Goal: Communication & Community: Share content

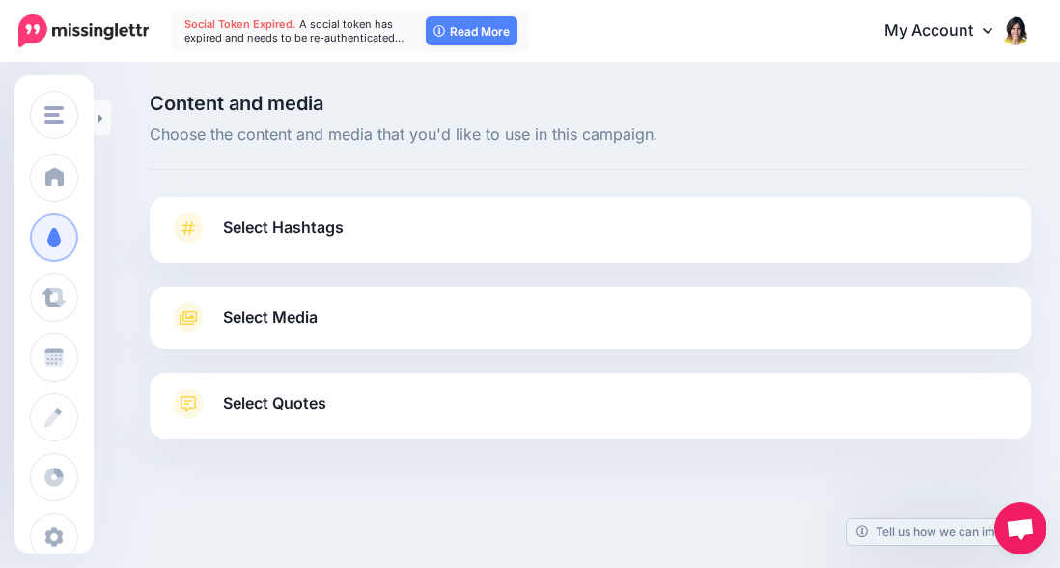
click at [257, 225] on span "Select Hashtags" at bounding box center [283, 227] width 121 height 26
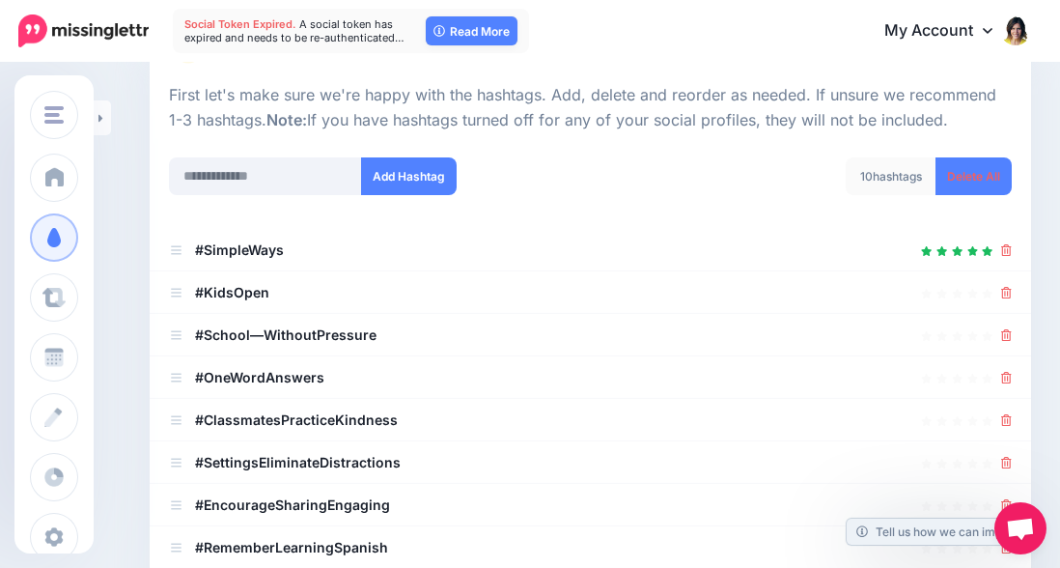
scroll to position [225, 0]
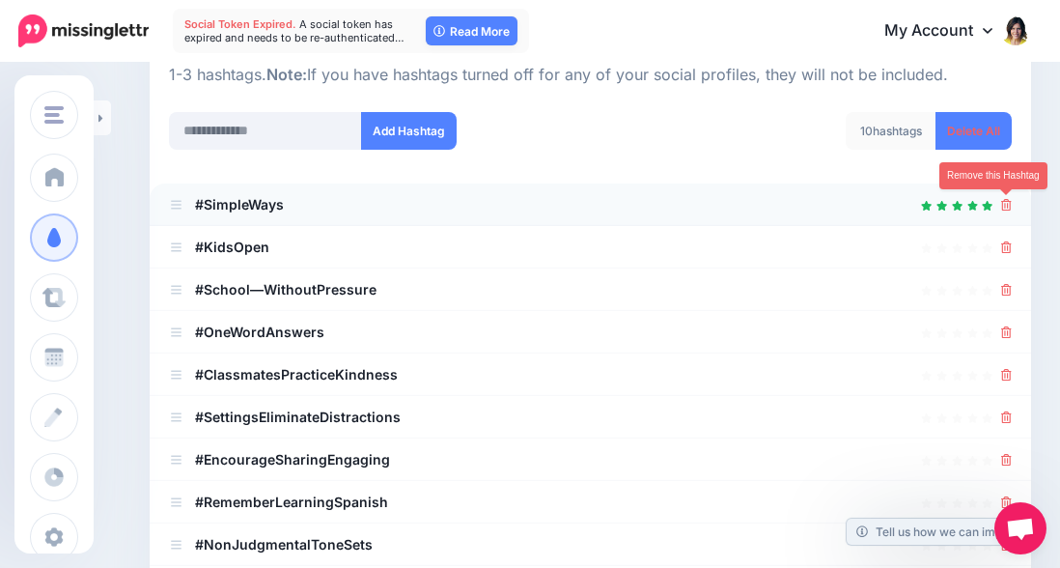
click at [1001, 204] on icon at bounding box center [1006, 205] width 11 height 12
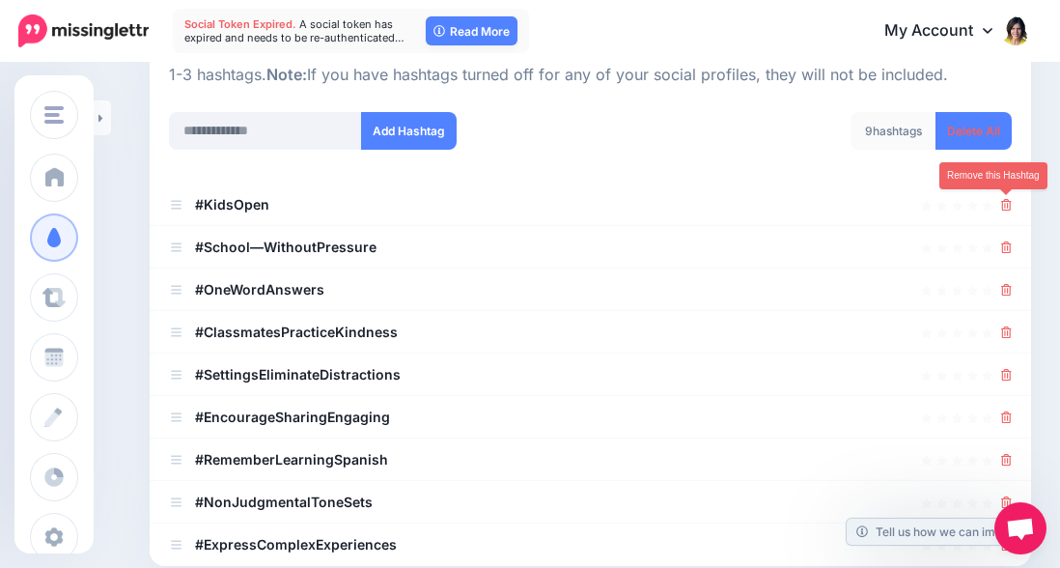
click at [1001, 204] on icon at bounding box center [1006, 205] width 11 height 12
click at [1001, 204] on icon at bounding box center [997, 204] width 15 height 15
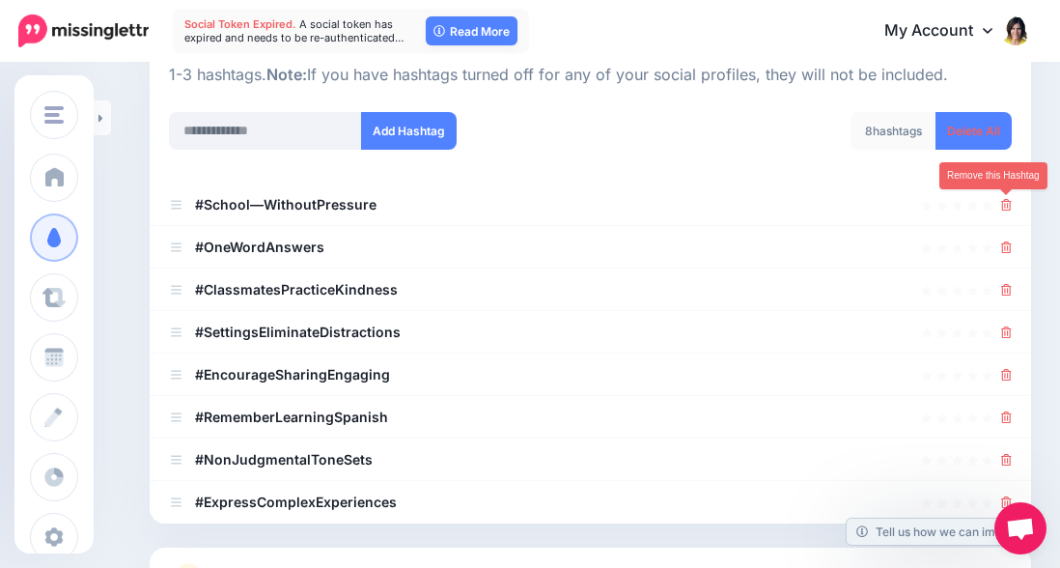
click at [1001, 204] on icon at bounding box center [1006, 205] width 11 height 12
click at [1001, 204] on icon at bounding box center [998, 204] width 16 height 16
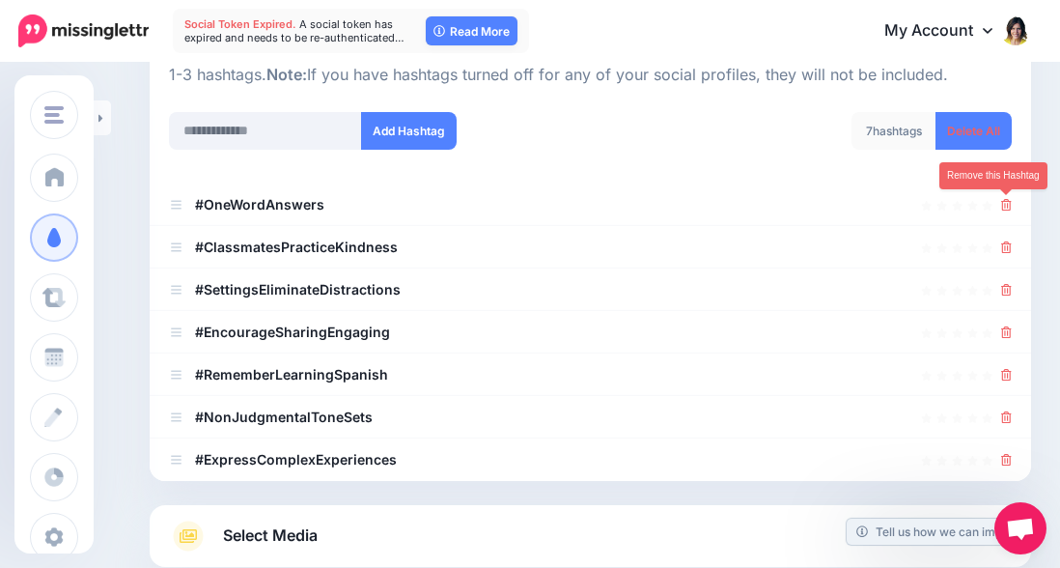
click at [1001, 204] on icon at bounding box center [1006, 205] width 11 height 12
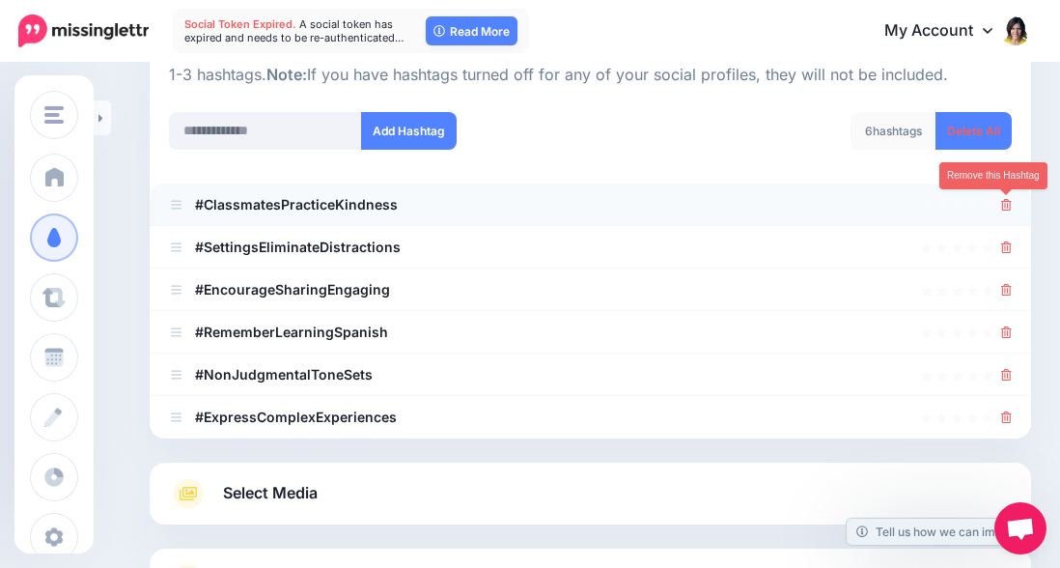
click at [1001, 204] on icon at bounding box center [1006, 205] width 11 height 12
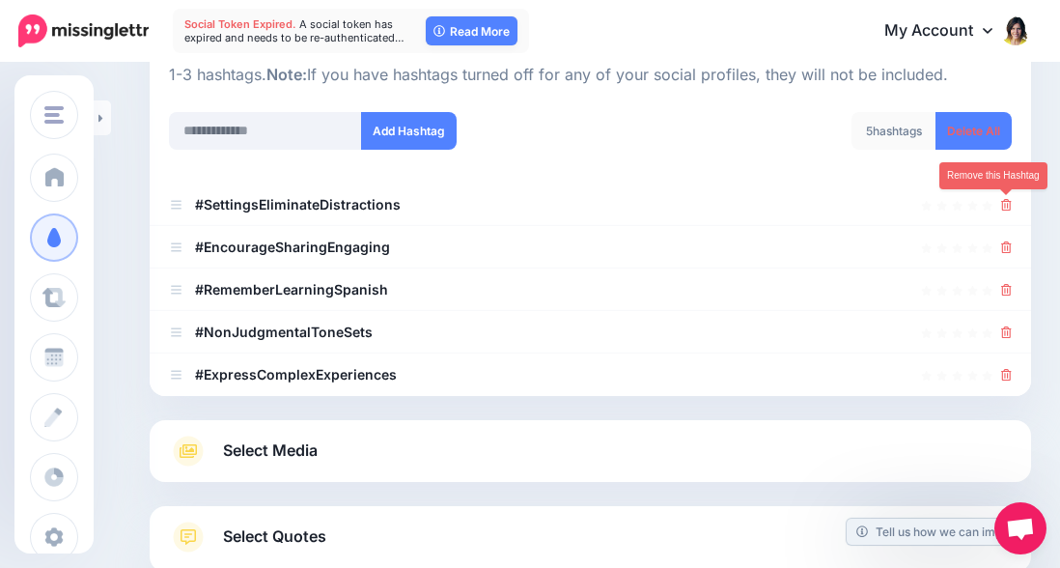
click at [1001, 204] on icon at bounding box center [1006, 205] width 11 height 12
click at [1001, 204] on icon at bounding box center [998, 205] width 14 height 14
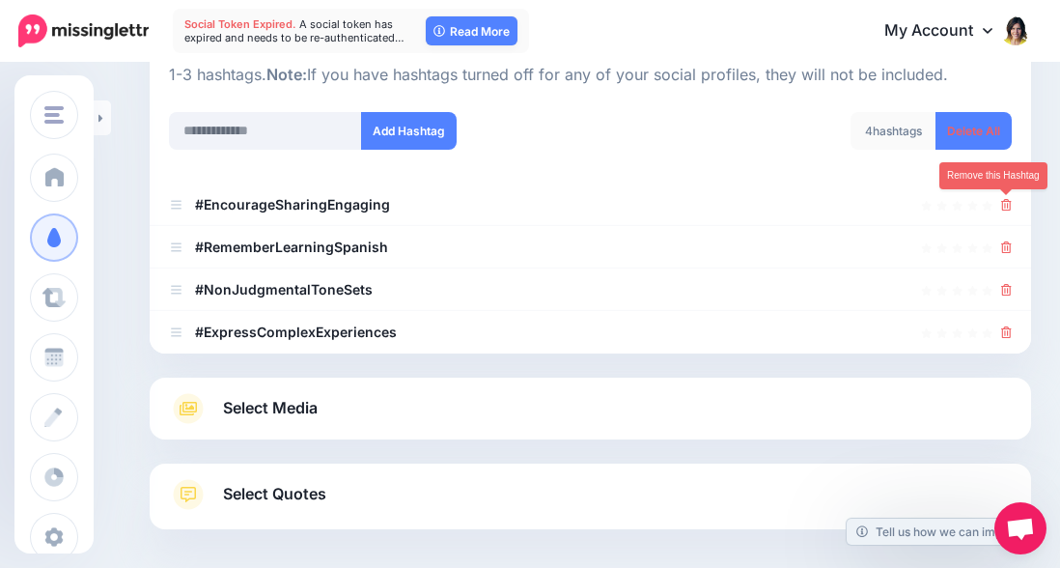
click at [1001, 204] on icon at bounding box center [1006, 205] width 11 height 12
click at [1001, 204] on icon at bounding box center [997, 204] width 14 height 14
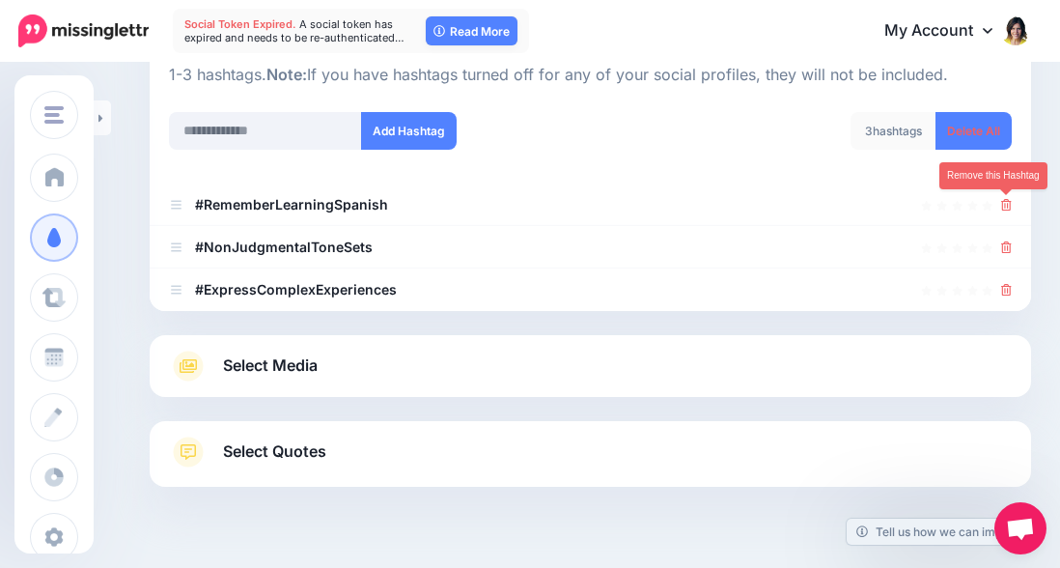
click at [1001, 204] on icon at bounding box center [1006, 205] width 11 height 12
click at [1001, 204] on icon at bounding box center [998, 204] width 14 height 14
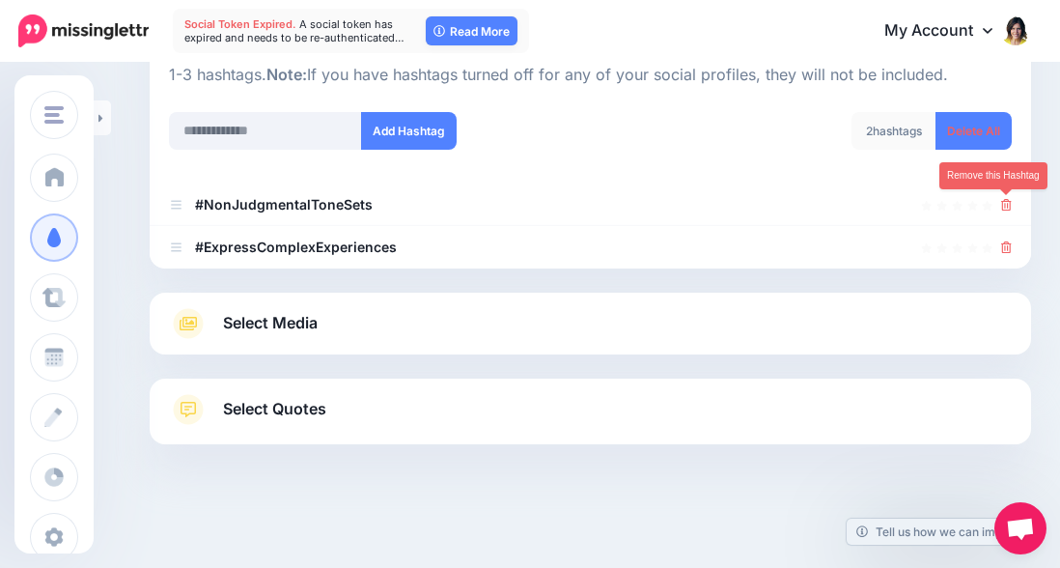
click at [1001, 204] on icon at bounding box center [1006, 205] width 11 height 12
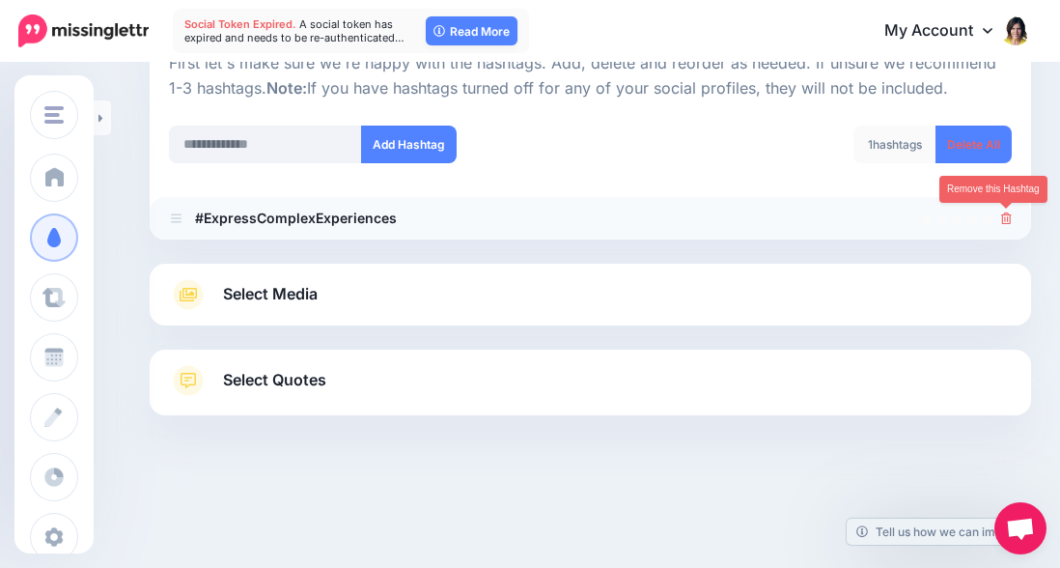
click at [1006, 218] on icon at bounding box center [1006, 218] width 11 height 12
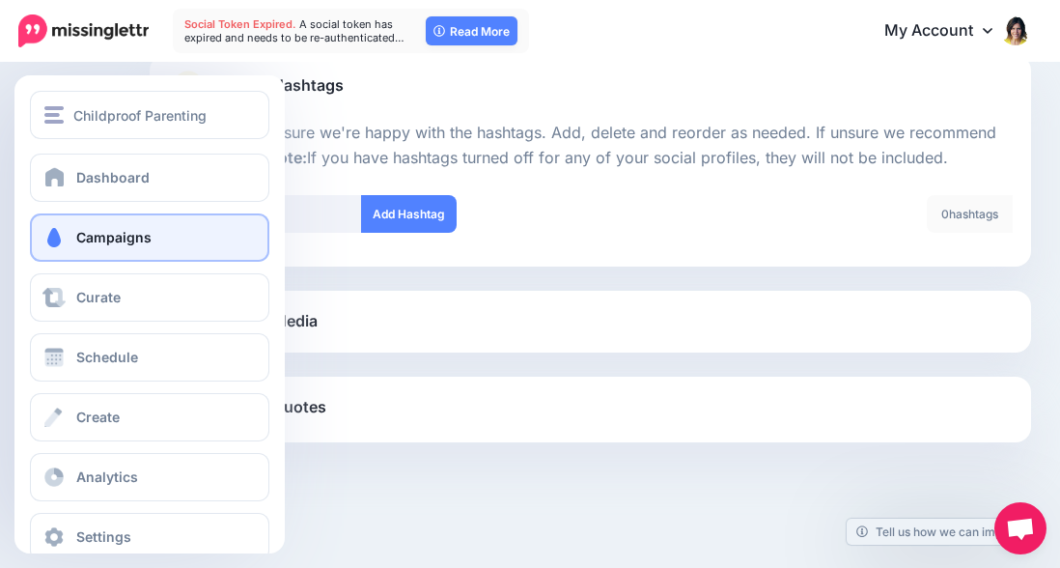
scroll to position [142, 0]
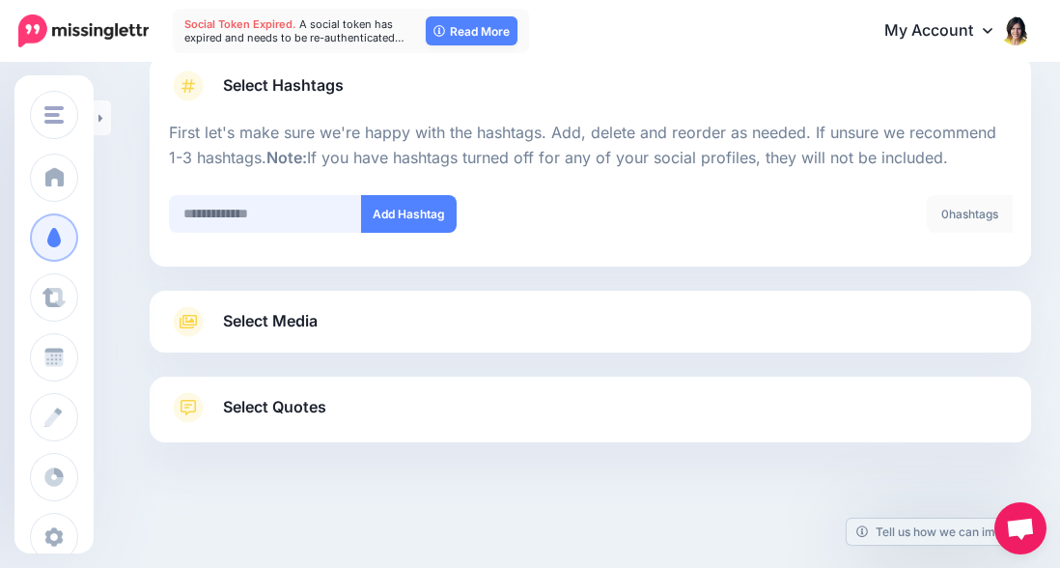
click at [251, 197] on input "text" at bounding box center [265, 214] width 193 height 38
type input "*********"
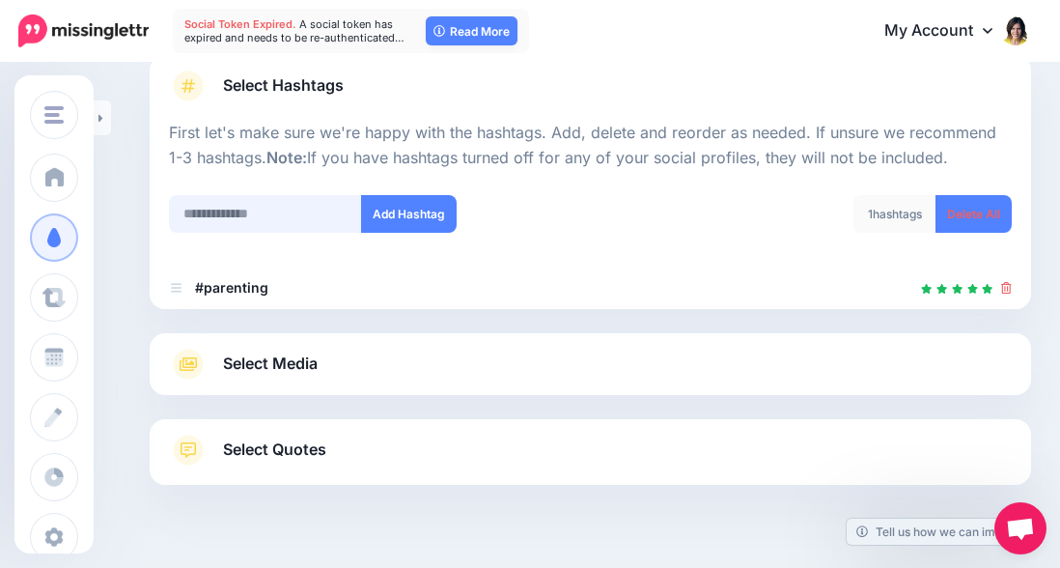
scroll to position [184, 0]
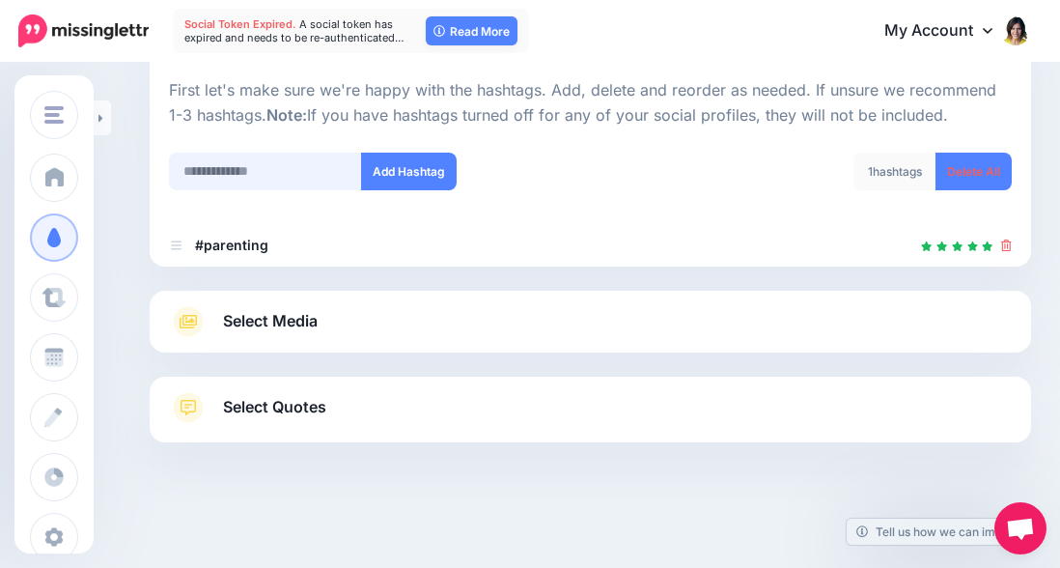
click at [206, 169] on input "text" at bounding box center [265, 172] width 193 height 38
type input "**********"
click at [411, 159] on button "Add Hashtag" at bounding box center [409, 172] width 96 height 38
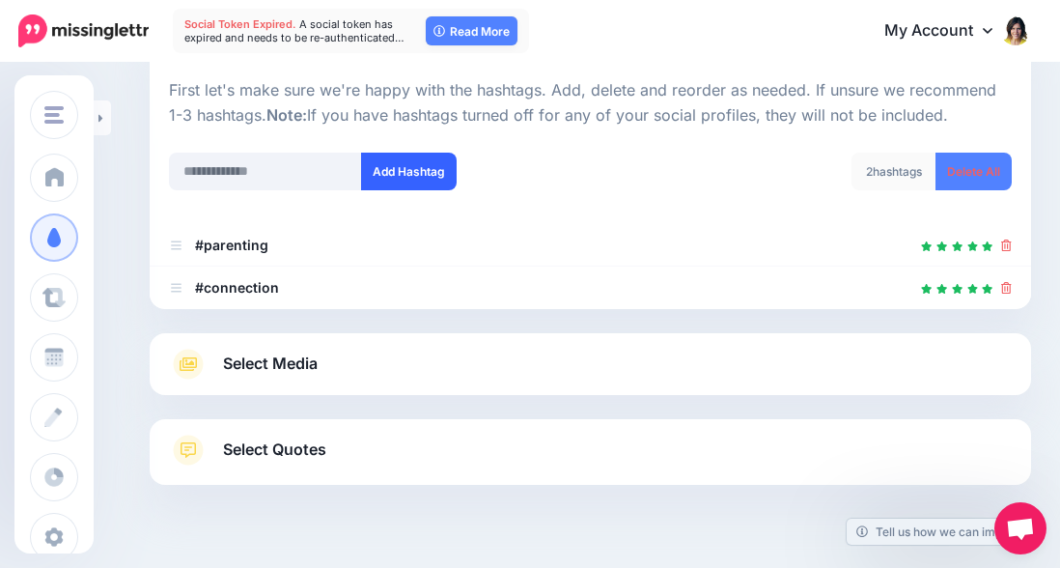
scroll to position [227, 0]
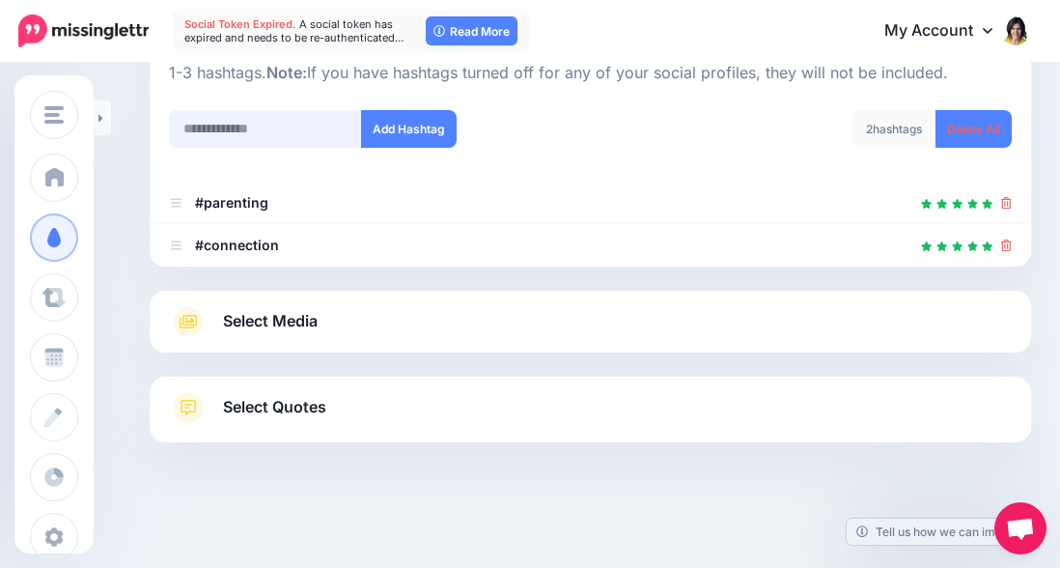
click at [281, 125] on input "text" at bounding box center [265, 129] width 193 height 38
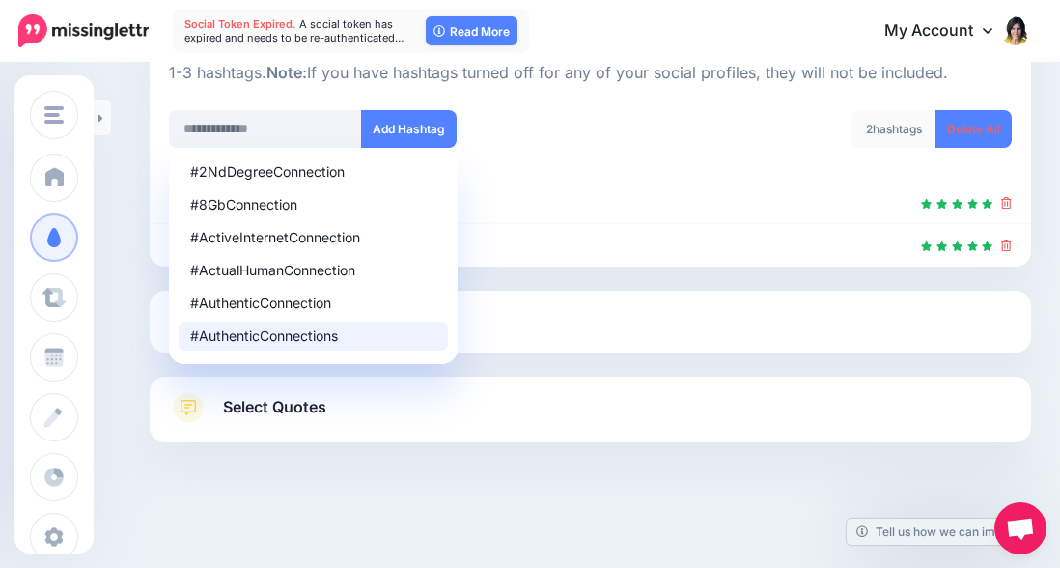
click at [293, 335] on div "#AuthenticConnections" at bounding box center [313, 336] width 246 height 14
type input "**********"
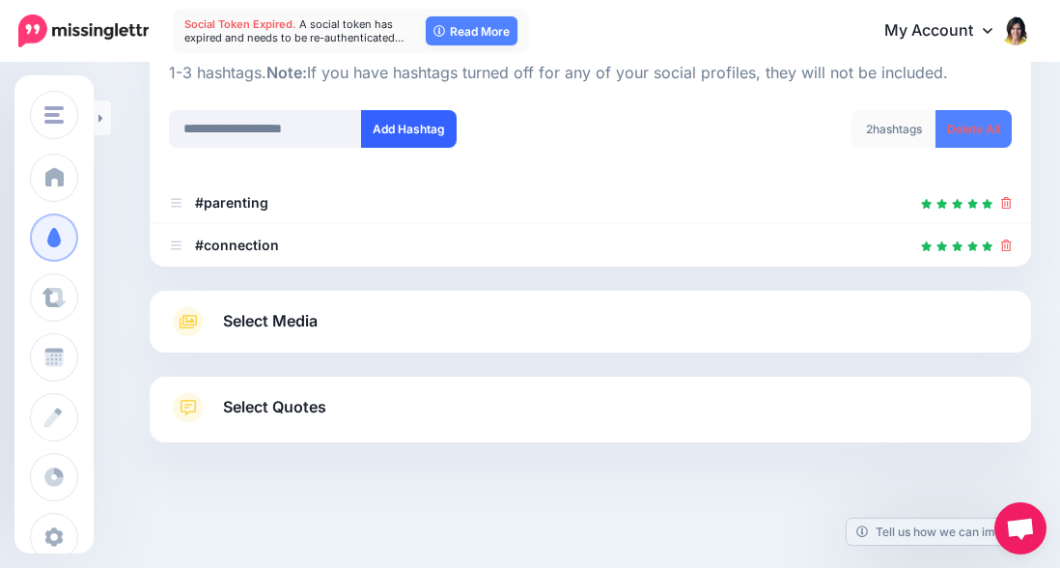
click at [399, 124] on button "Add Hashtag" at bounding box center [409, 129] width 96 height 38
click at [322, 132] on input "text" at bounding box center [265, 129] width 193 height 38
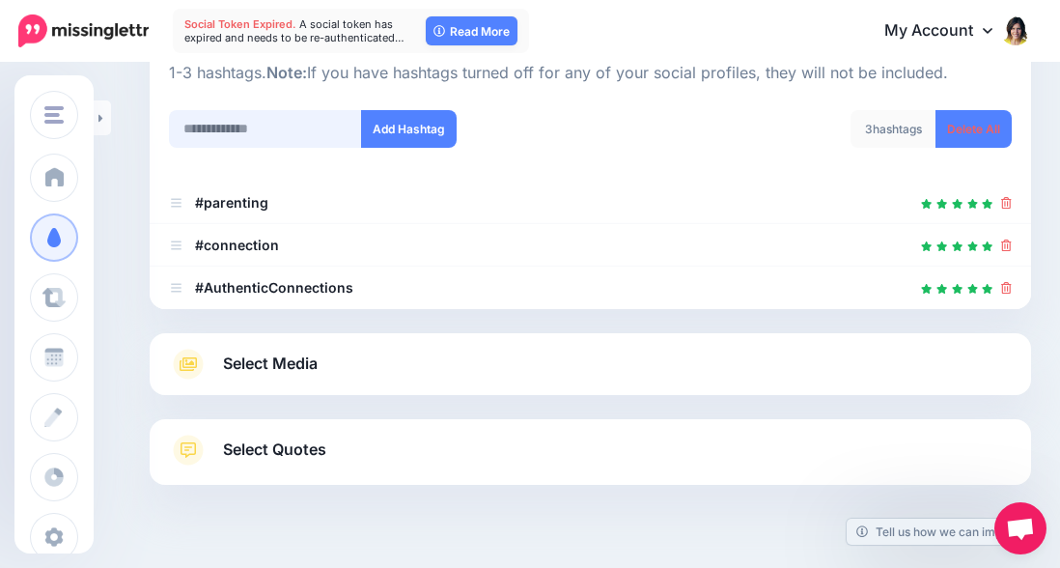
scroll to position [269, 0]
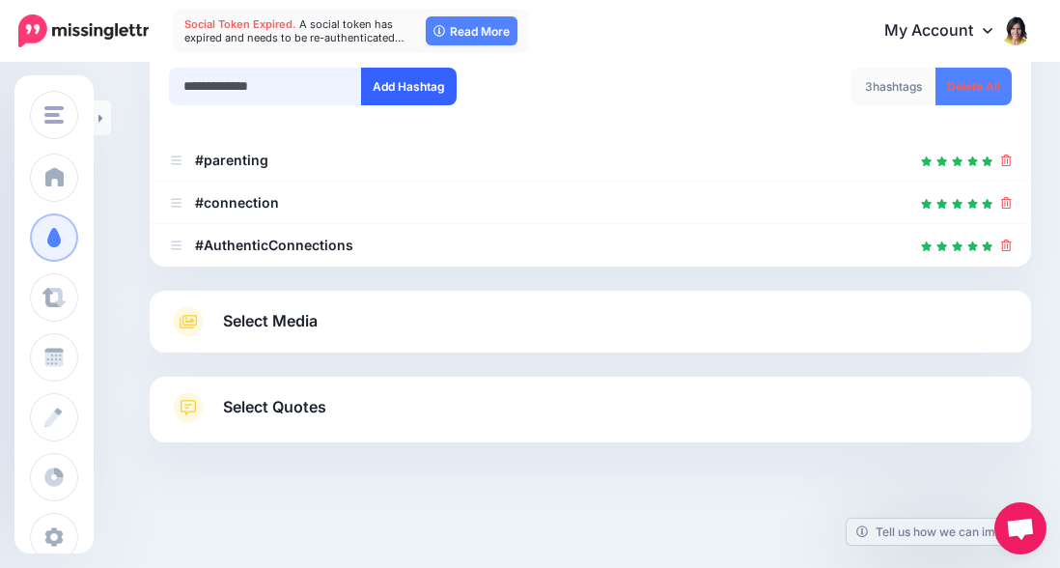
type input "**********"
click at [397, 80] on button "Add Hashtag" at bounding box center [409, 87] width 96 height 38
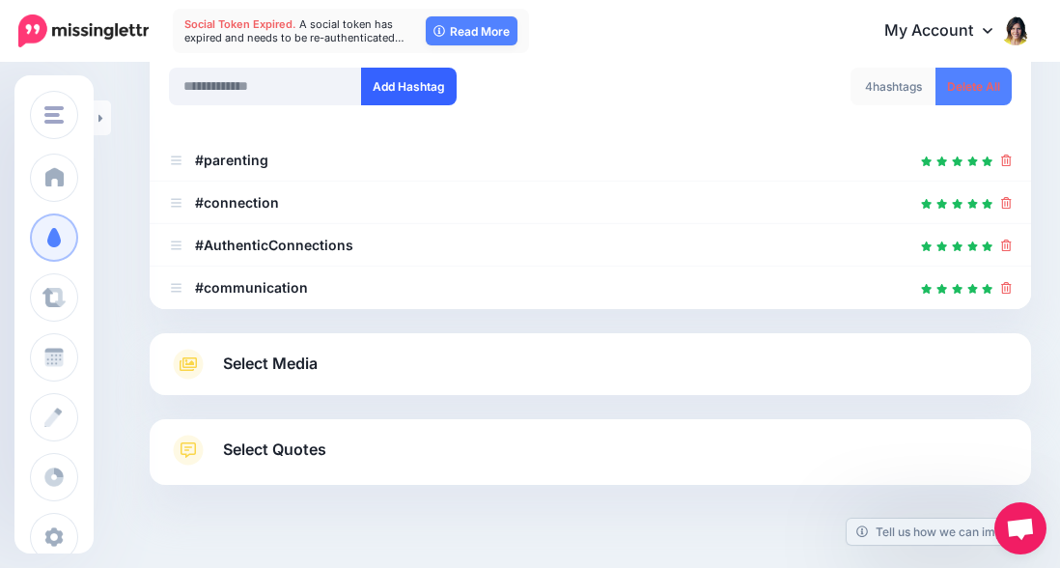
scroll to position [312, 0]
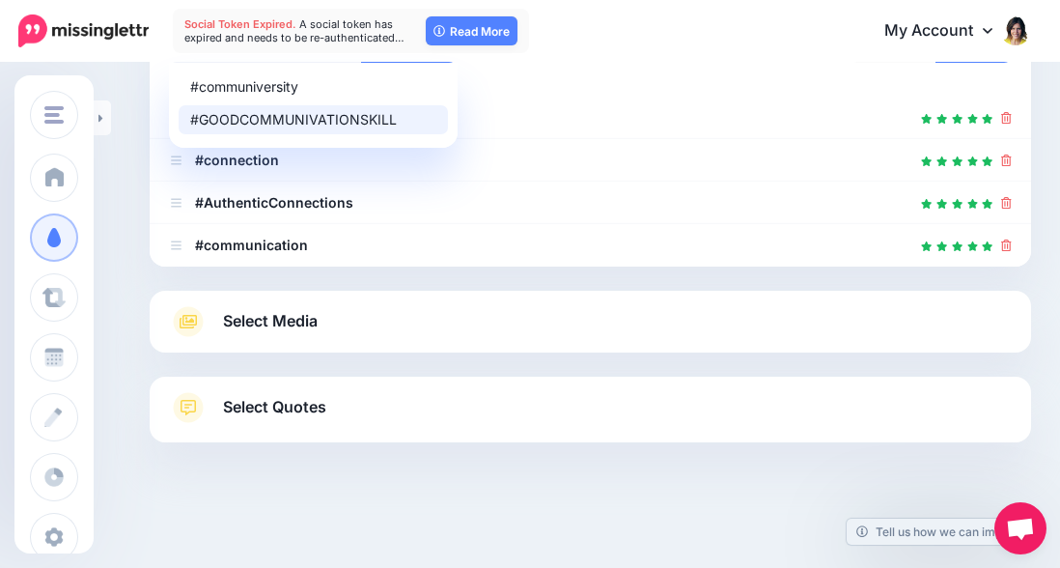
click at [279, 319] on span "Select Media" at bounding box center [270, 321] width 95 height 26
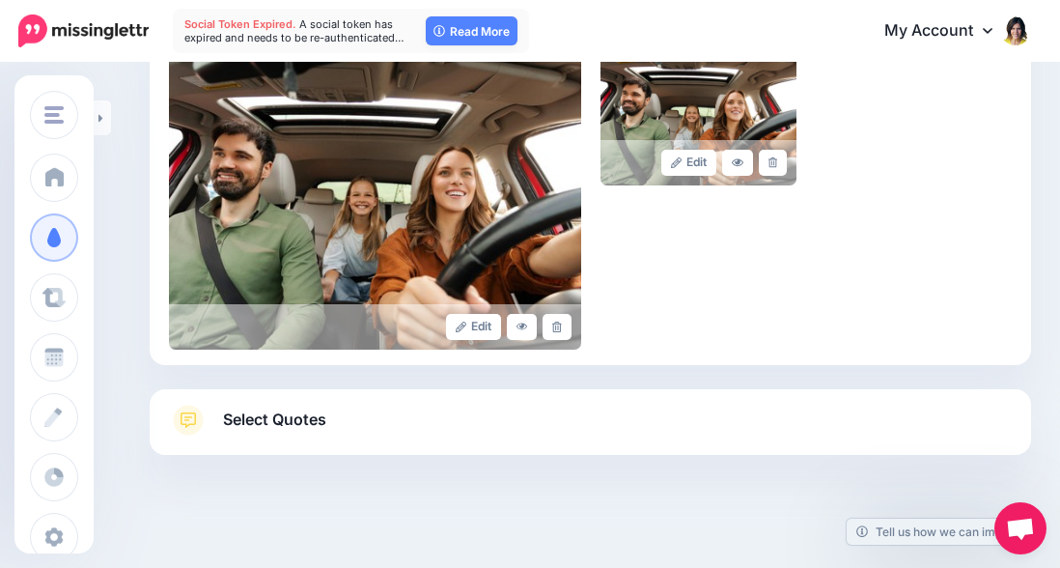
scroll to position [474, 0]
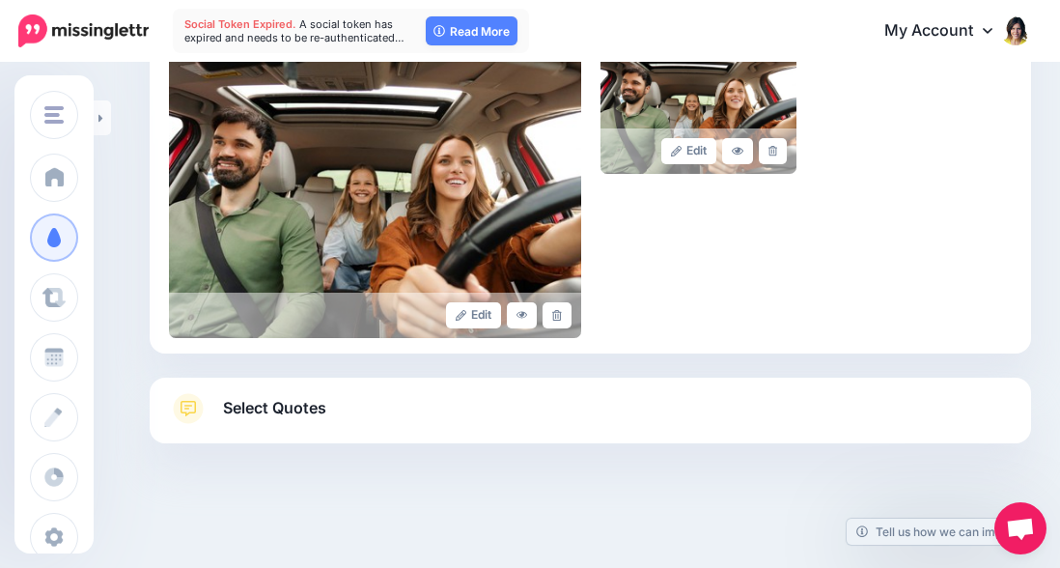
click at [270, 408] on span "Select Quotes" at bounding box center [274, 408] width 103 height 26
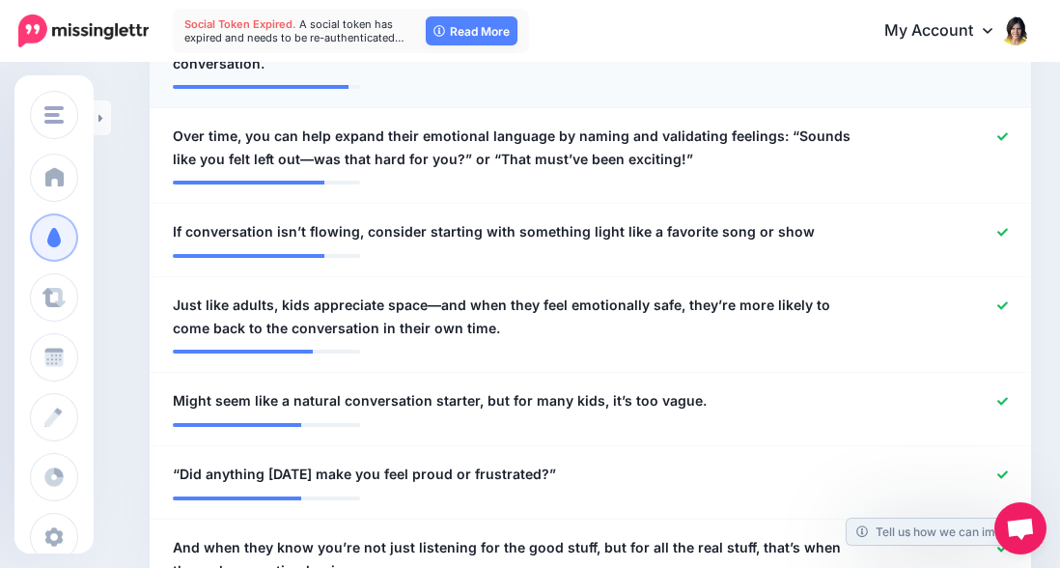
scroll to position [951, 0]
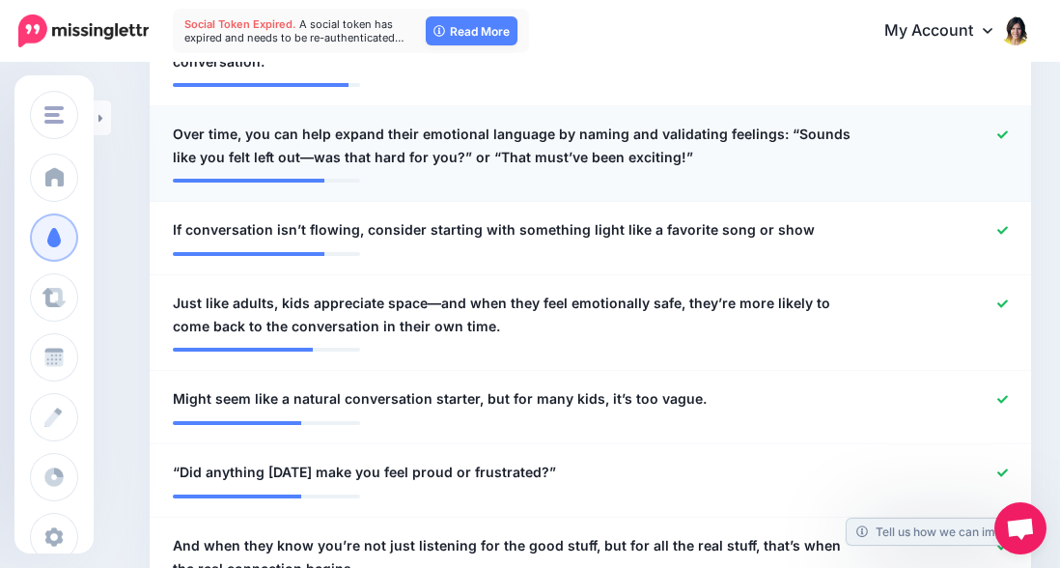
click at [413, 131] on span "Over time, you can help expand their emotional language by naming and validatin…" at bounding box center [518, 146] width 691 height 46
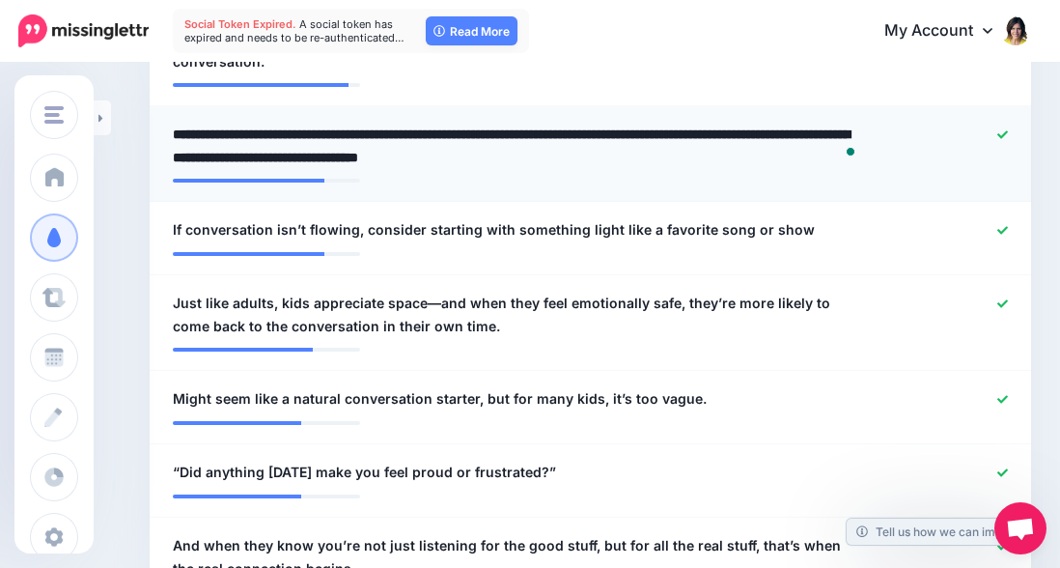
drag, startPoint x: 411, startPoint y: 130, endPoint x: 383, endPoint y: 130, distance: 28.0
click at [383, 130] on textarea "**********" at bounding box center [518, 146] width 691 height 46
type textarea "**********"
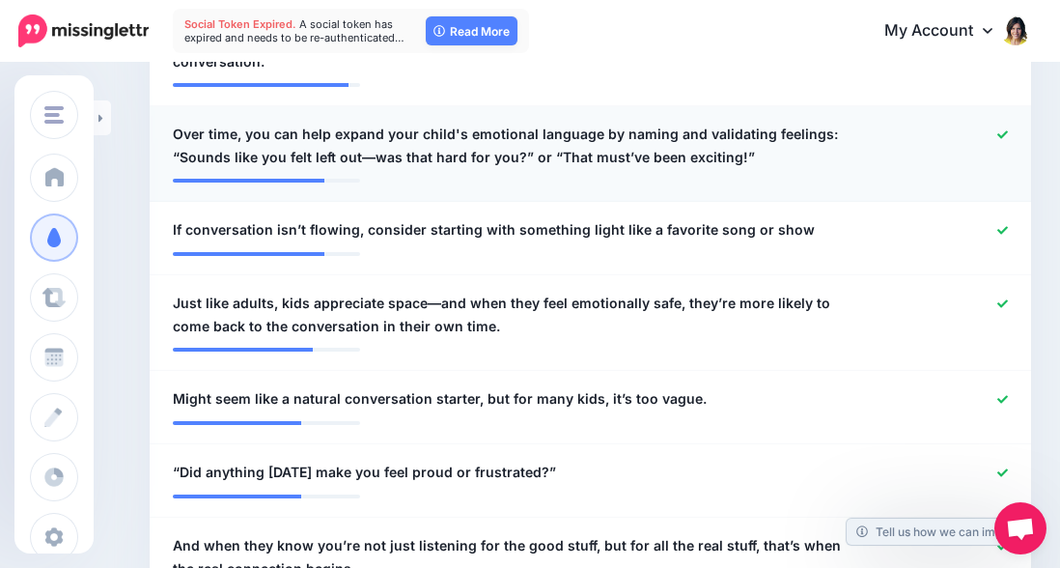
click at [745, 186] on li "**********" at bounding box center [591, 154] width 882 height 96
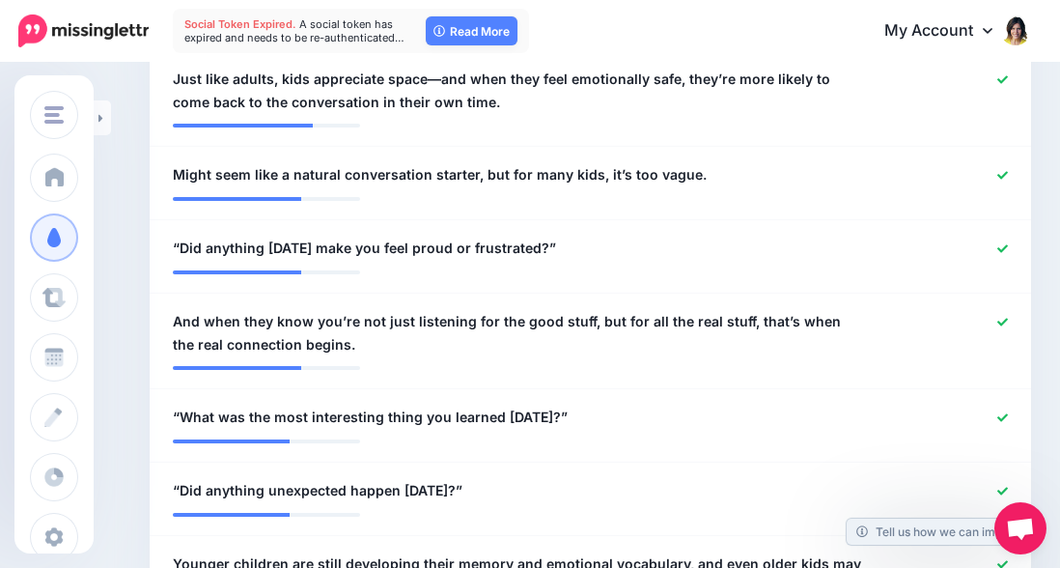
scroll to position [1177, 0]
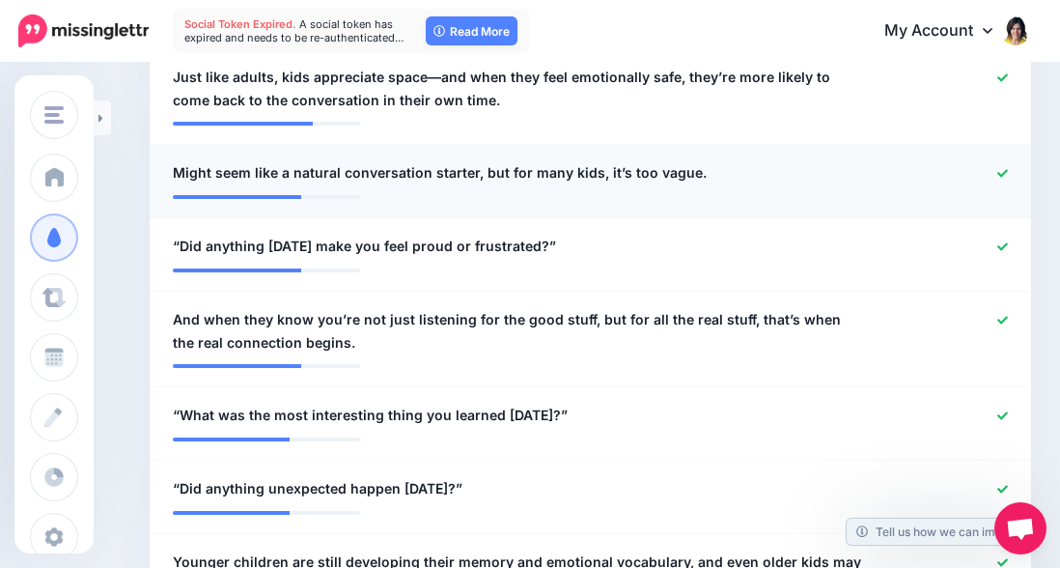
click at [1005, 174] on icon at bounding box center [1003, 173] width 11 height 11
click at [173, 243] on span "“Did anything today make you feel proud or frustrated?”" at bounding box center [364, 246] width 383 height 23
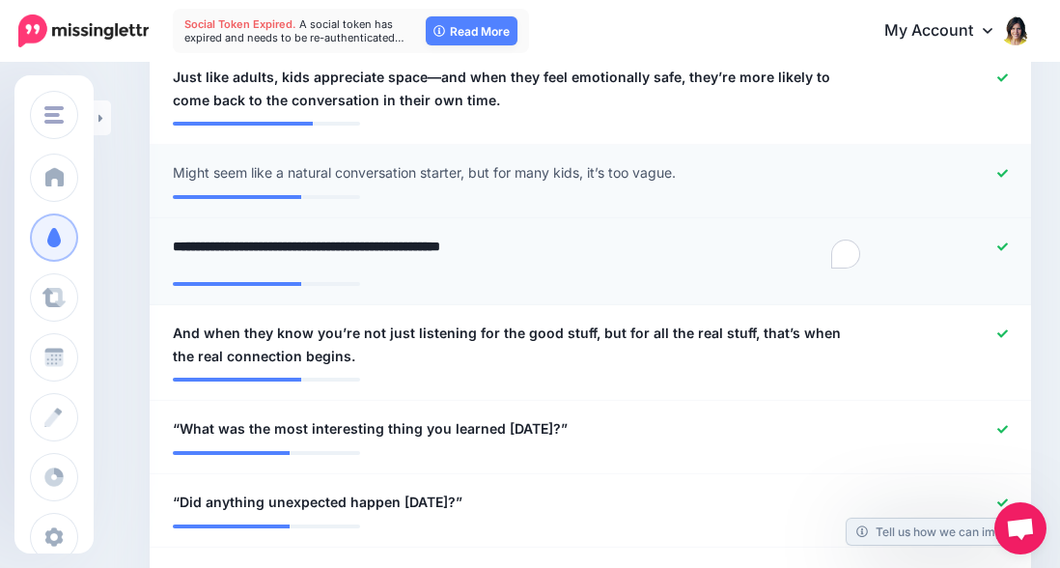
click at [175, 240] on textarea "**********" at bounding box center [518, 254] width 691 height 38
type textarea "**********"
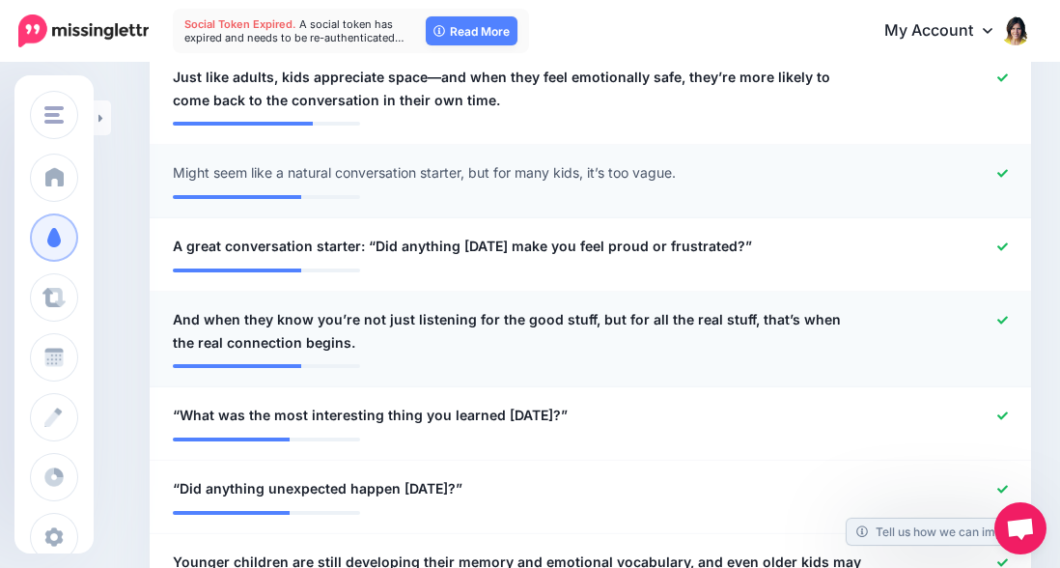
click at [234, 341] on span "And when they know you’re not just listening for the good stuff, but for all th…" at bounding box center [518, 331] width 691 height 46
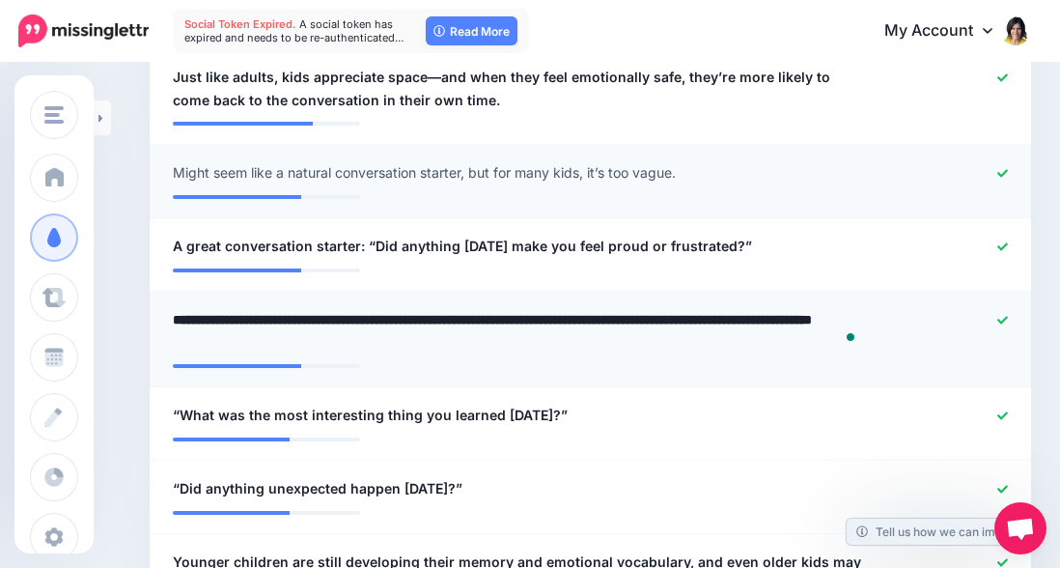
click at [274, 316] on textarea "**********" at bounding box center [518, 331] width 691 height 46
drag, startPoint x: 271, startPoint y: 316, endPoint x: 243, endPoint y: 313, distance: 28.2
click at [243, 313] on textarea "**********" at bounding box center [518, 331] width 691 height 46
drag, startPoint x: 841, startPoint y: 315, endPoint x: 771, endPoint y: 317, distance: 70.5
click at [771, 317] on textarea "**********" at bounding box center [518, 331] width 691 height 46
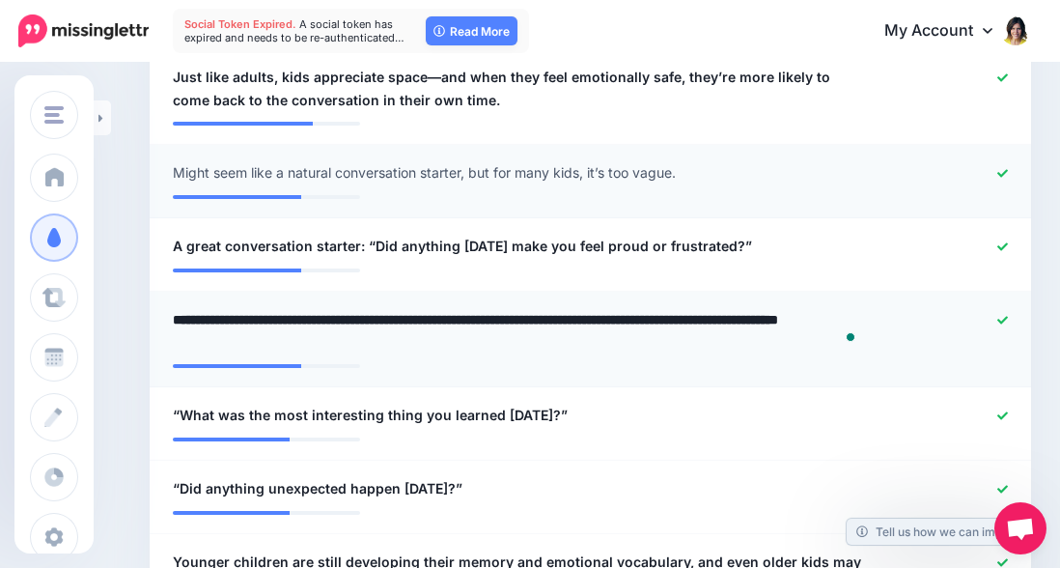
click at [794, 317] on textarea "**********" at bounding box center [518, 331] width 691 height 46
type textarea "**********"
click at [744, 341] on textarea "**********" at bounding box center [518, 331] width 691 height 46
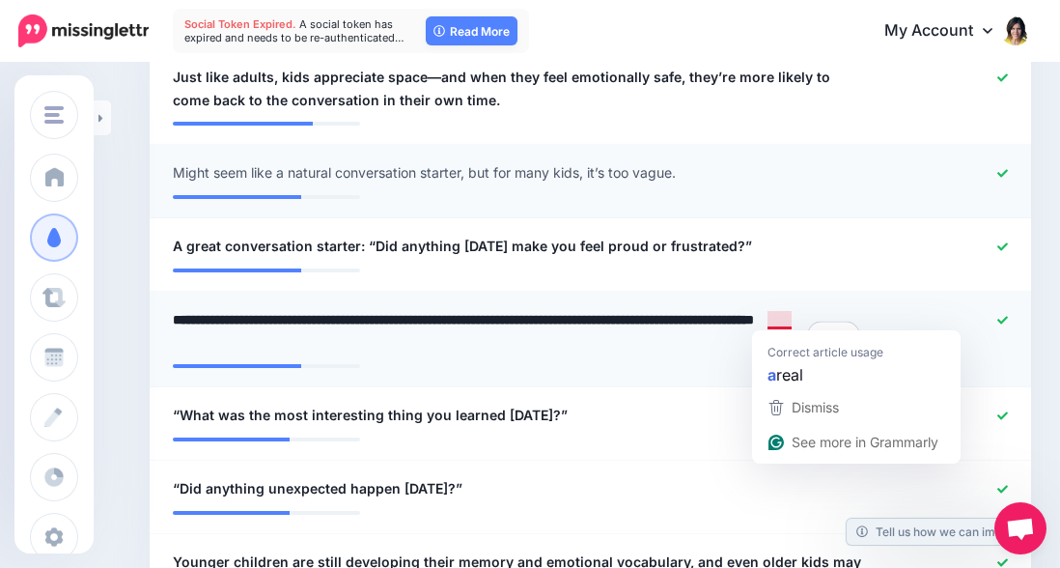
click at [786, 315] on textarea "**********" at bounding box center [518, 331] width 691 height 46
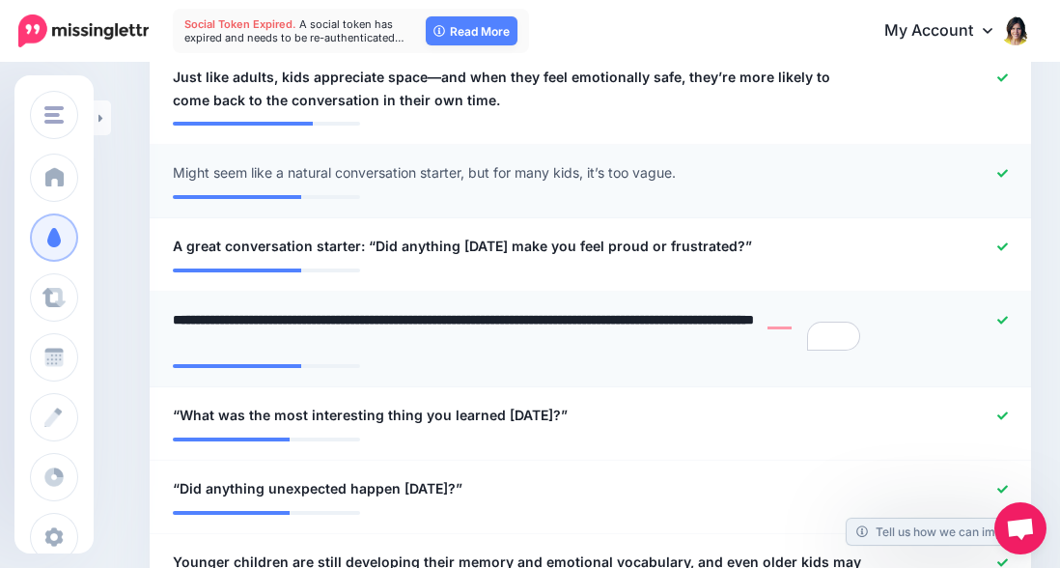
click at [638, 311] on textarea "**********" at bounding box center [518, 331] width 691 height 46
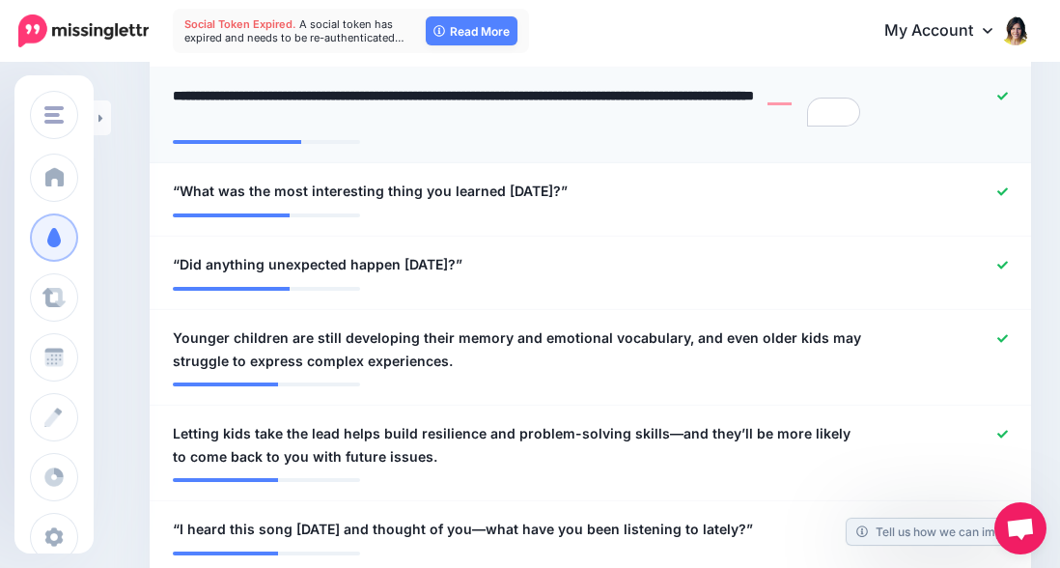
scroll to position [1407, 0]
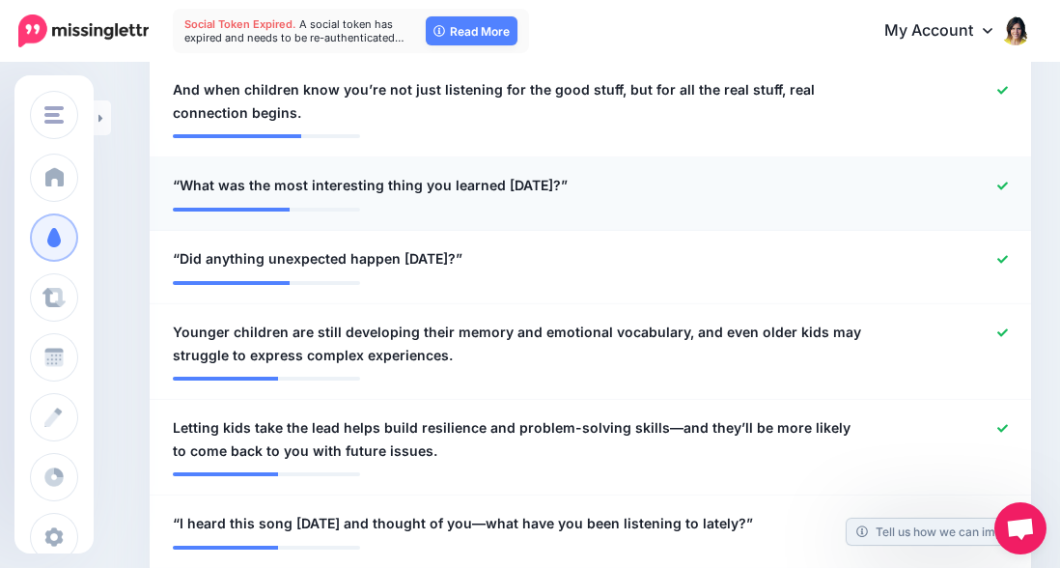
click at [173, 178] on span "“What was the most interesting thing you learned today?”" at bounding box center [370, 185] width 395 height 23
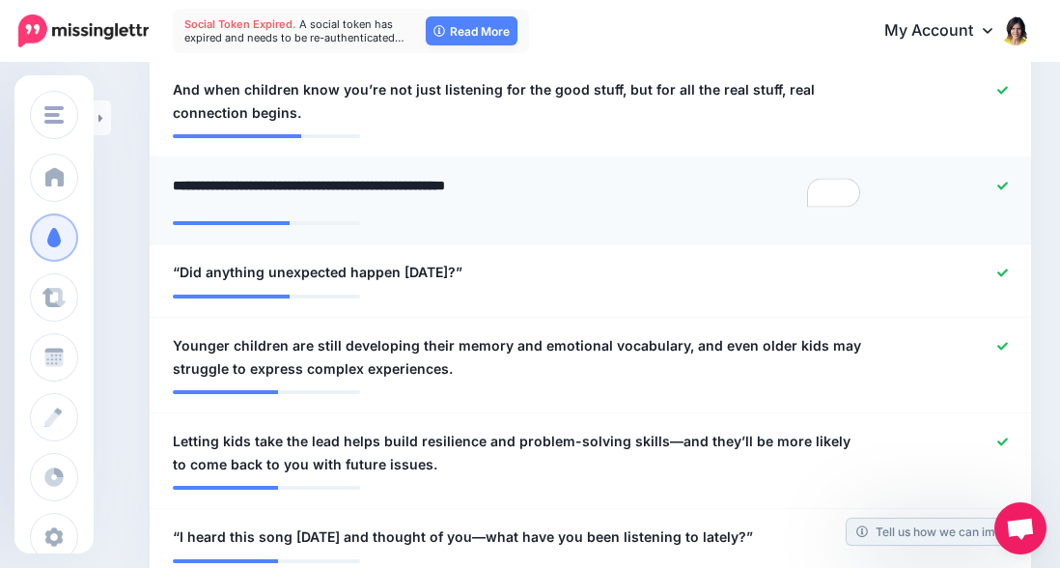
click at [173, 177] on textarea "**********" at bounding box center [518, 193] width 691 height 38
type textarea "**********"
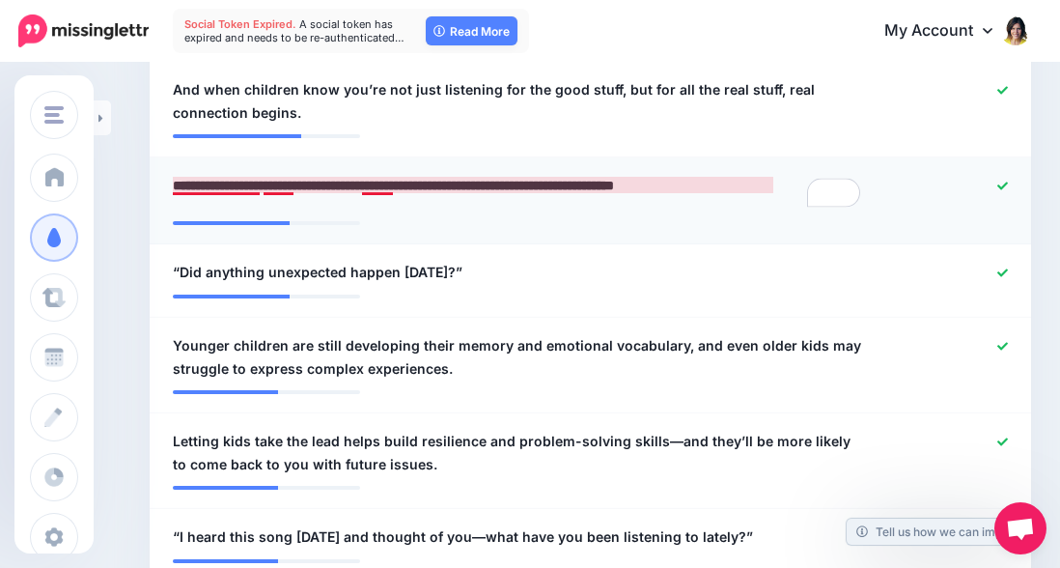
click at [180, 182] on textarea "**********" at bounding box center [518, 193] width 691 height 38
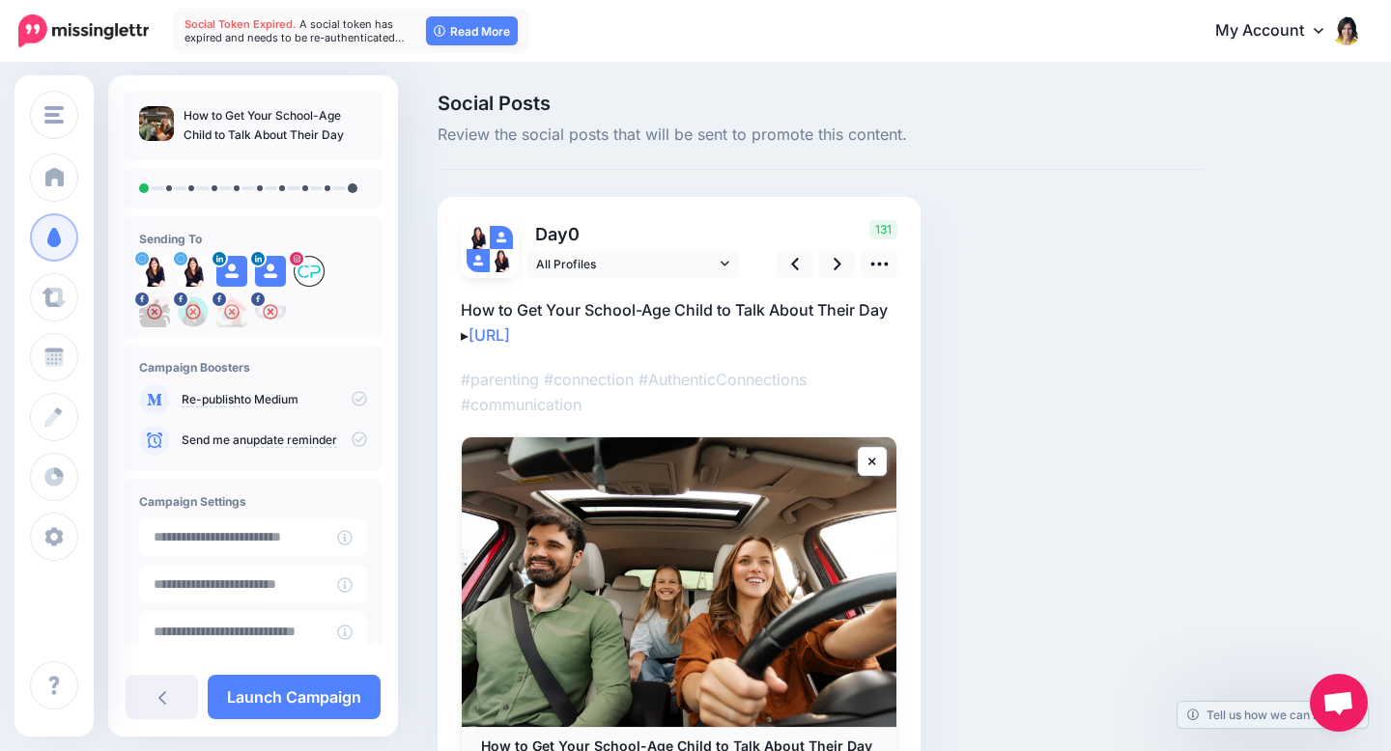
click at [352, 398] on icon at bounding box center [359, 398] width 15 height 15
click at [284, 399] on p "Re-publish to Medium" at bounding box center [274, 399] width 185 height 17
click at [292, 439] on link "update reminder" at bounding box center [291, 440] width 91 height 15
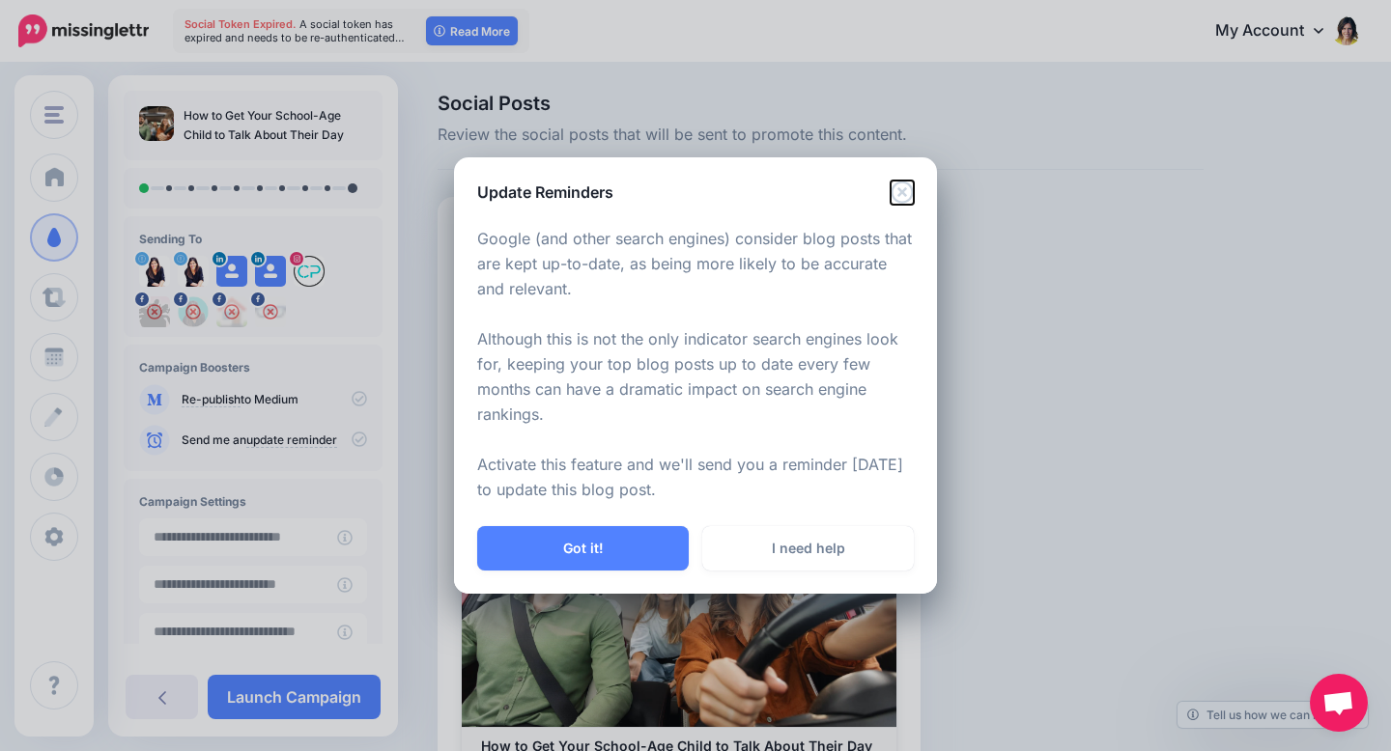
click at [896, 198] on icon "Close" at bounding box center [901, 192] width 23 height 23
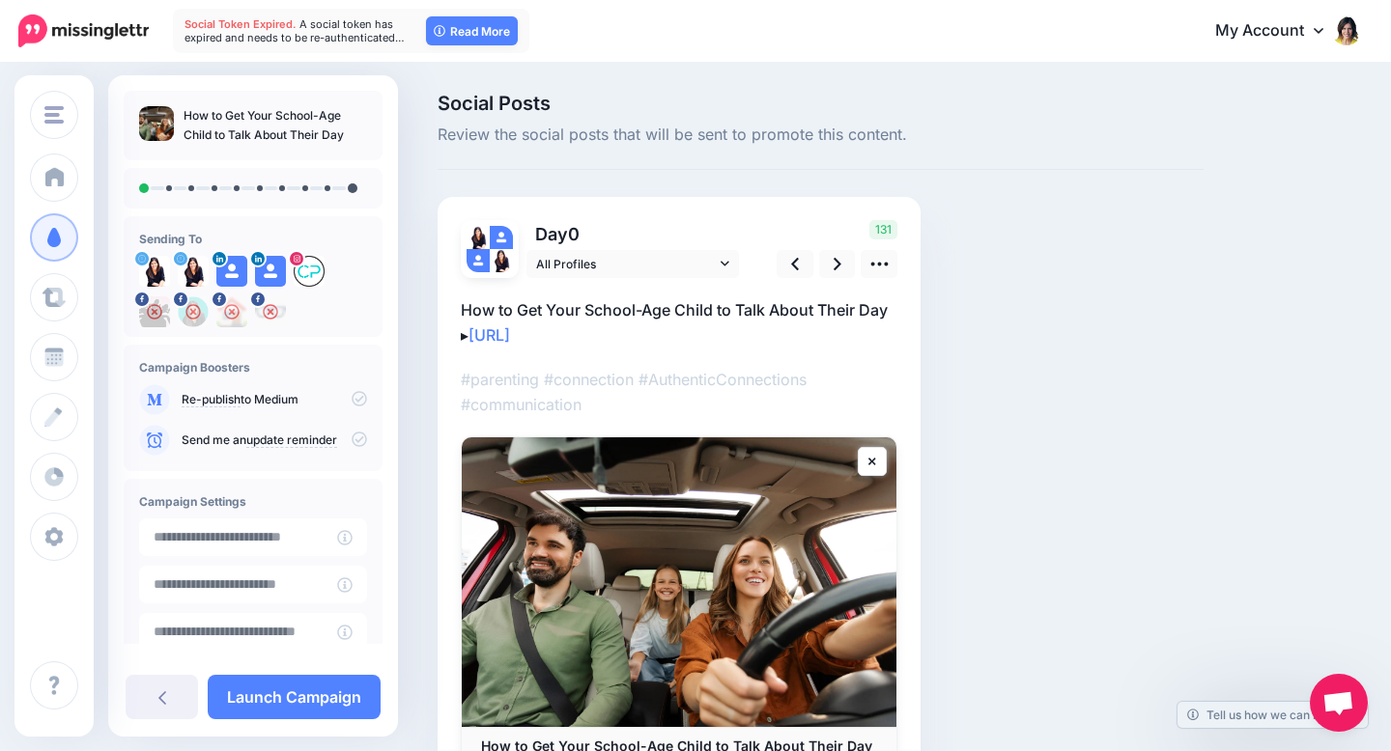
click at [356, 391] on icon at bounding box center [359, 398] width 15 height 15
click at [353, 441] on icon at bounding box center [359, 439] width 15 height 15
click at [337, 436] on link "update reminder" at bounding box center [291, 440] width 91 height 15
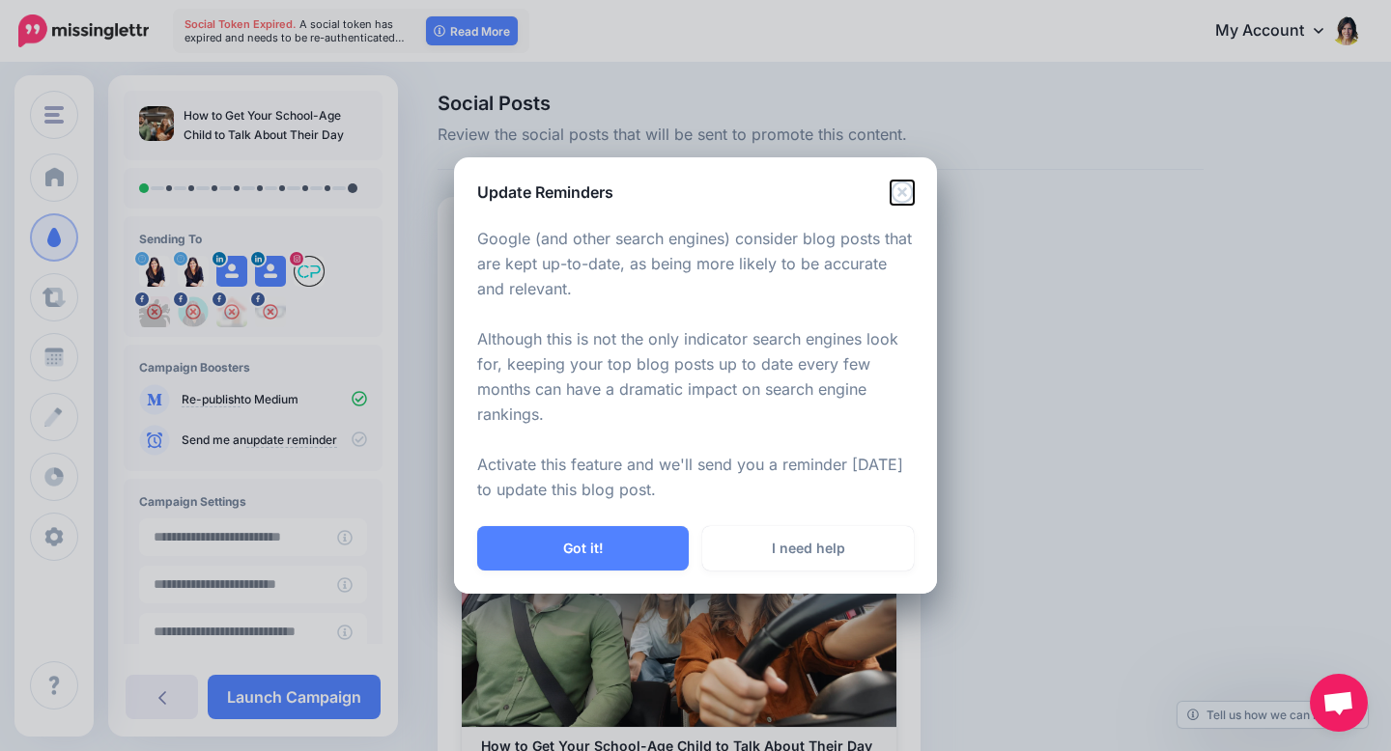
click at [895, 189] on icon "Close" at bounding box center [901, 192] width 23 height 23
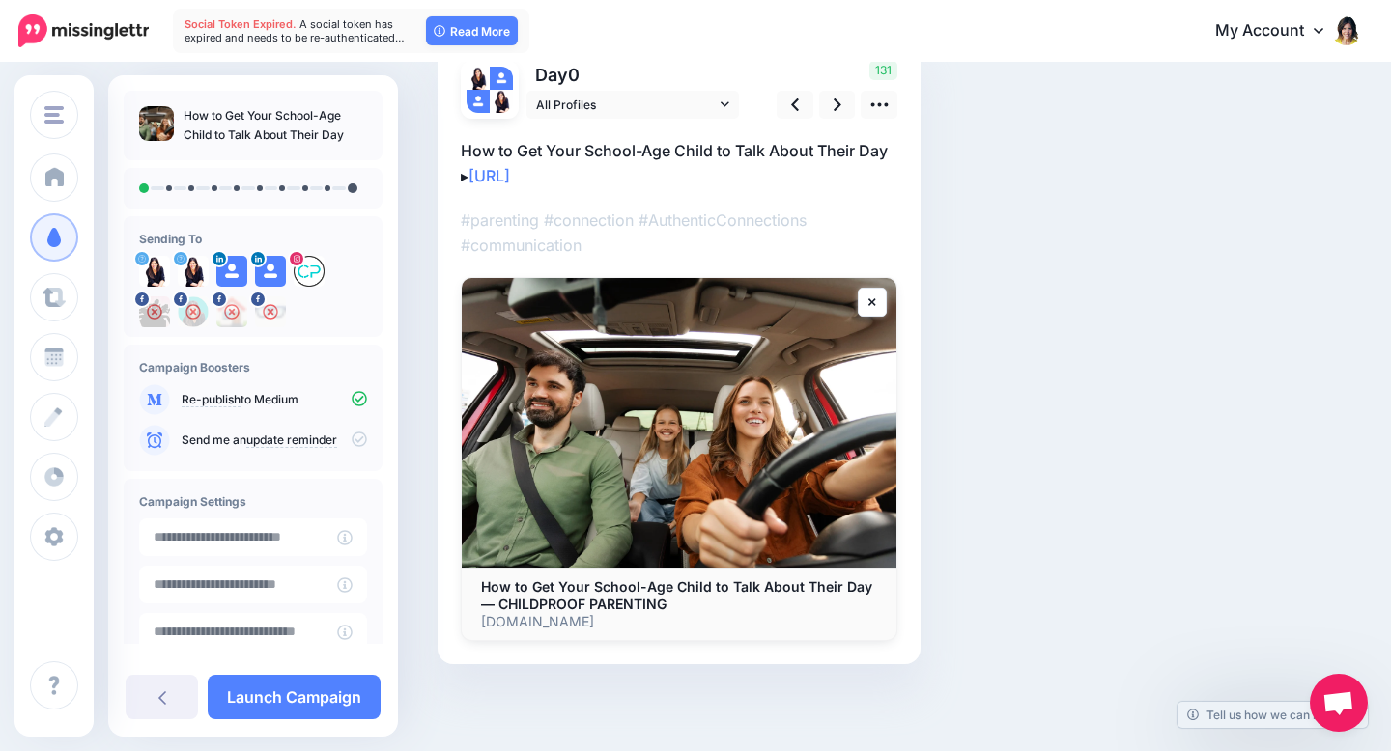
scroll to position [155, 0]
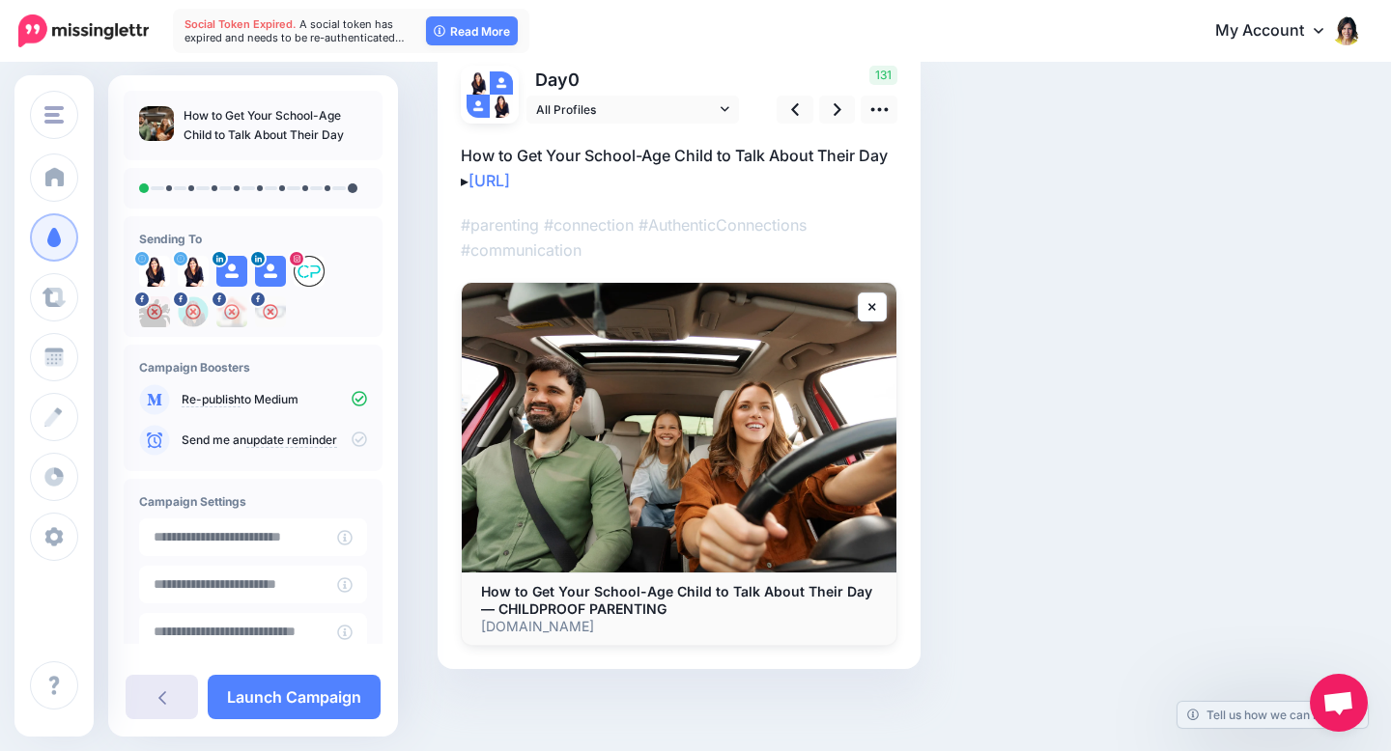
click at [153, 700] on link at bounding box center [162, 697] width 72 height 44
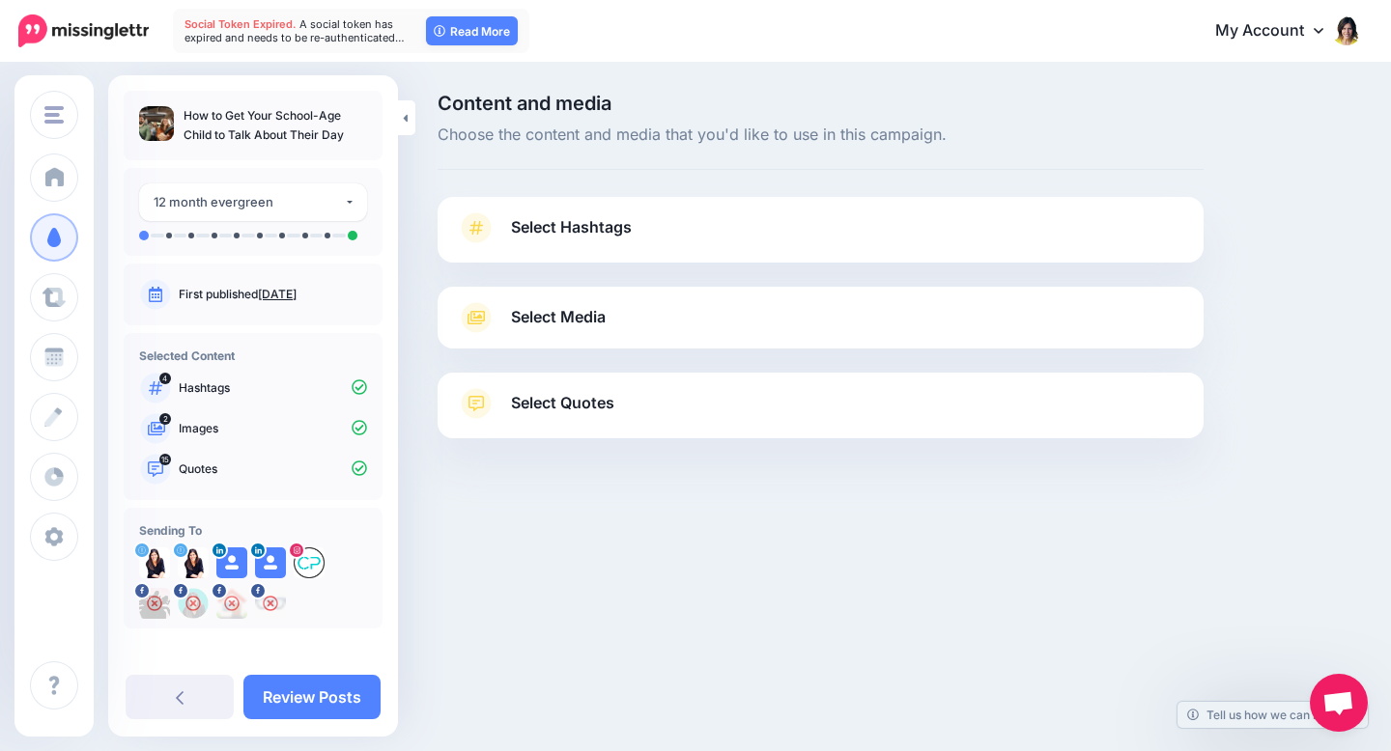
click at [289, 286] on p "First published Sept. 7, 2025" at bounding box center [273, 294] width 188 height 17
click at [290, 298] on link "[DATE]" at bounding box center [277, 294] width 39 height 14
click at [541, 228] on span "Select Hashtags" at bounding box center [571, 227] width 121 height 26
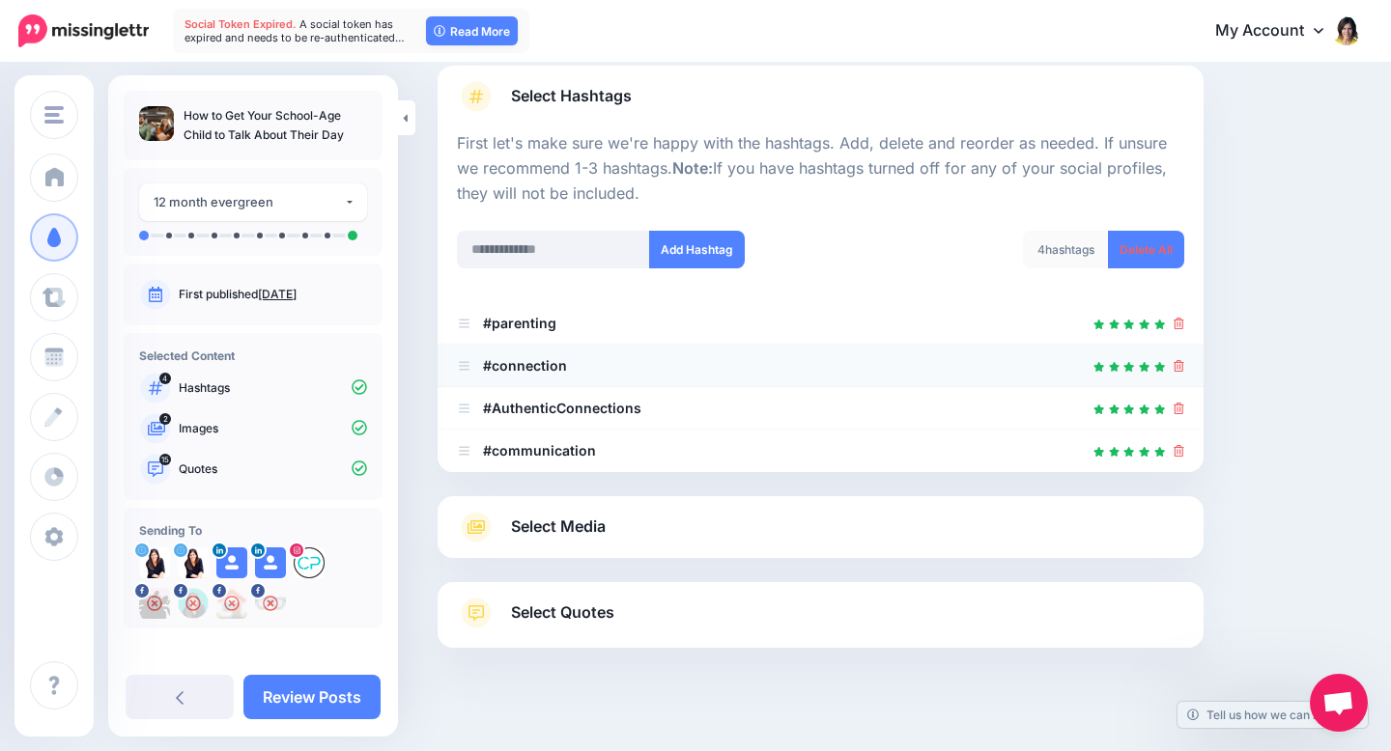
scroll to position [153, 0]
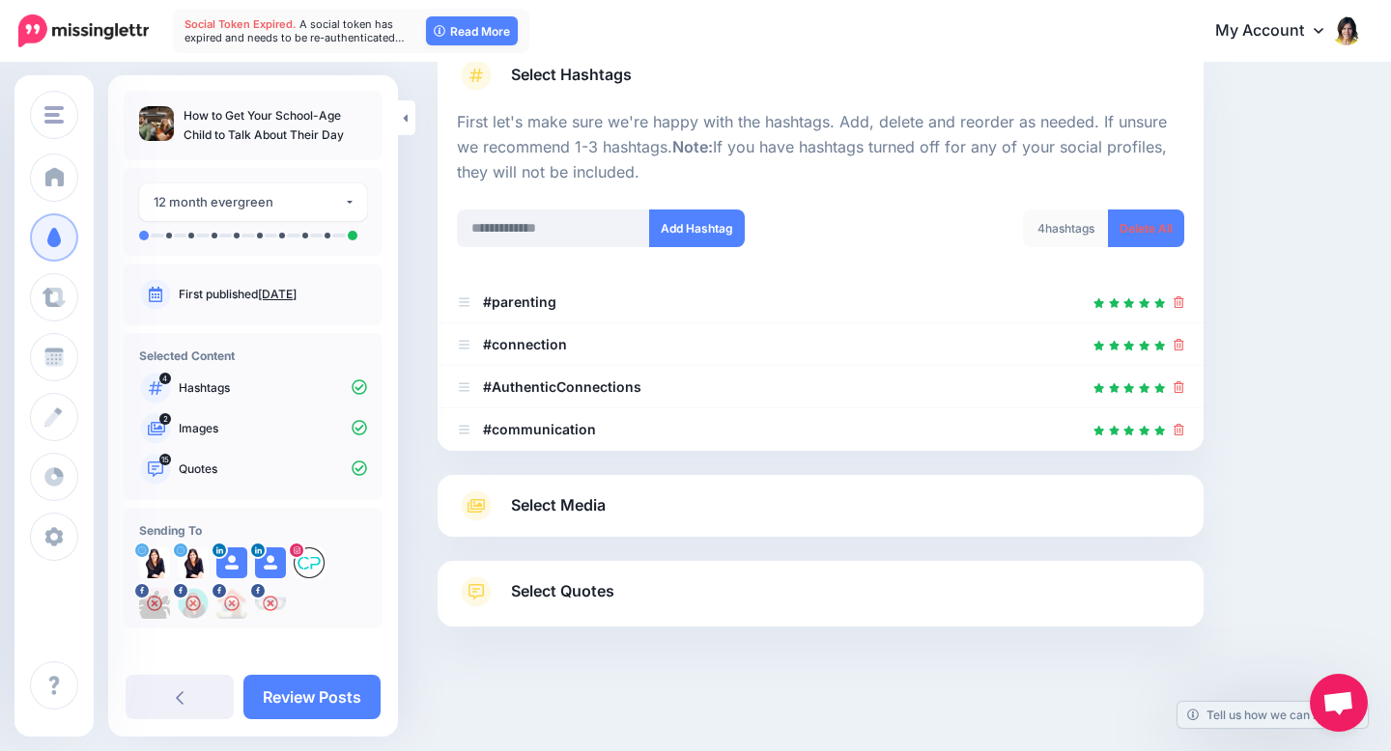
click at [580, 515] on span "Select Media" at bounding box center [558, 506] width 95 height 26
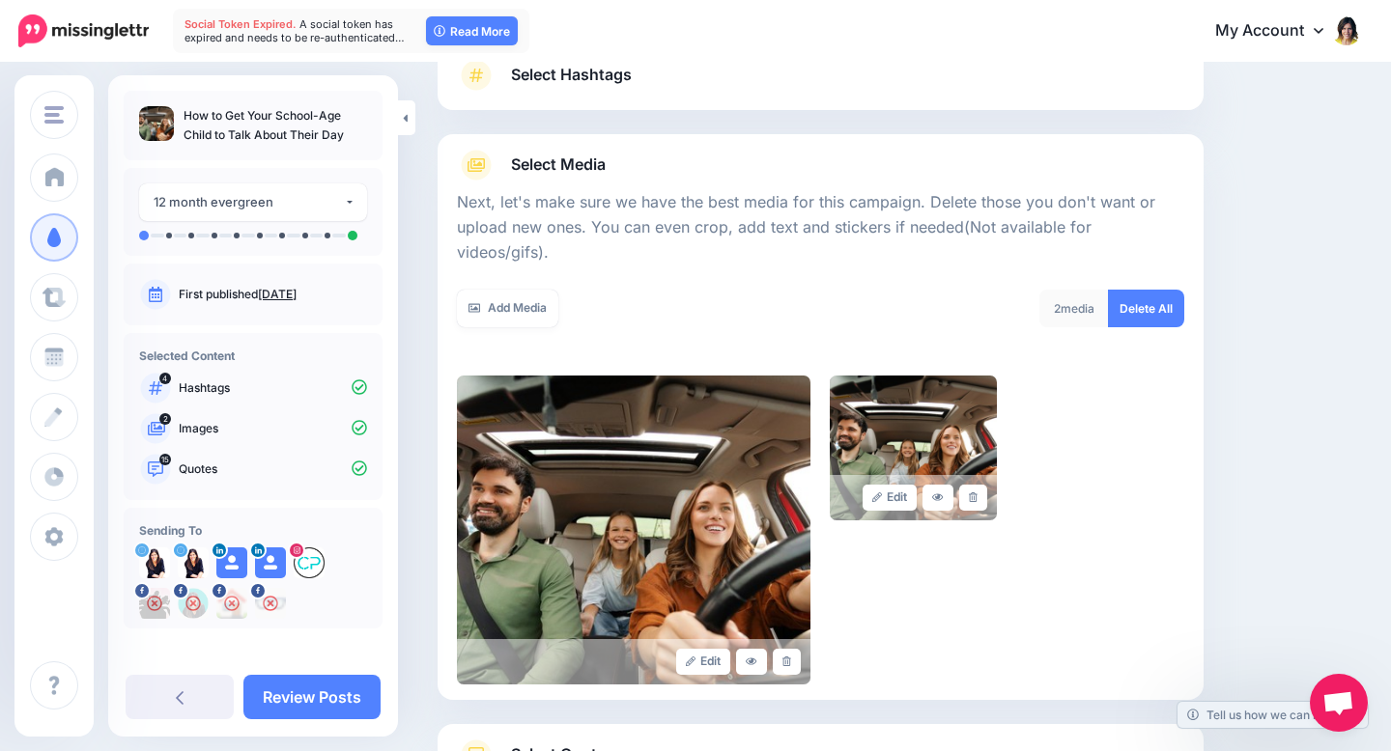
scroll to position [292, 0]
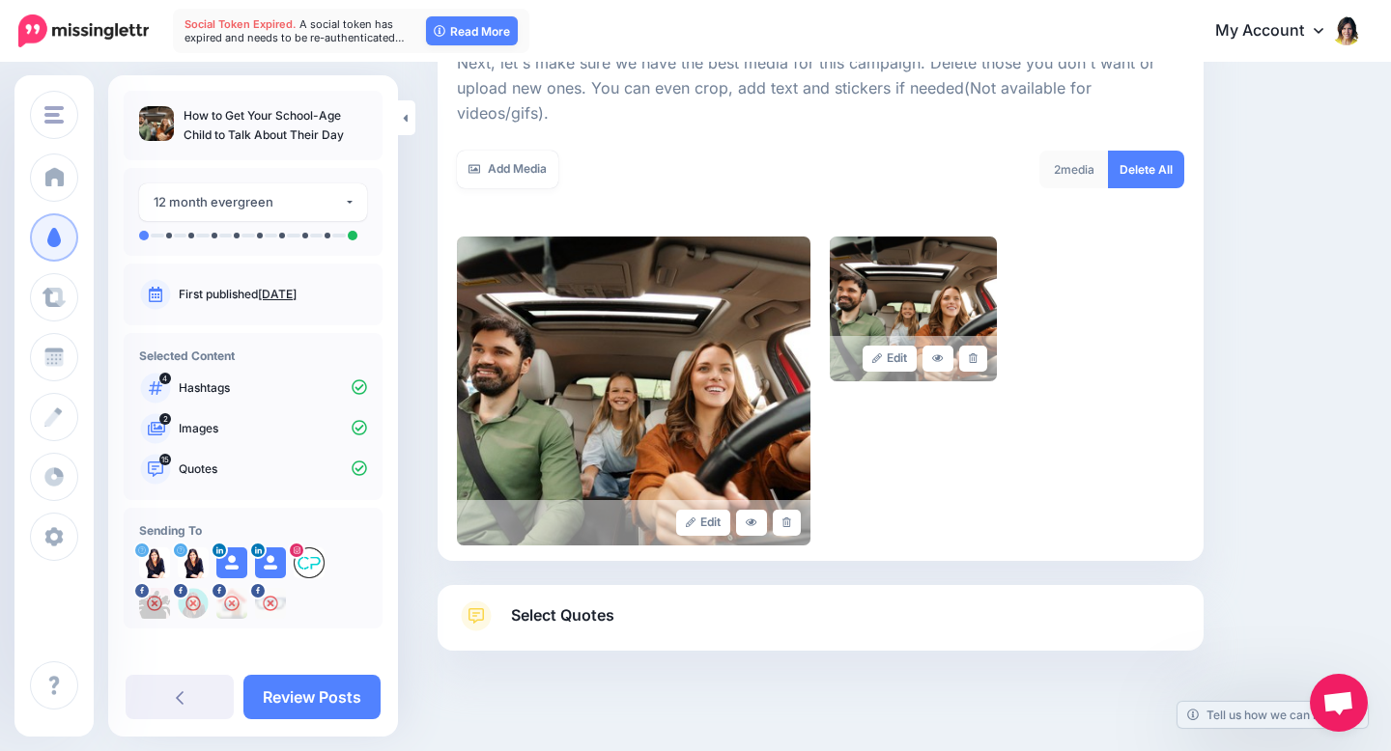
click at [580, 603] on span "Select Quotes" at bounding box center [562, 616] width 103 height 26
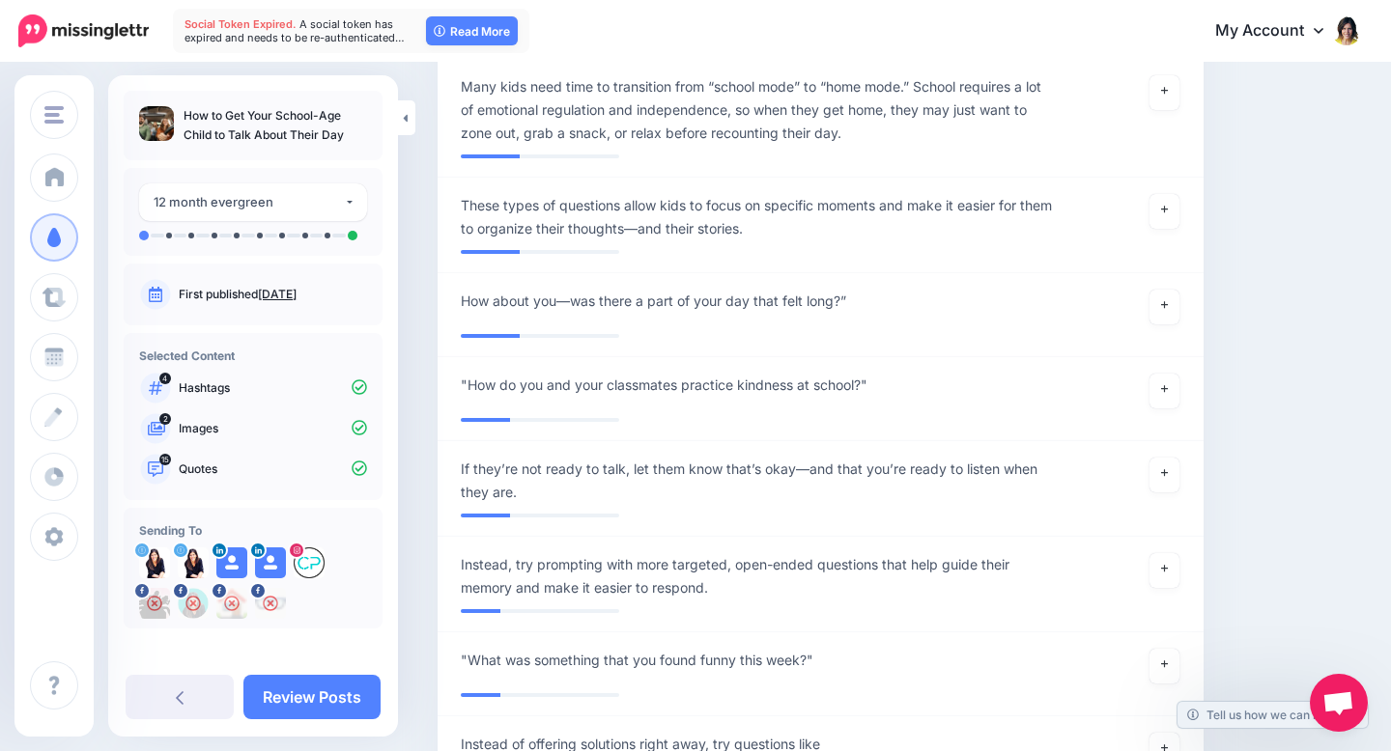
scroll to position [3071, 0]
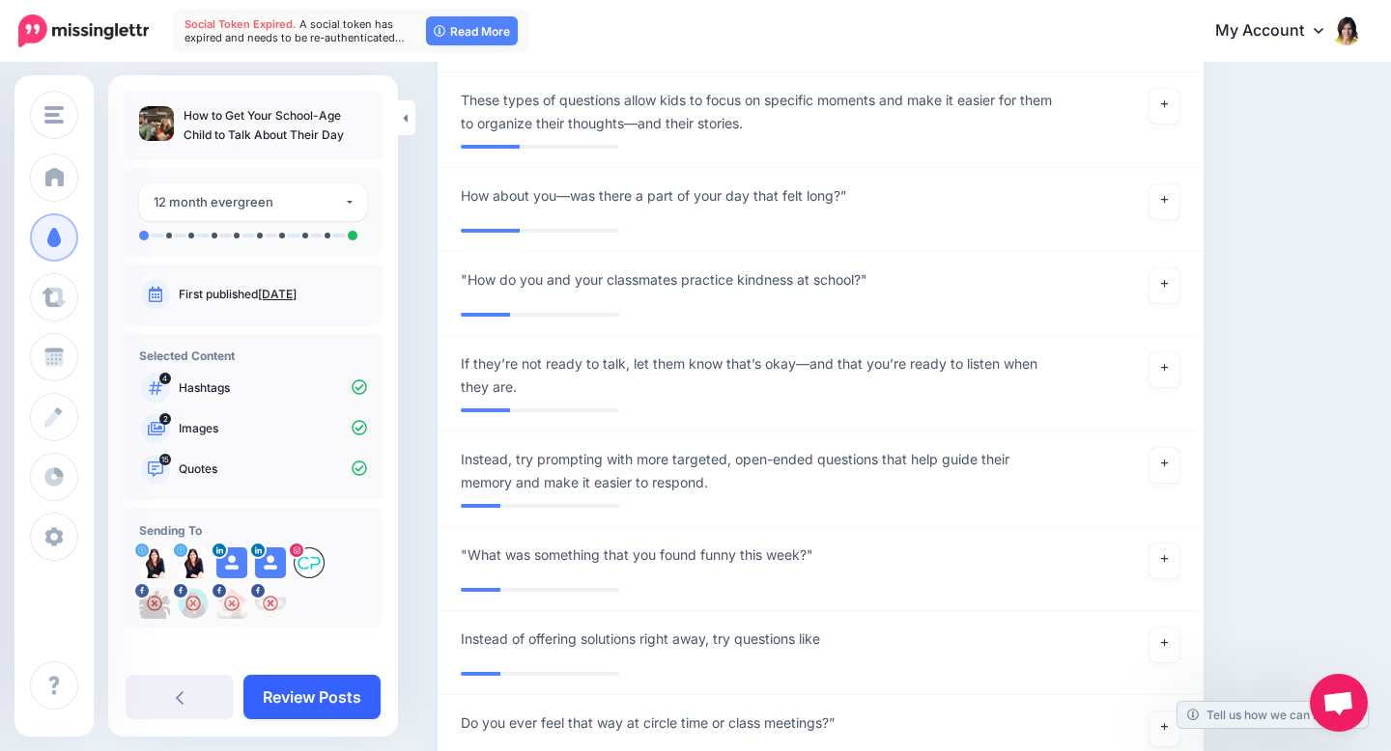
click at [303, 696] on link "Review Posts" at bounding box center [311, 697] width 137 height 44
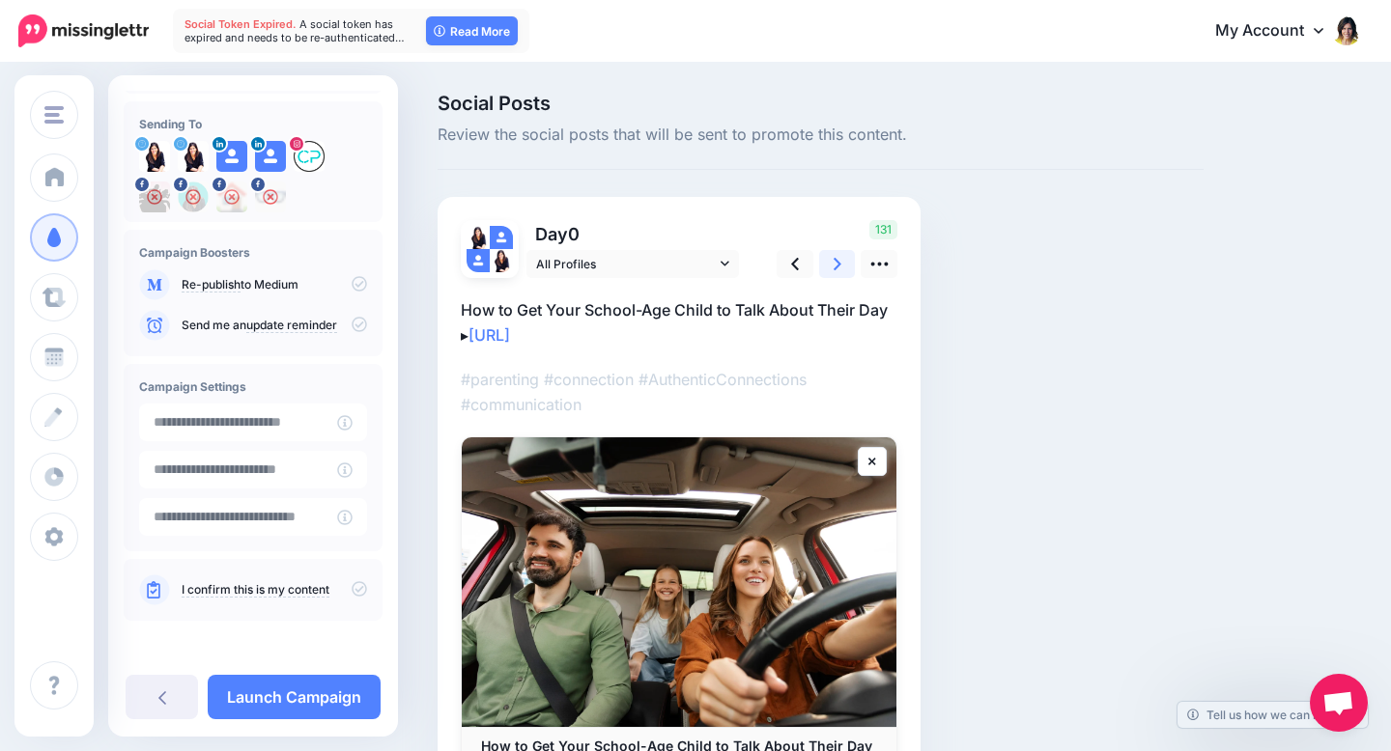
click at [831, 268] on link at bounding box center [837, 264] width 37 height 28
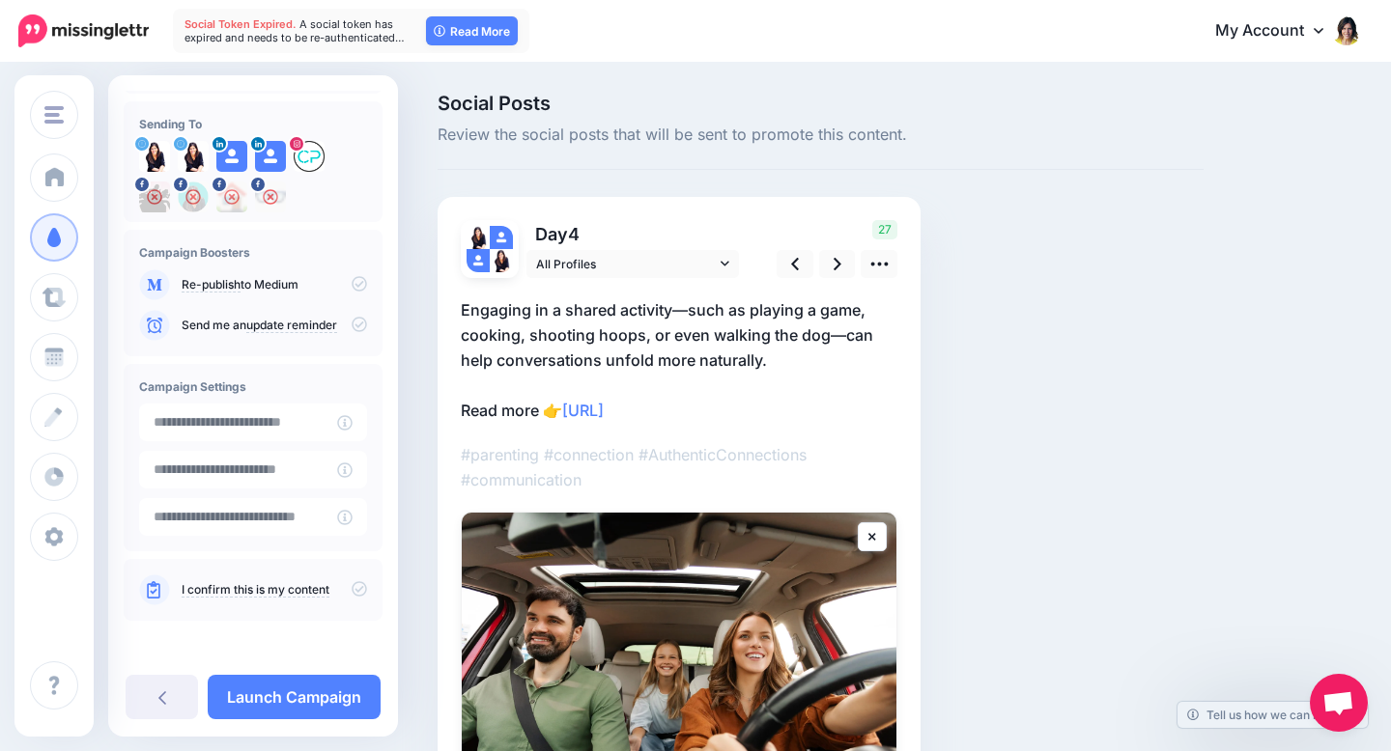
click at [519, 381] on p "Engaging in a shared activity—such as playing a game, cooking, shooting hoops, …" at bounding box center [679, 360] width 437 height 126
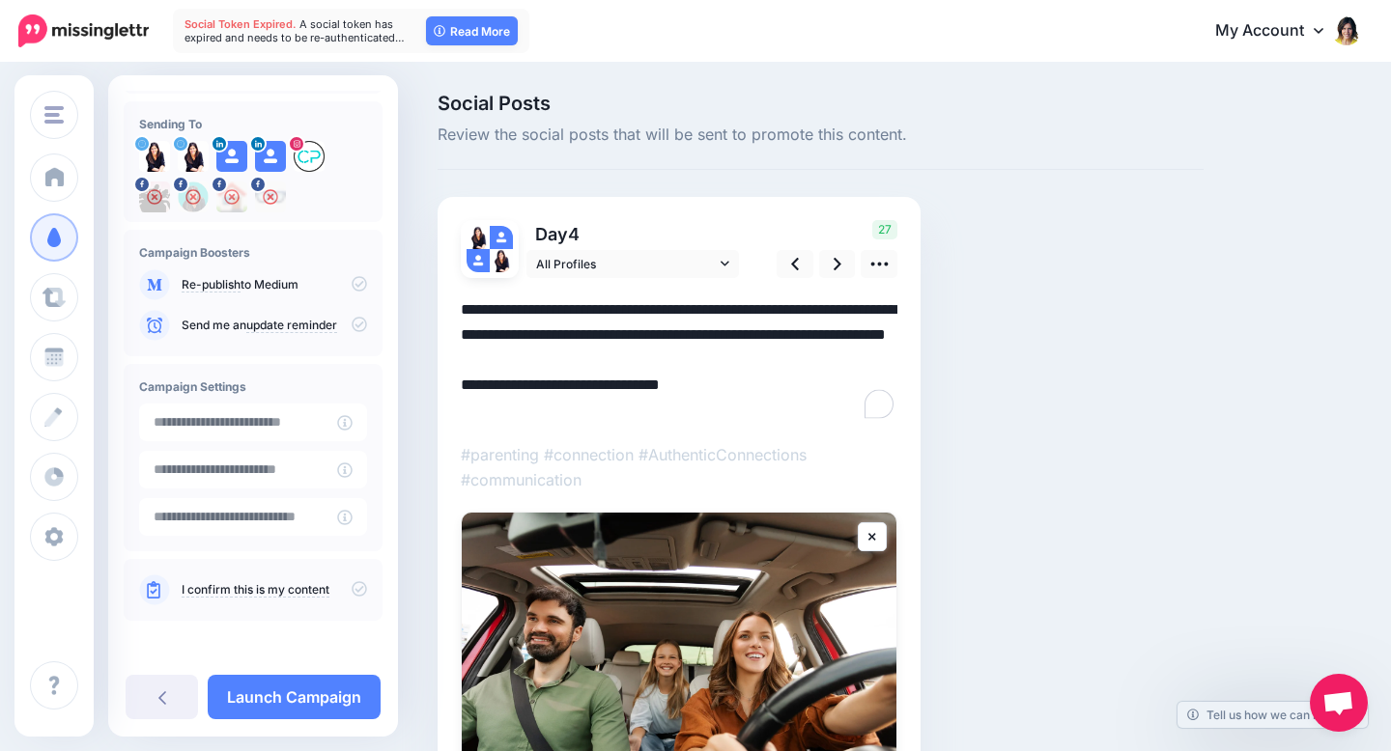
click at [519, 381] on textarea "**********" at bounding box center [679, 360] width 437 height 126
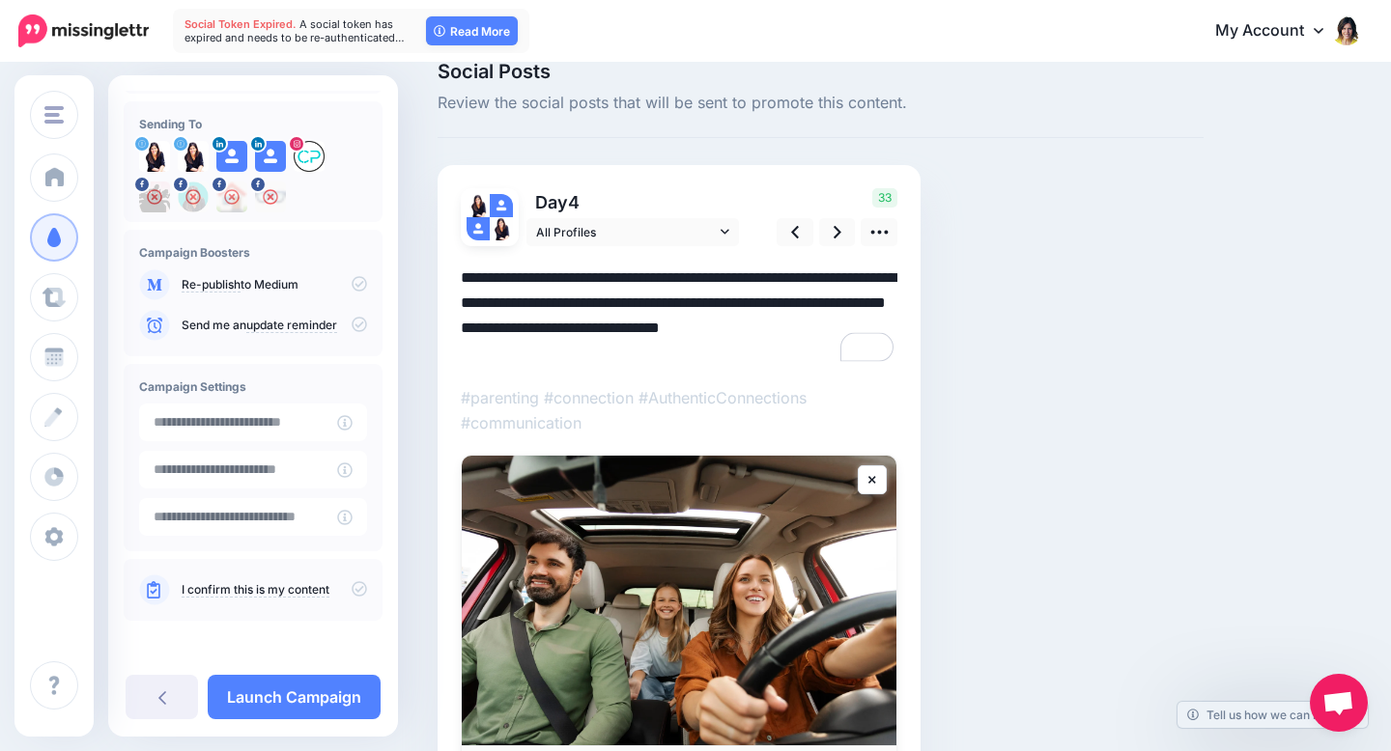
scroll to position [35, 0]
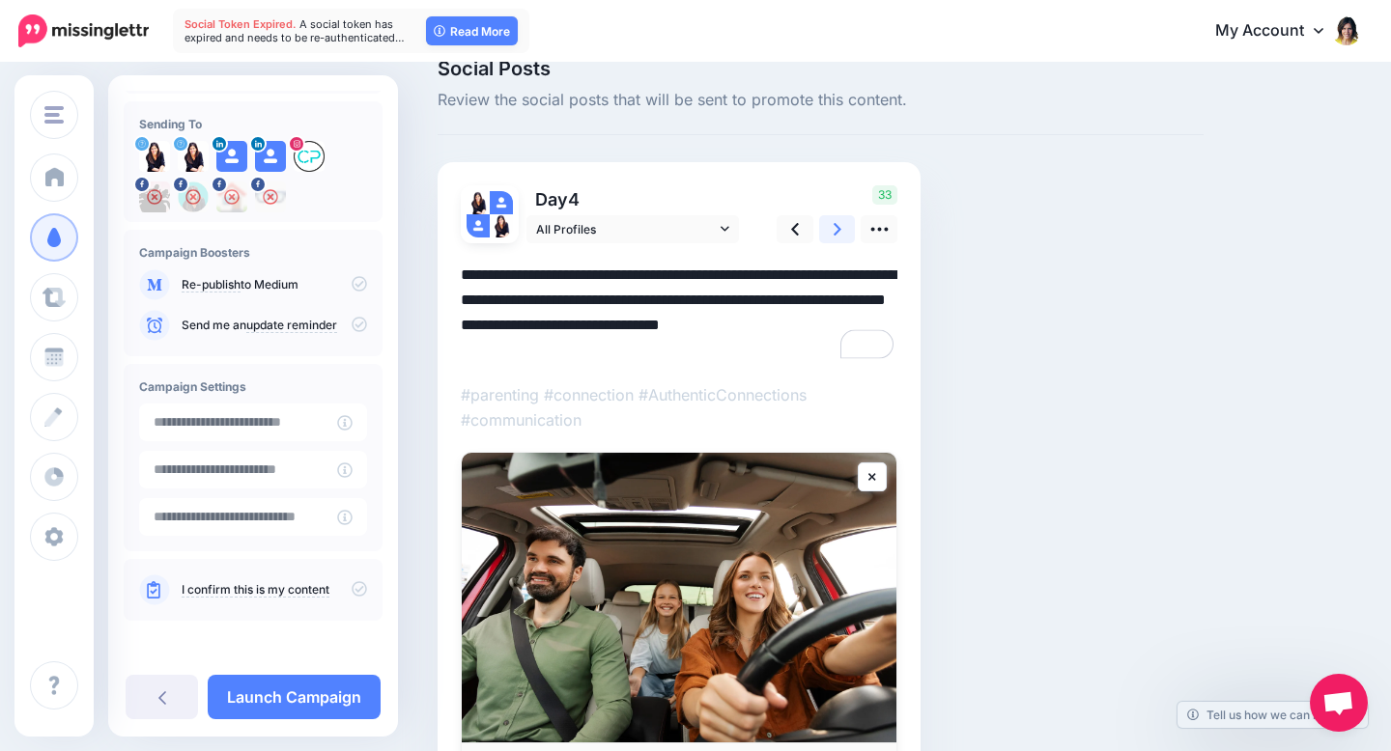
click at [831, 227] on link at bounding box center [837, 229] width 37 height 28
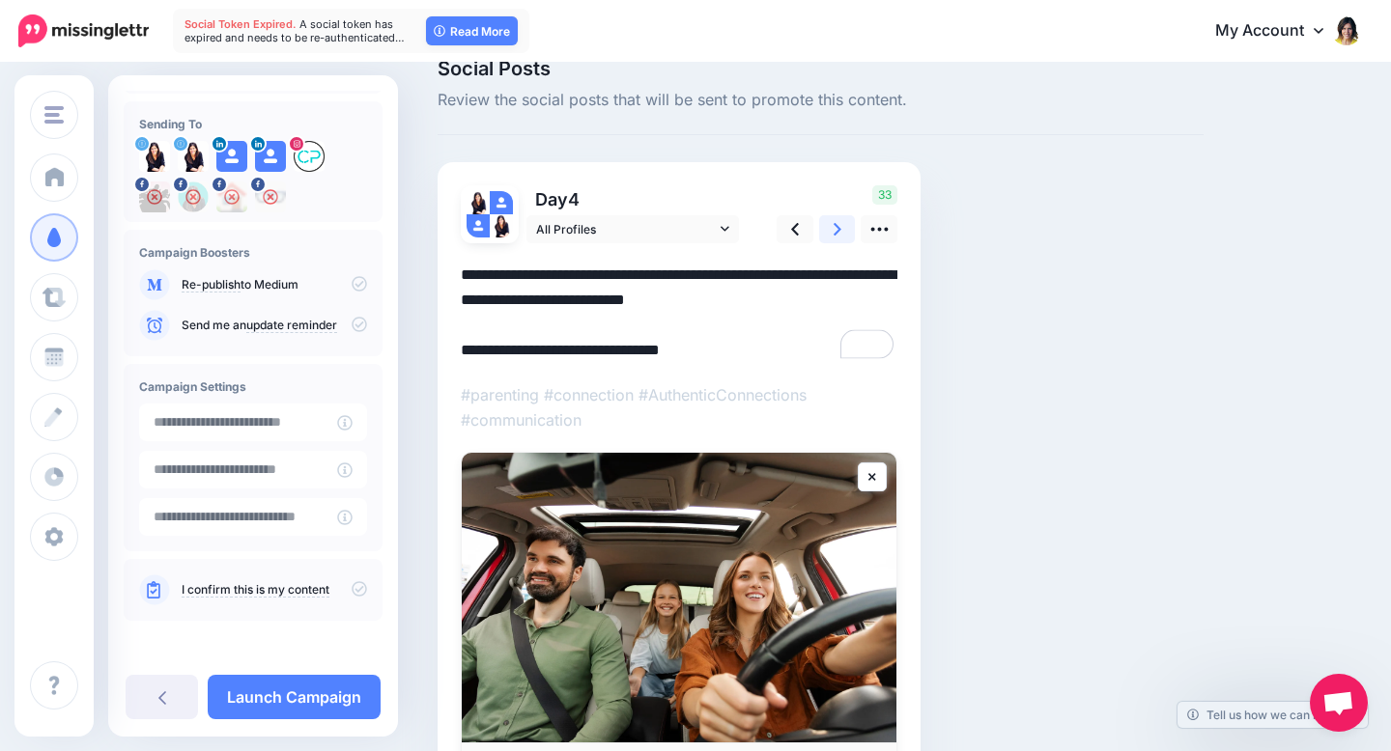
scroll to position [0, 0]
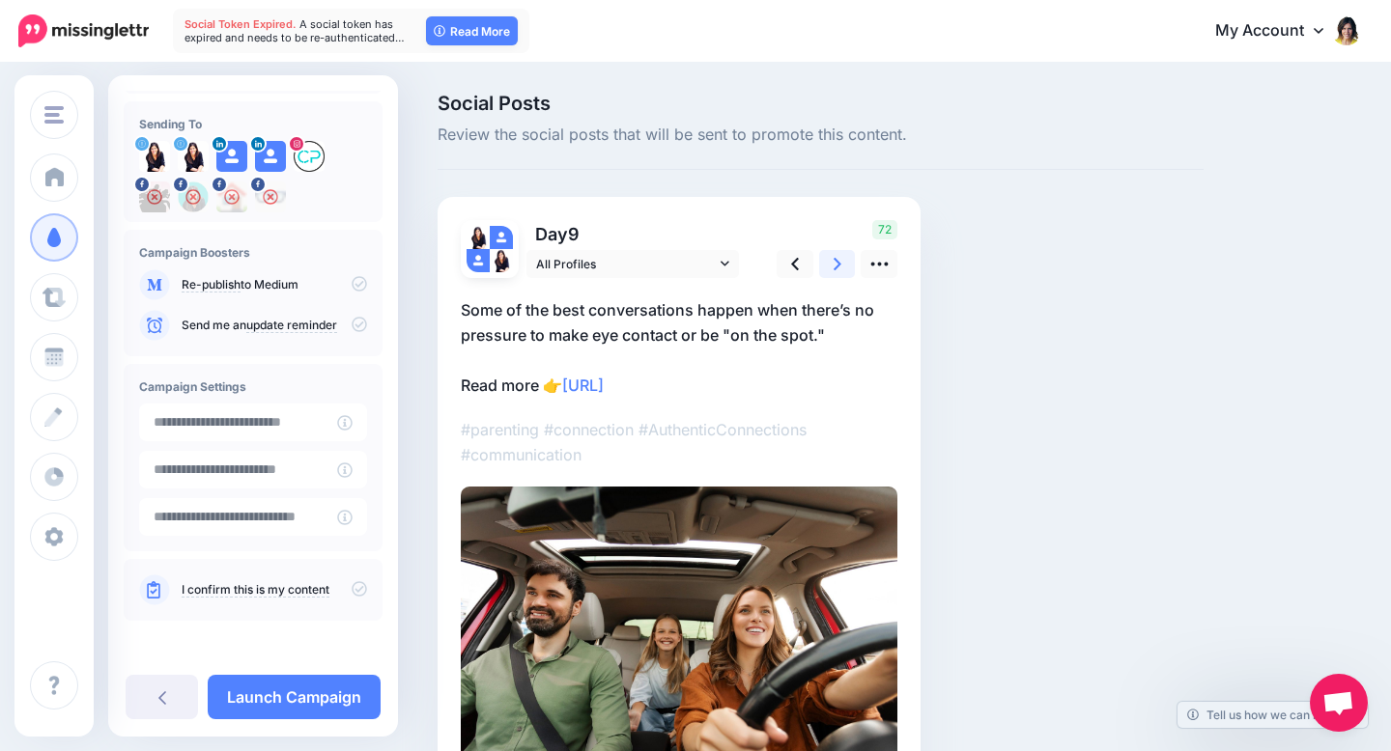
click at [841, 264] on link at bounding box center [837, 264] width 37 height 28
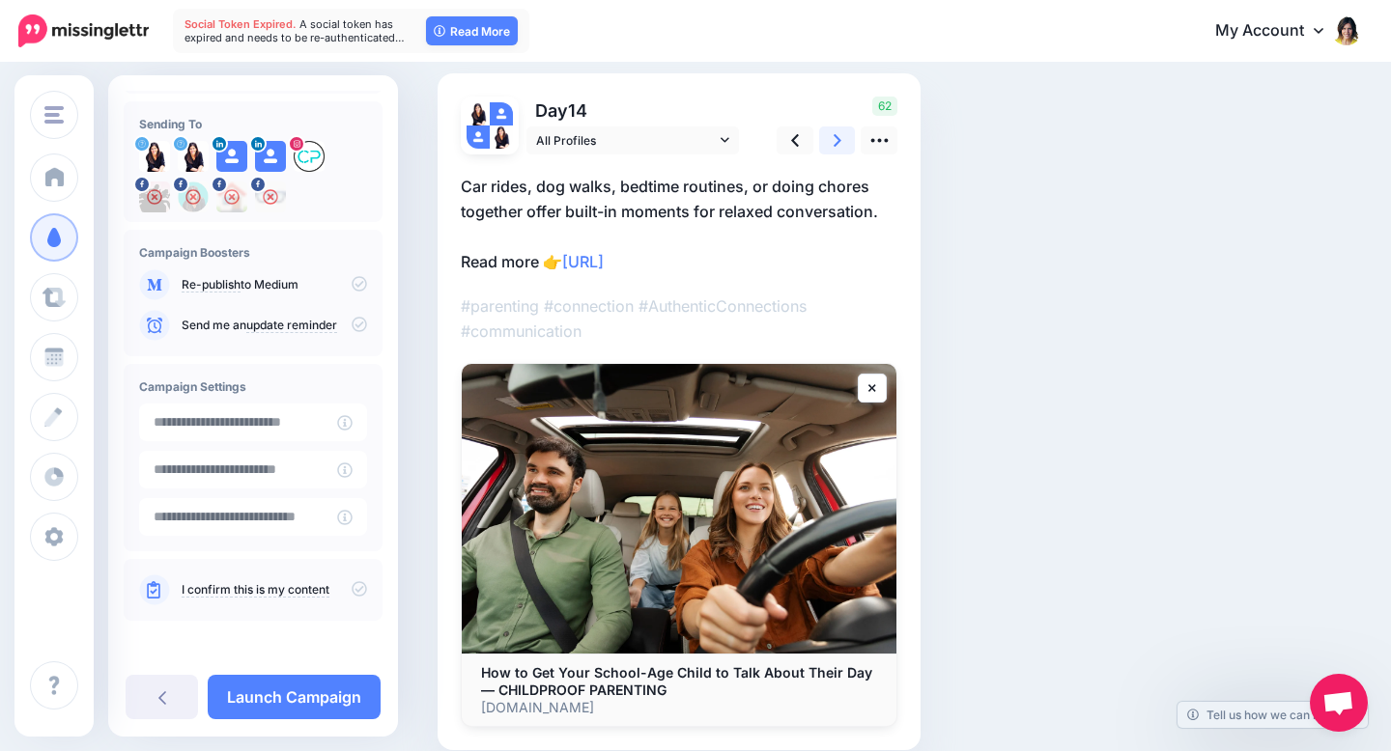
scroll to position [128, 0]
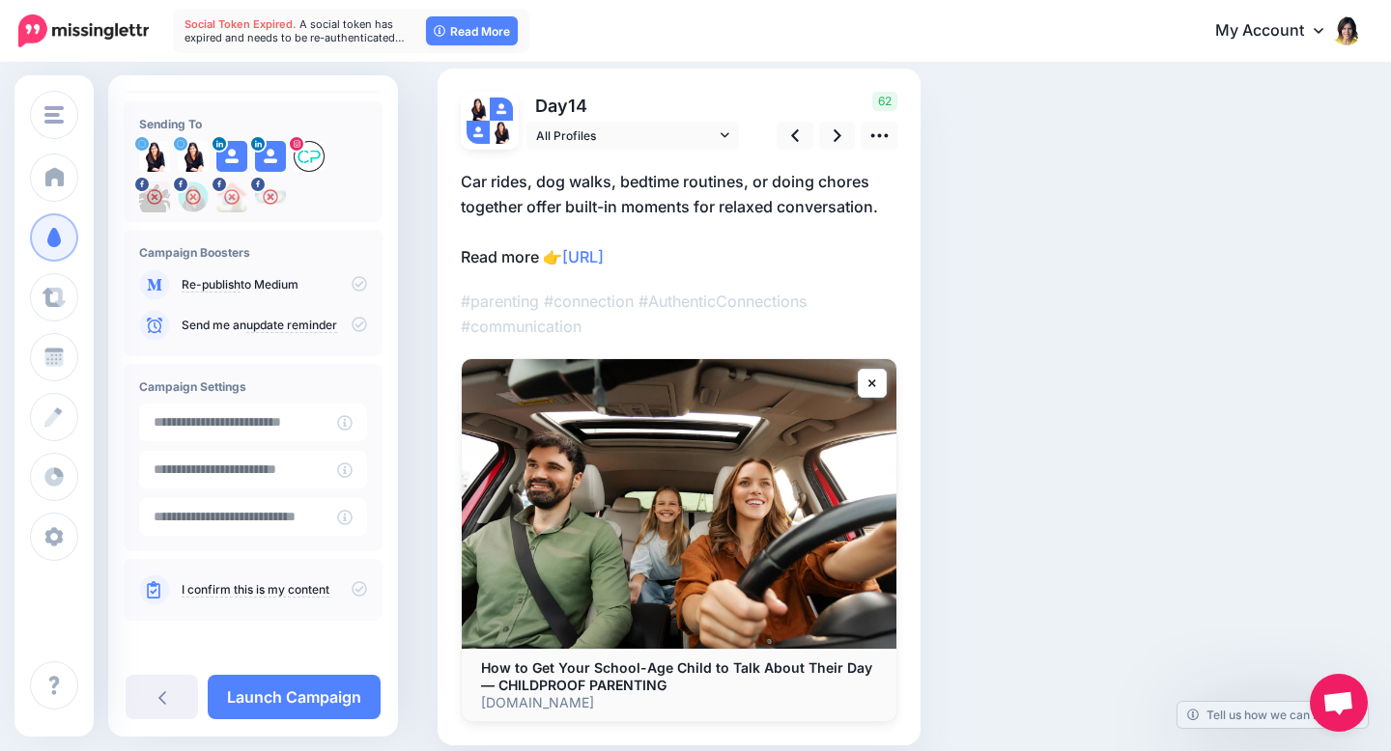
click at [522, 229] on p "Car rides, dog walks, bedtime routines, or doing chores together offer built-in…" at bounding box center [679, 219] width 437 height 100
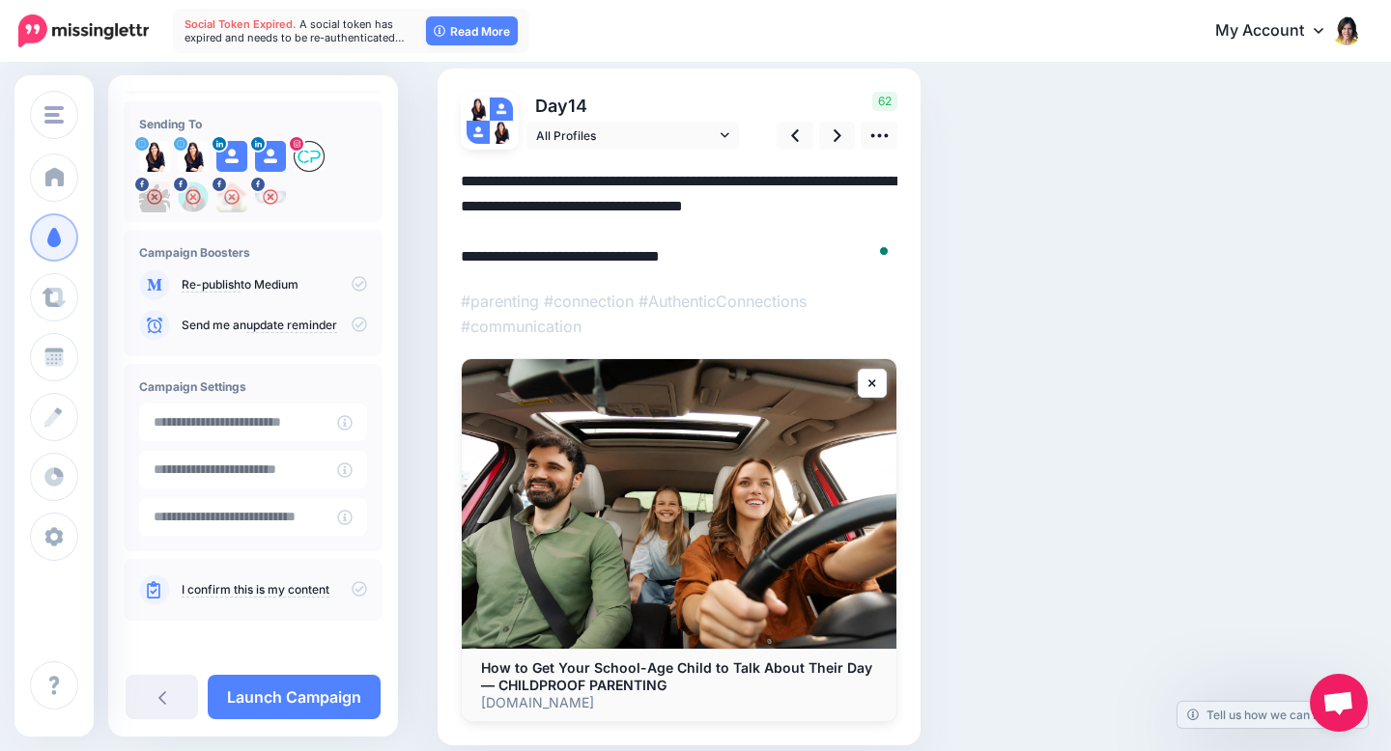
click at [522, 229] on textarea "**********" at bounding box center [679, 219] width 437 height 100
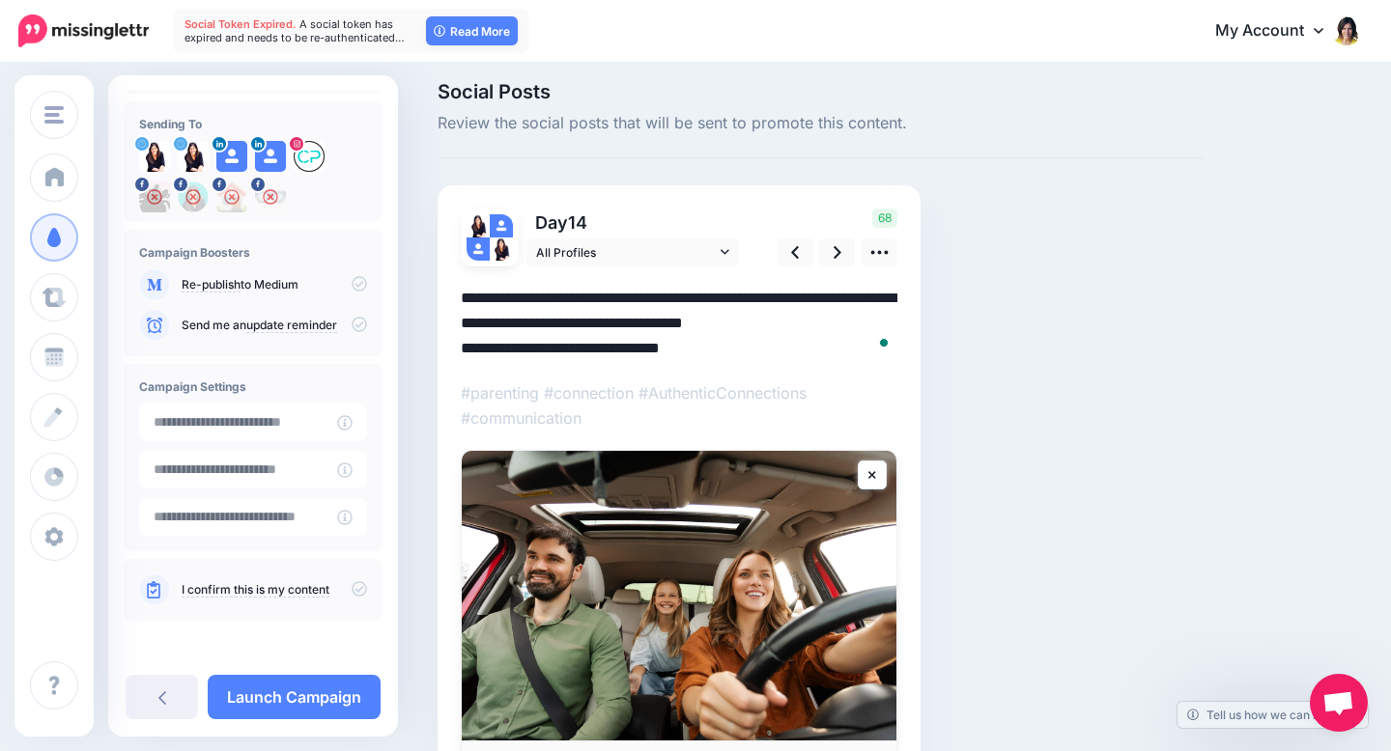
scroll to position [0, 0]
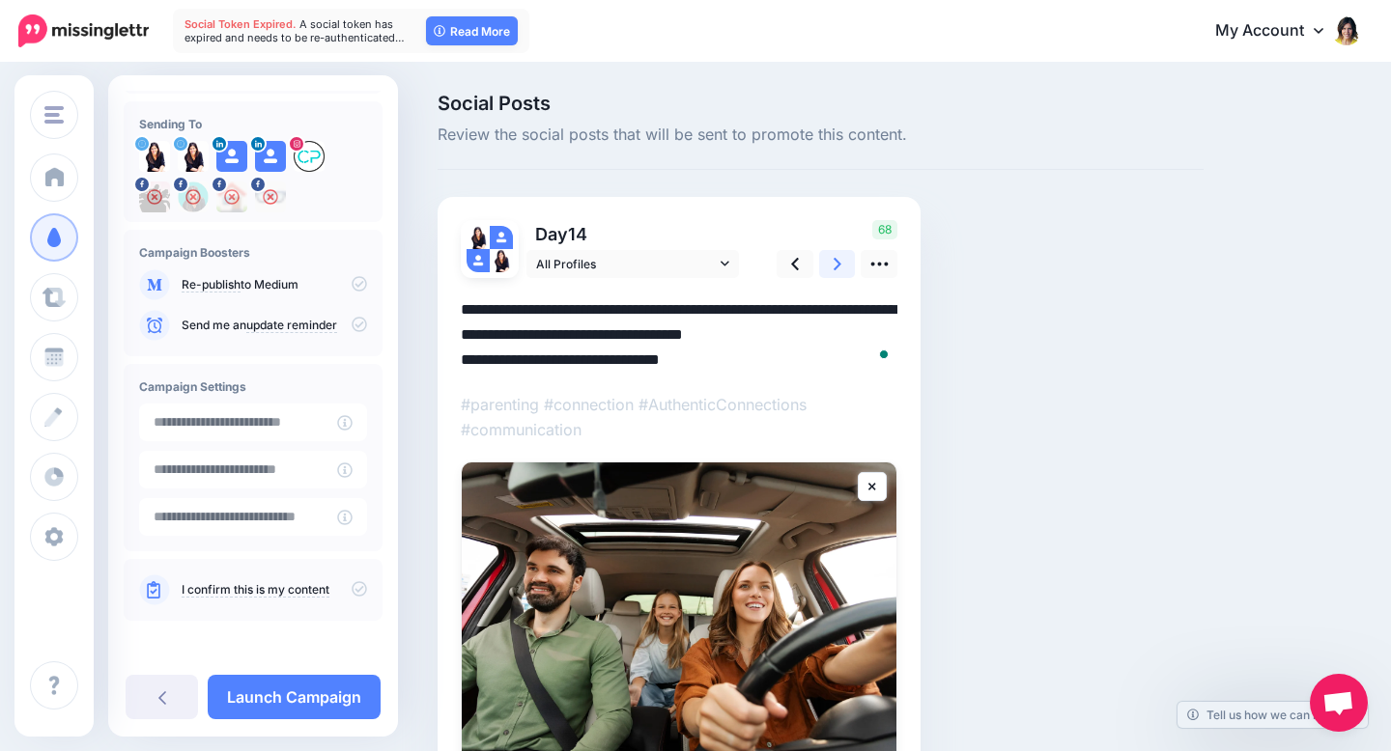
click at [836, 258] on icon at bounding box center [837, 264] width 8 height 20
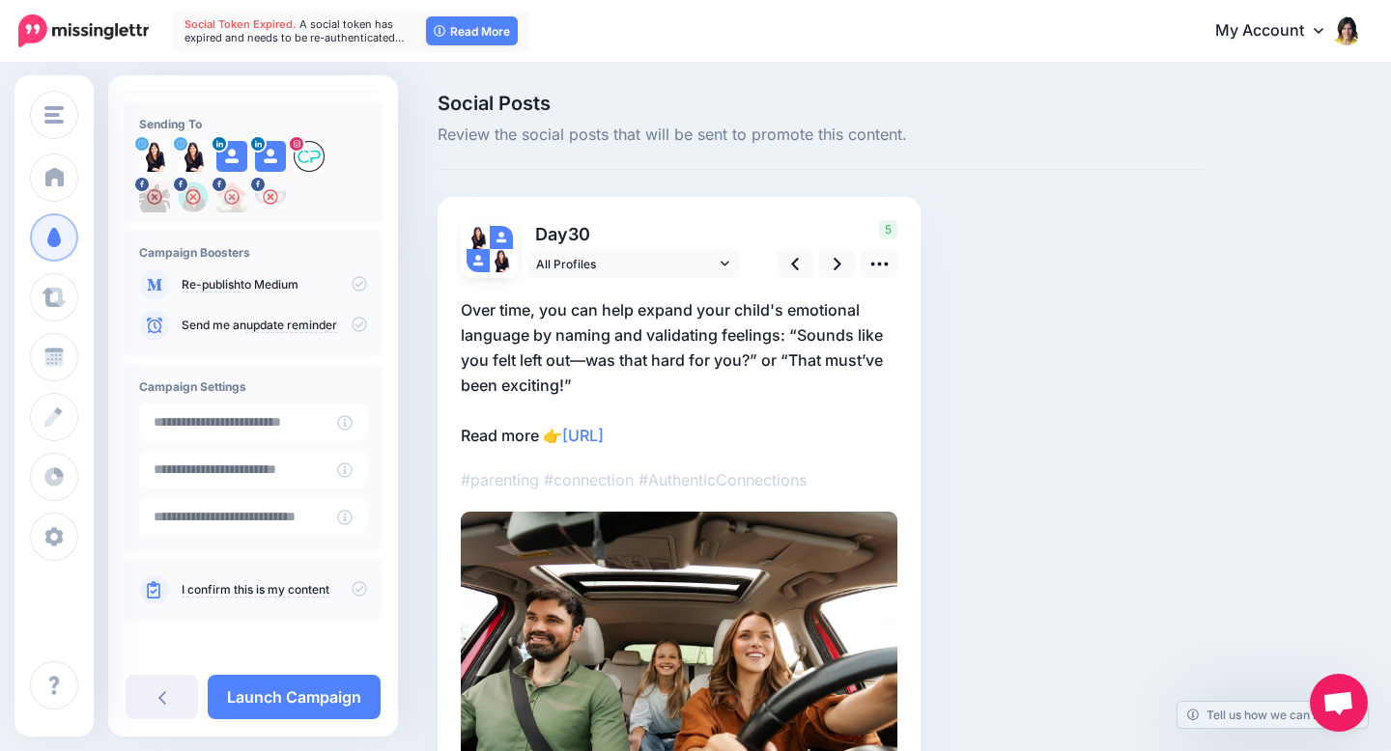
click at [622, 409] on p "Over time, you can help expand your child's emotional language by naming and va…" at bounding box center [679, 372] width 437 height 151
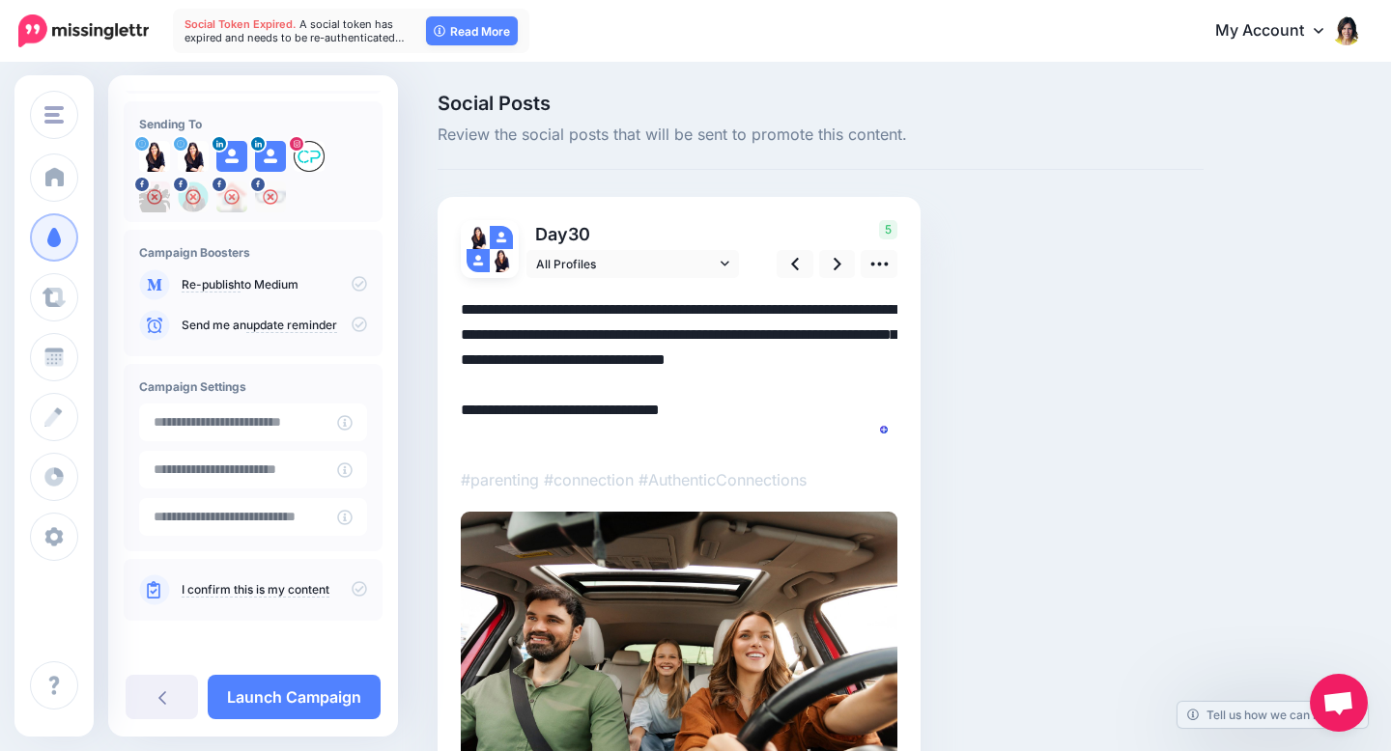
click at [622, 408] on textarea "**********" at bounding box center [679, 372] width 437 height 151
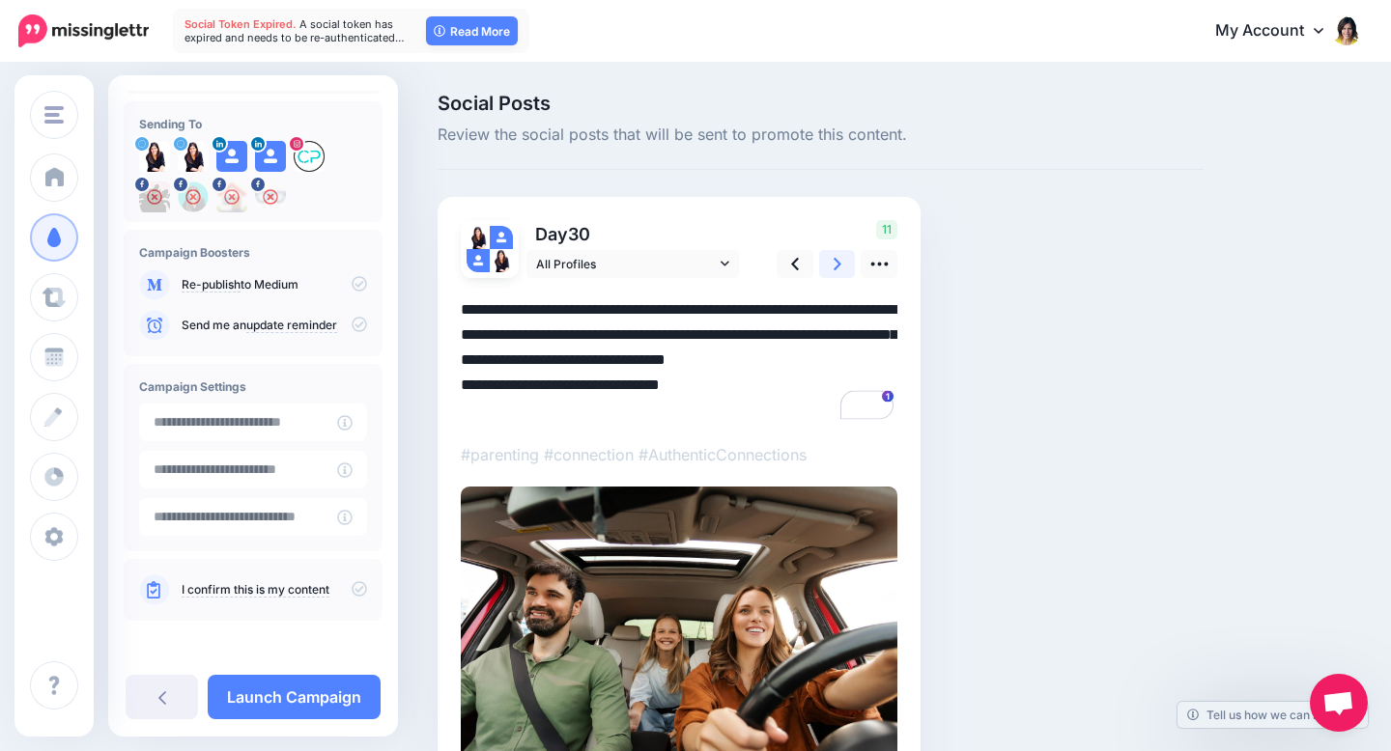
click at [832, 263] on link at bounding box center [837, 264] width 37 height 28
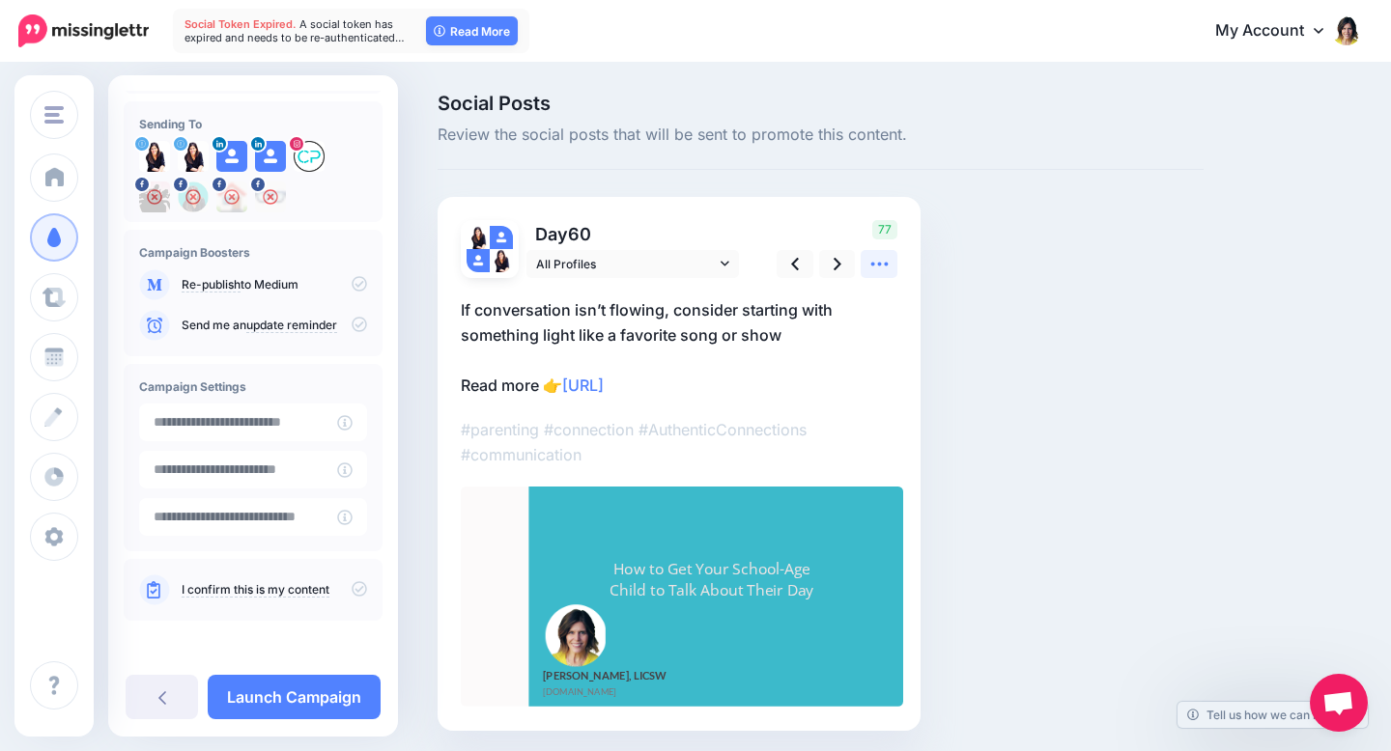
click at [878, 264] on icon at bounding box center [878, 265] width 17 height 4
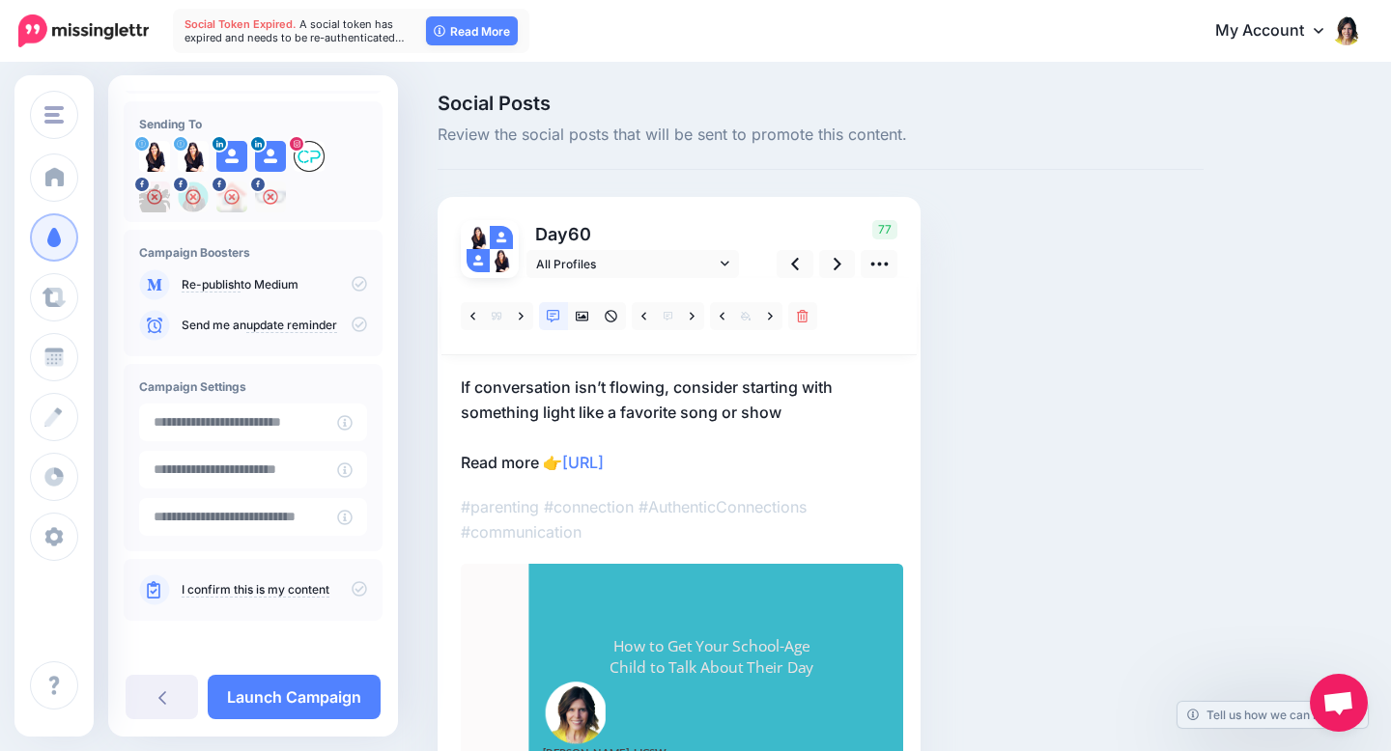
click at [754, 399] on p "If conversation isn’t flowing, consider starting with something light like a fa…" at bounding box center [679, 425] width 437 height 100
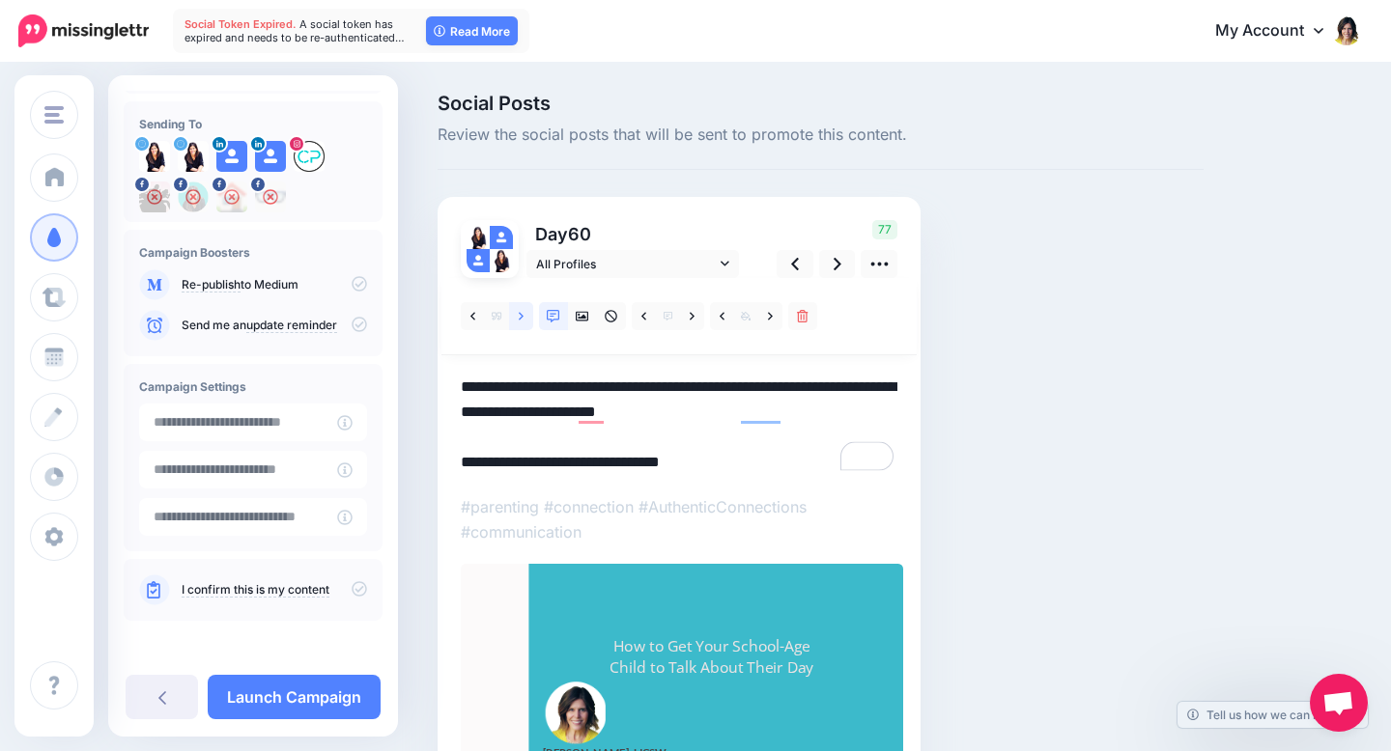
click at [520, 319] on icon at bounding box center [521, 316] width 5 height 8
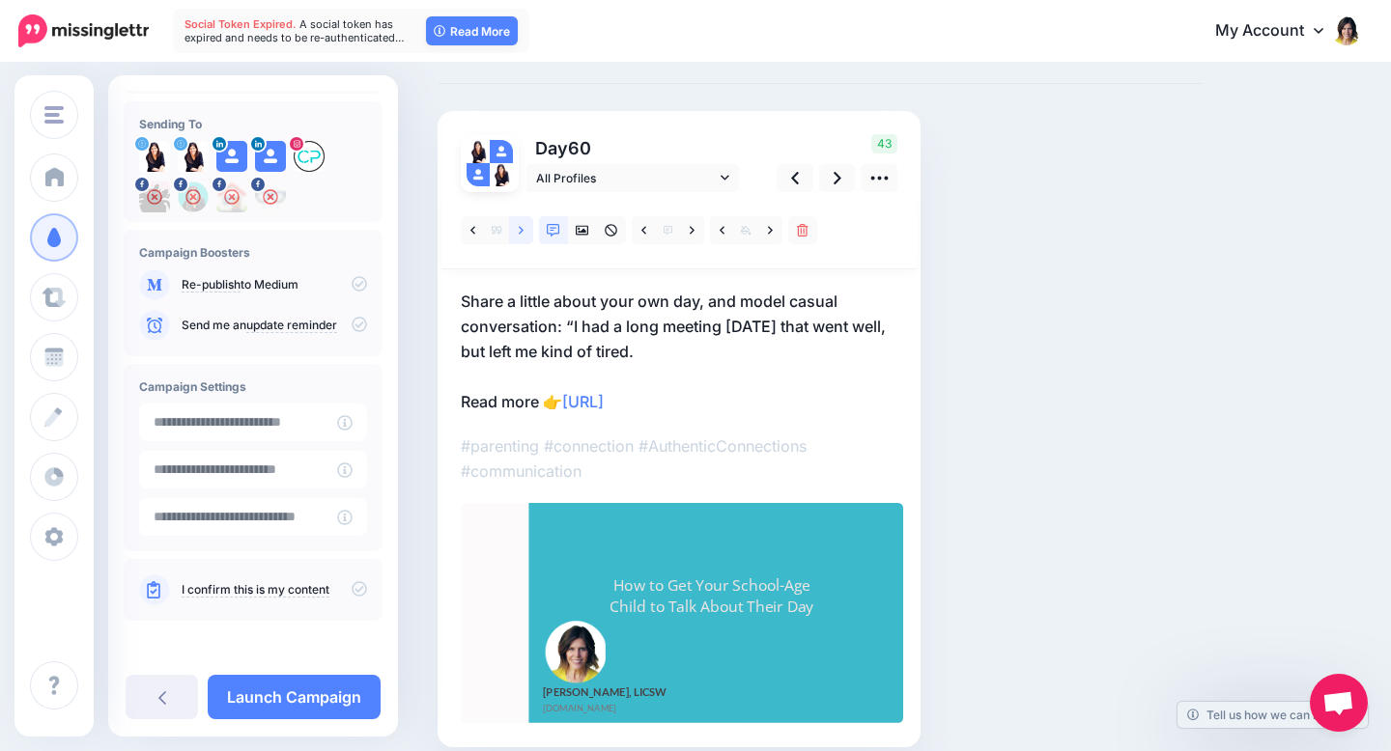
scroll to position [88, 0]
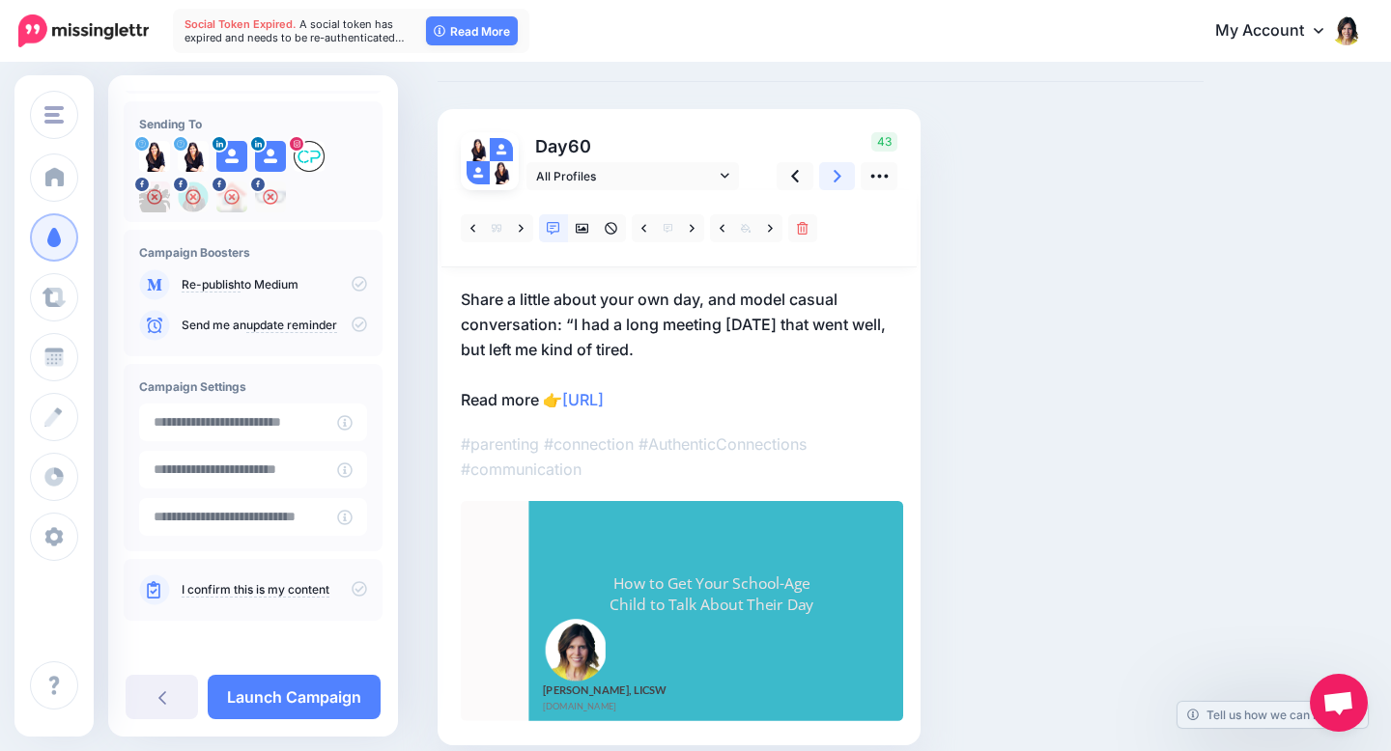
click at [831, 177] on link at bounding box center [837, 176] width 37 height 28
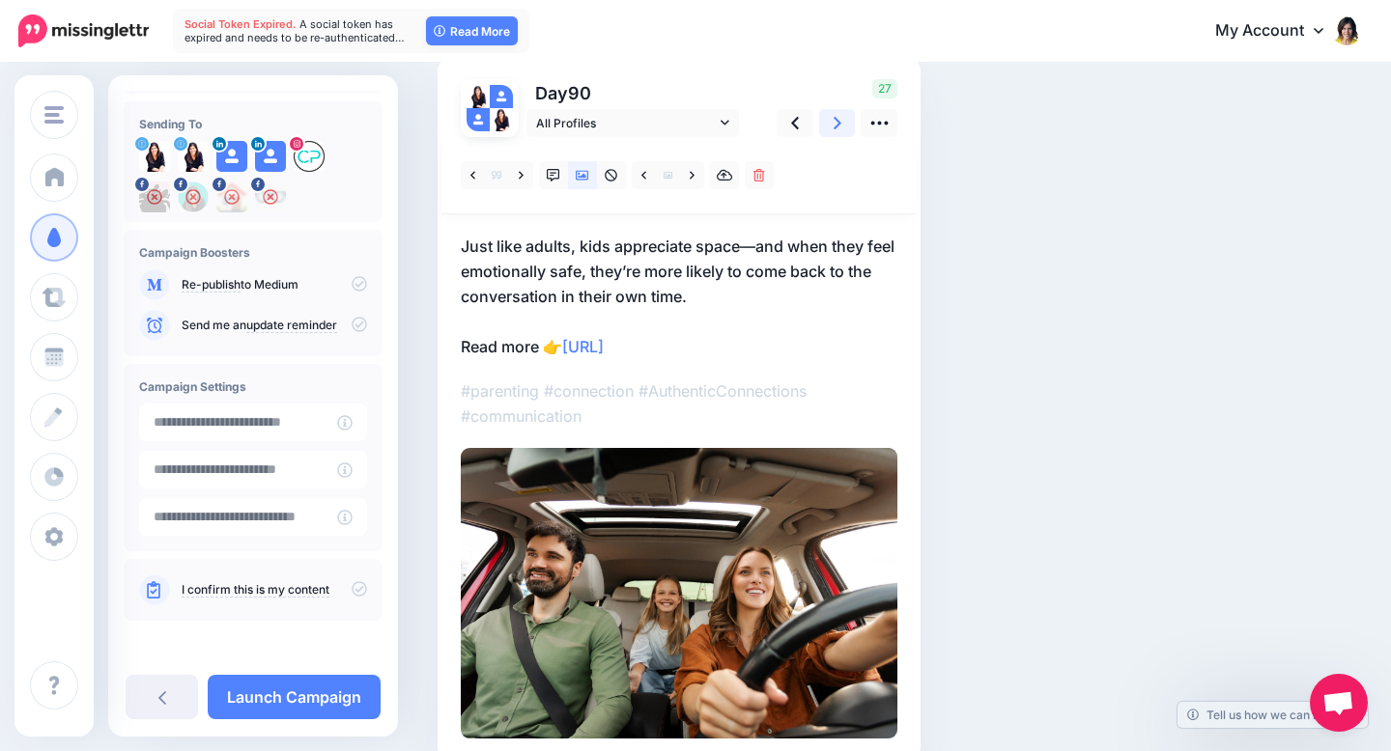
scroll to position [146, 0]
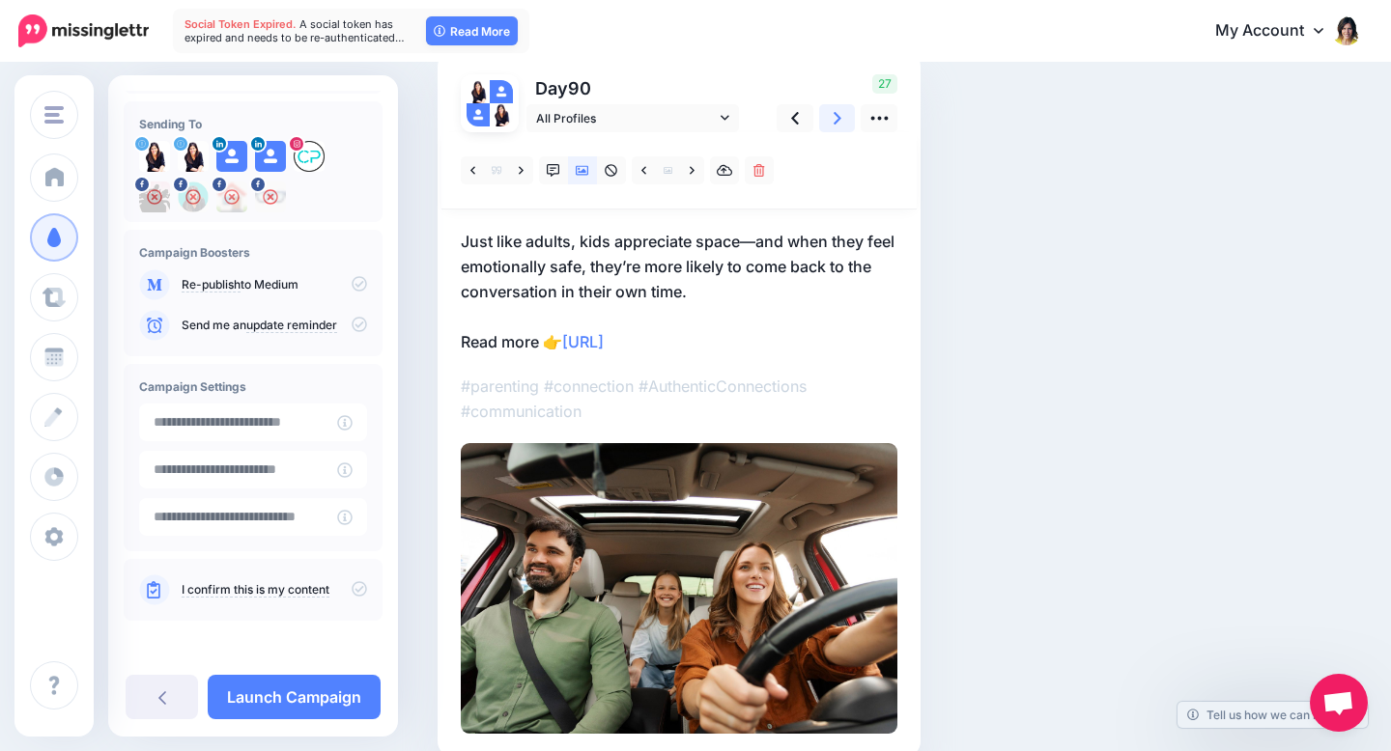
click at [833, 118] on icon at bounding box center [837, 118] width 8 height 20
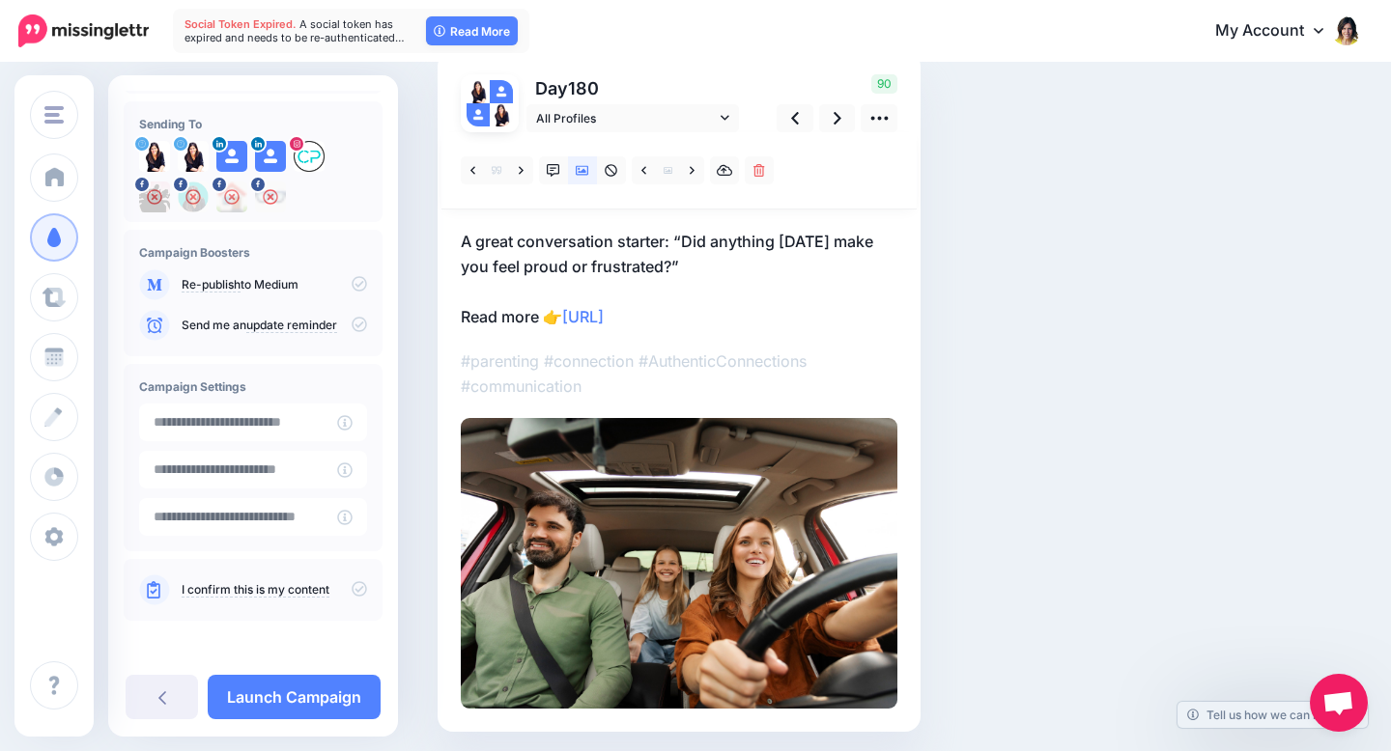
click at [632, 287] on p "A great conversation starter: “Did anything today make you feel proud or frustr…" at bounding box center [679, 279] width 437 height 100
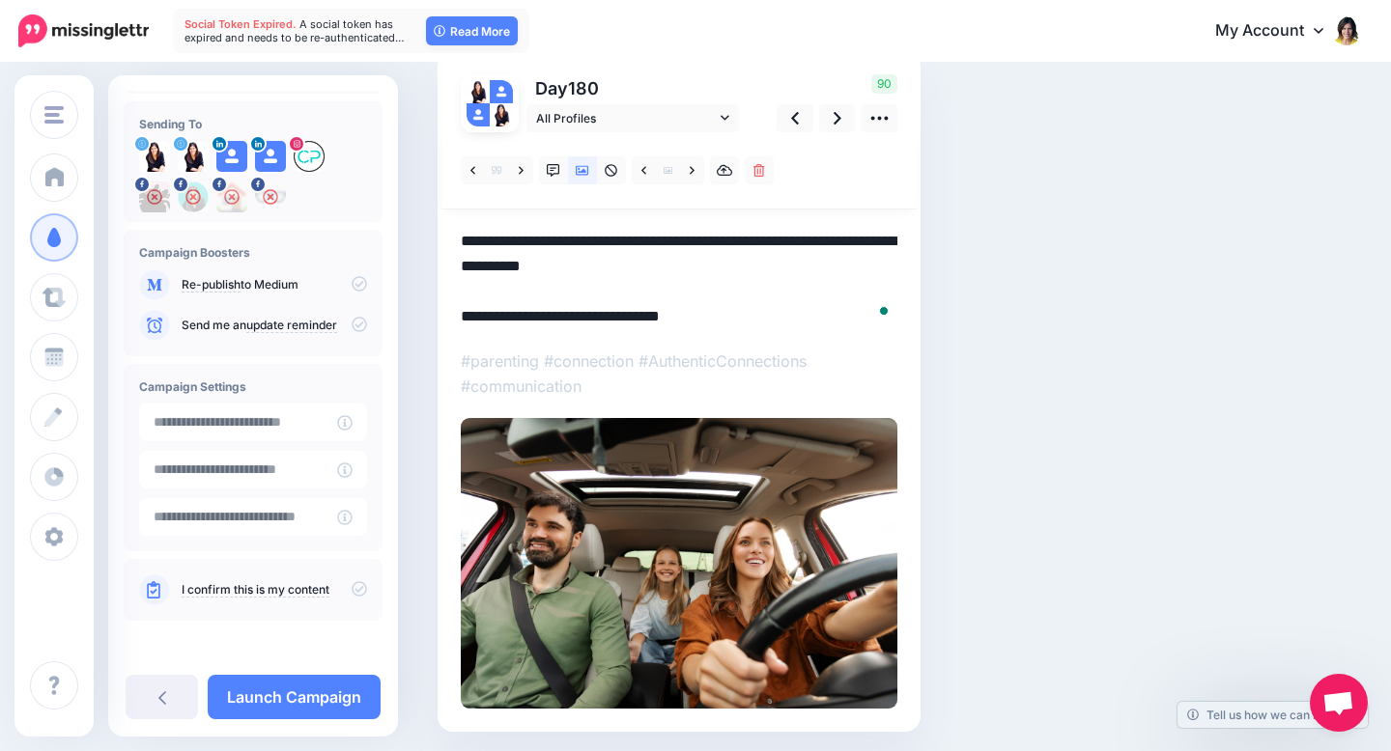
click at [632, 287] on textarea "**********" at bounding box center [679, 279] width 437 height 100
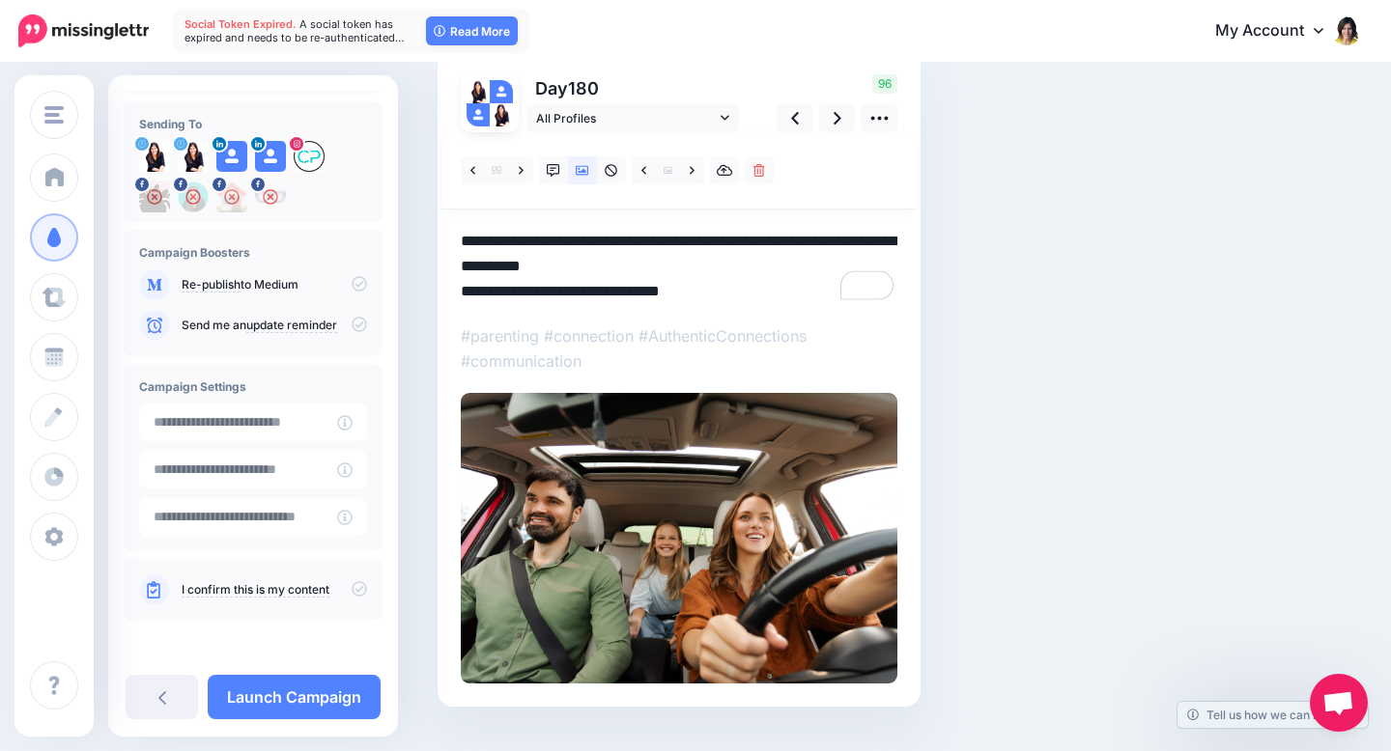
click at [633, 262] on textarea "**********" at bounding box center [679, 266] width 437 height 75
type textarea "**********"
click at [826, 118] on link at bounding box center [837, 118] width 37 height 28
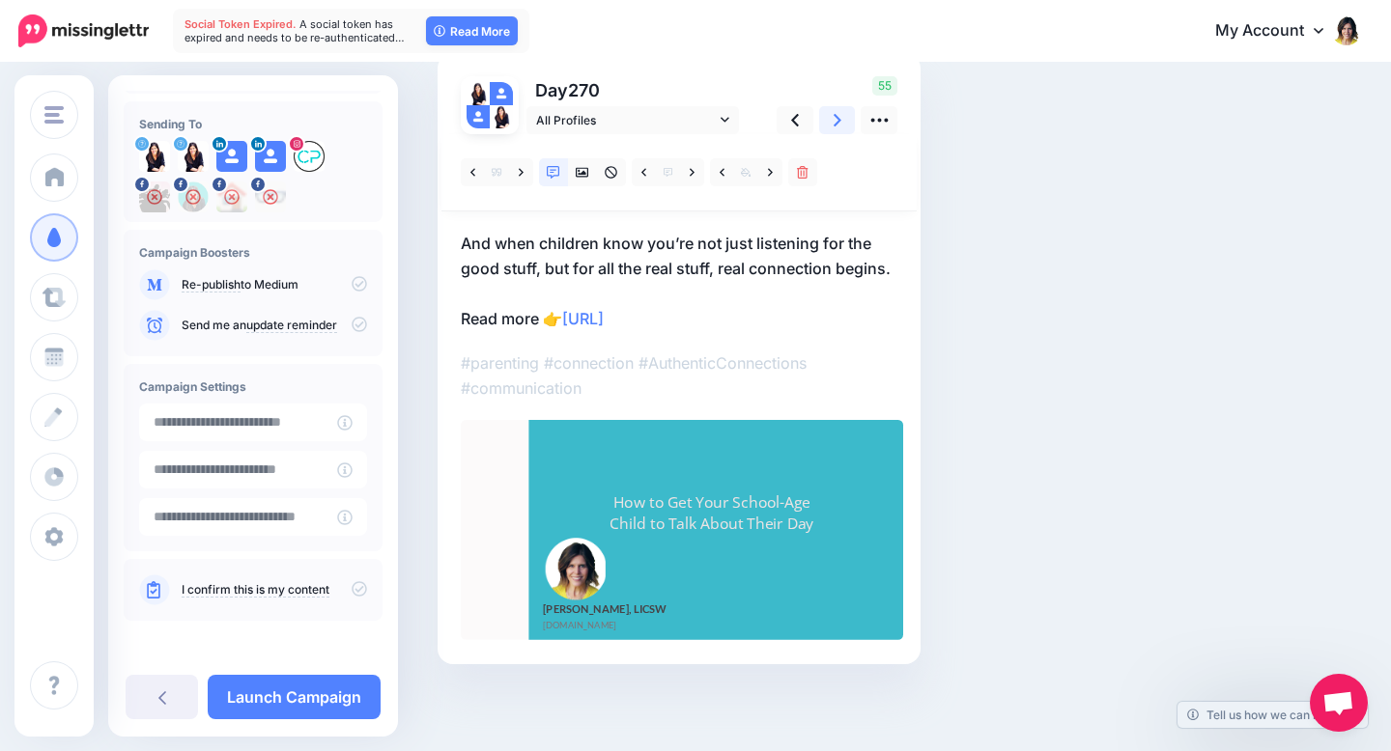
click at [834, 118] on icon at bounding box center [837, 120] width 8 height 20
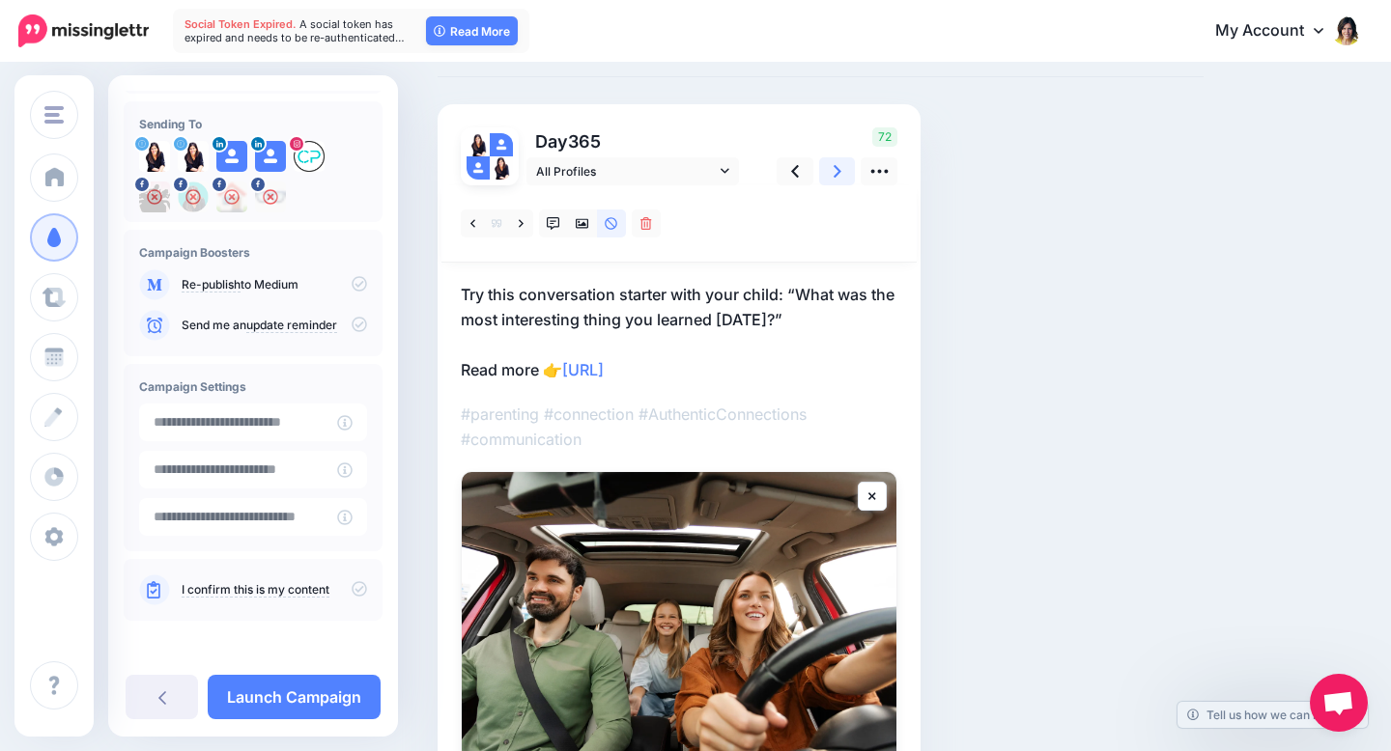
scroll to position [98, 0]
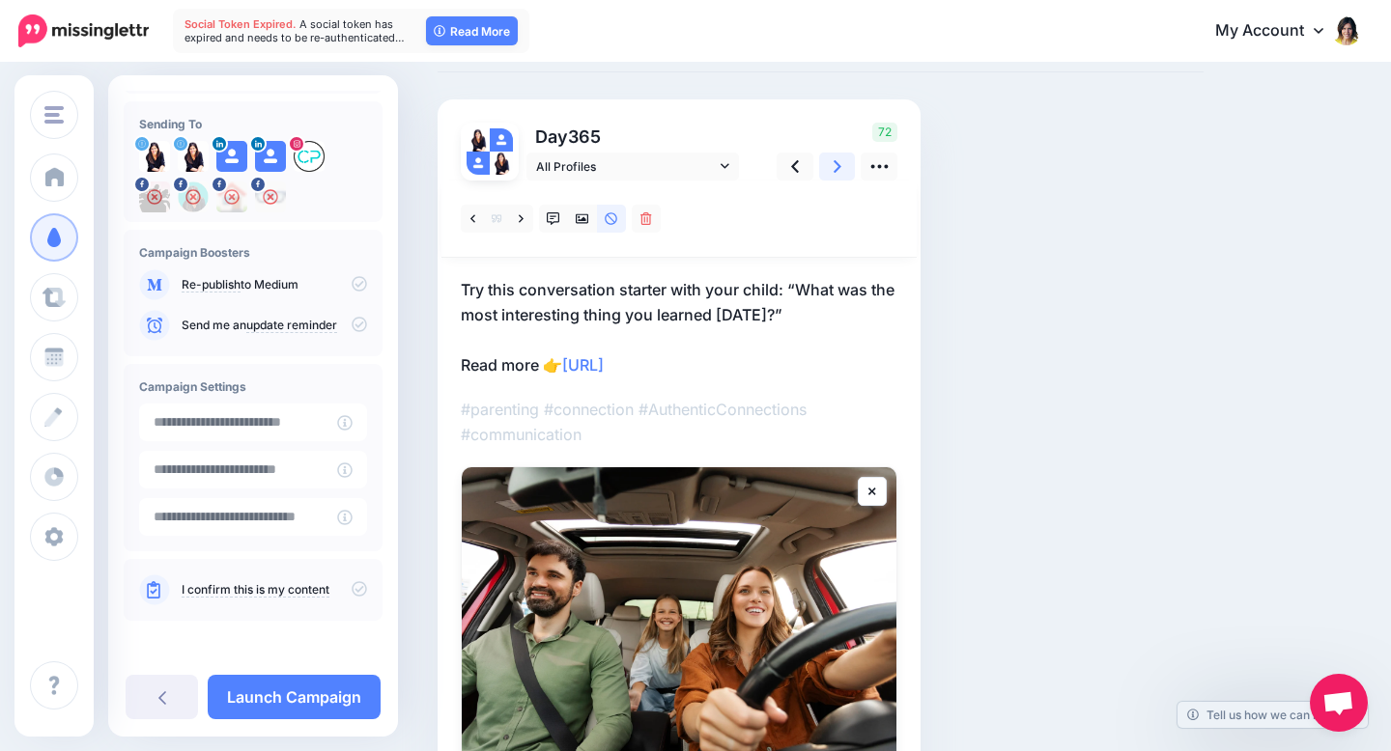
click at [837, 159] on icon at bounding box center [837, 166] width 8 height 20
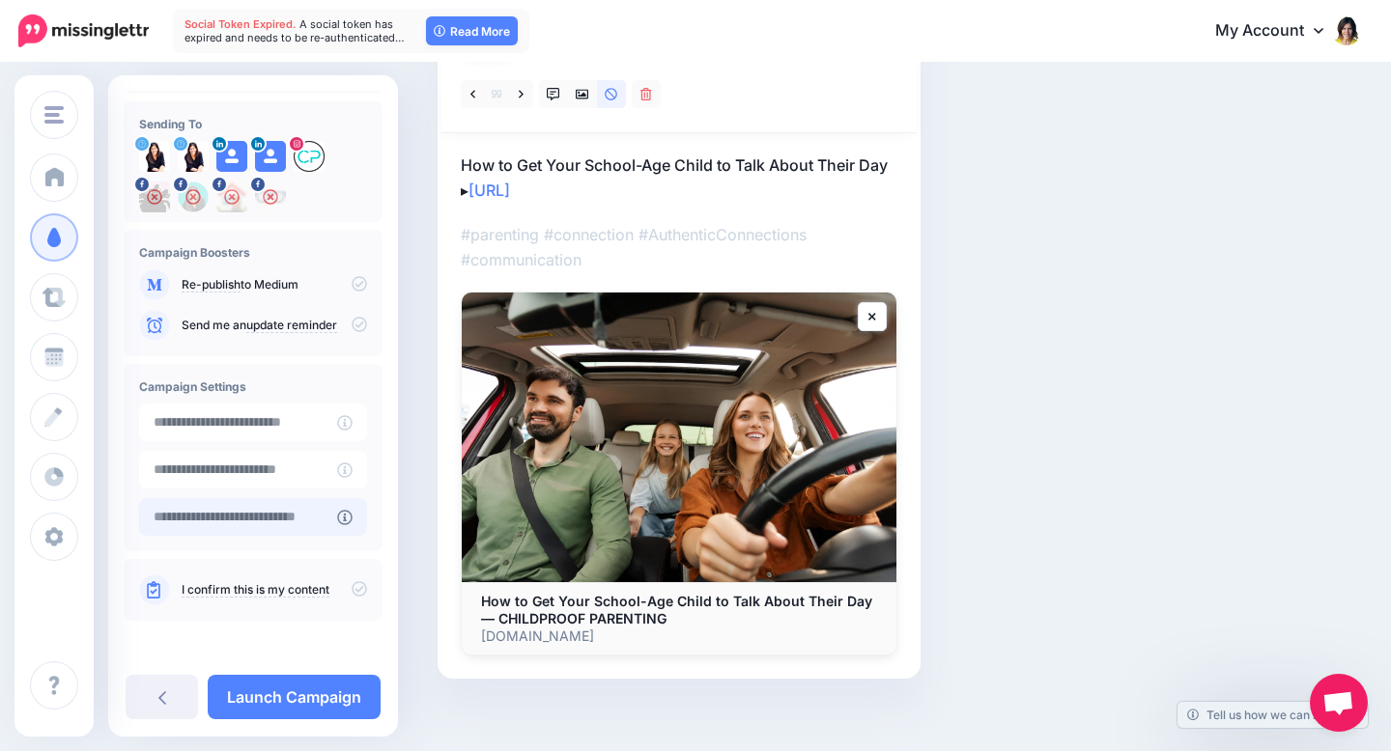
scroll to position [237, 0]
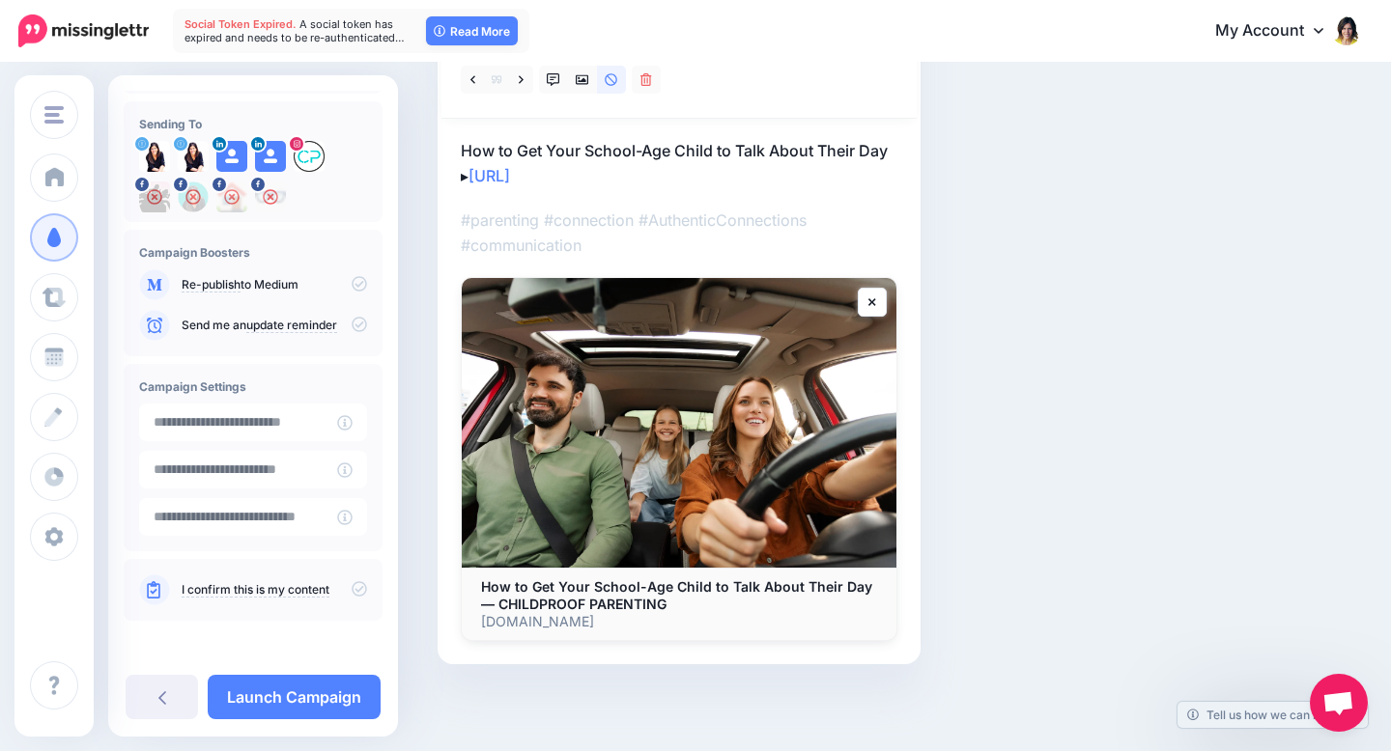
click at [352, 588] on icon at bounding box center [359, 588] width 15 height 15
type input "**********"
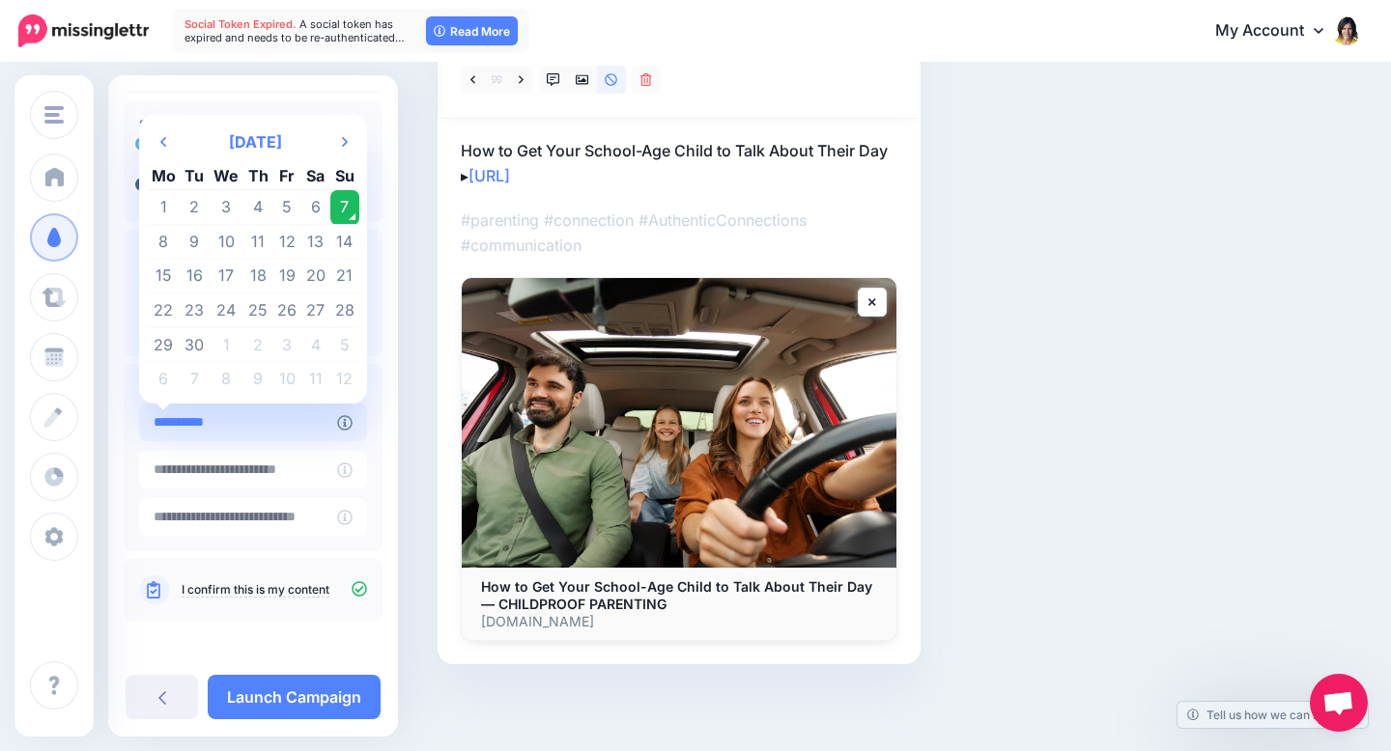
click at [291, 432] on input "**********" at bounding box center [238, 423] width 198 height 38
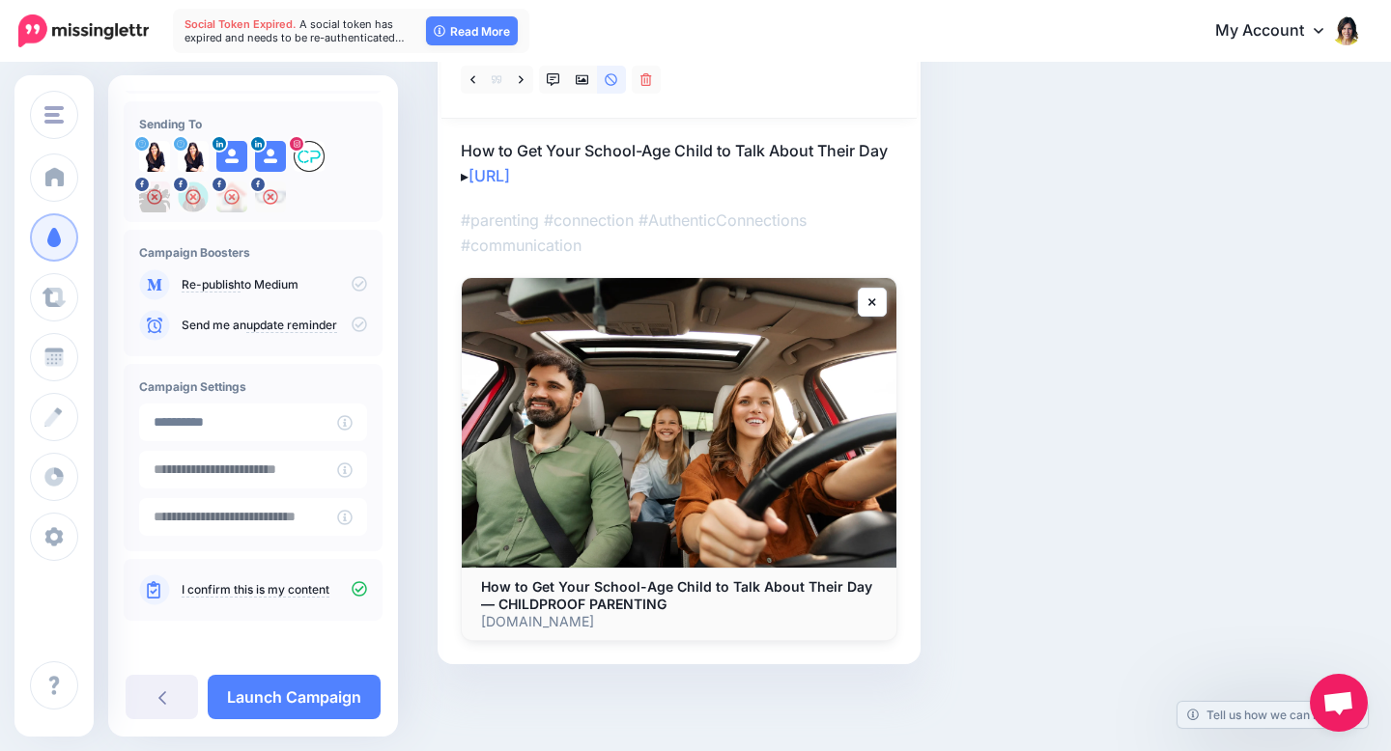
click at [352, 282] on icon at bounding box center [359, 283] width 15 height 15
click at [352, 288] on icon at bounding box center [359, 283] width 15 height 15
click at [352, 322] on icon at bounding box center [359, 324] width 15 height 15
click at [352, 320] on icon at bounding box center [359, 324] width 15 height 15
click at [306, 698] on link "Launch Campaign" at bounding box center [294, 697] width 173 height 44
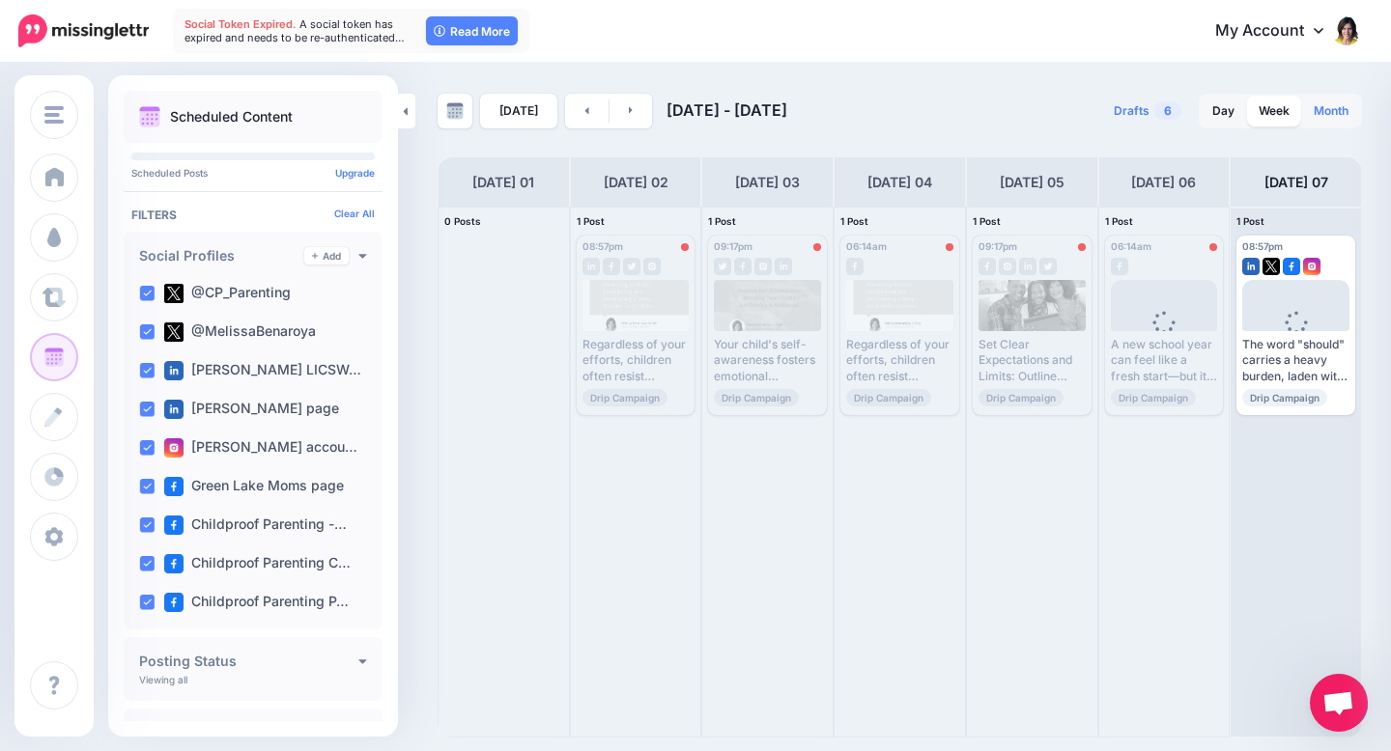
click at [1337, 106] on link "Month" at bounding box center [1331, 111] width 58 height 31
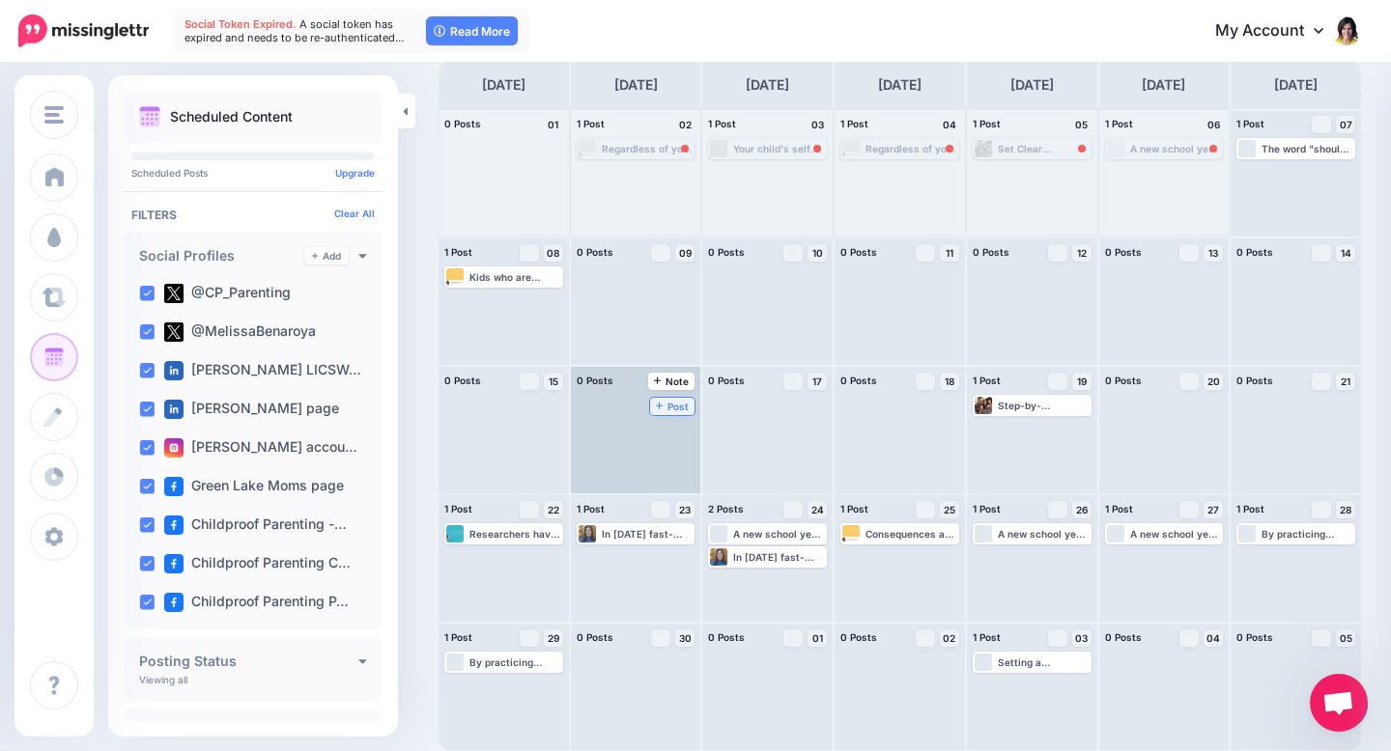
scroll to position [96, 0]
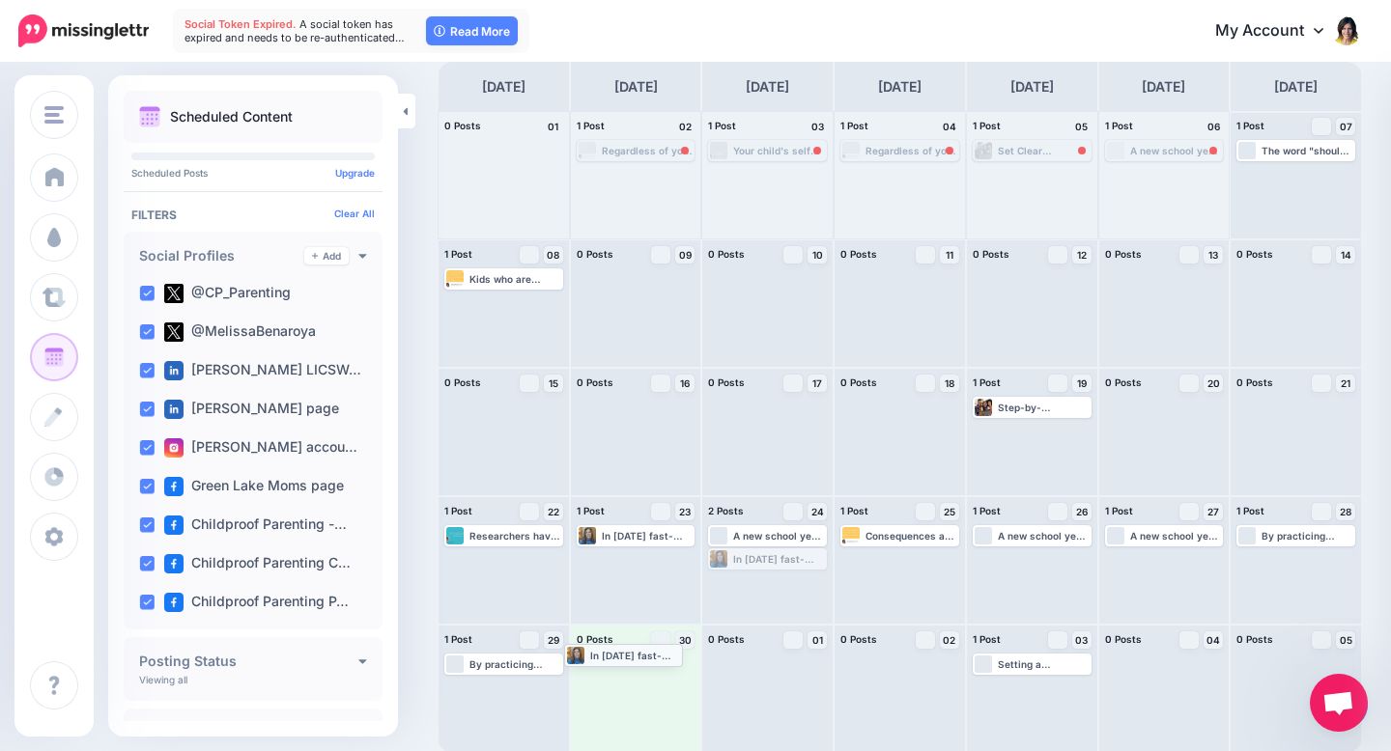
drag, startPoint x: 773, startPoint y: 560, endPoint x: 632, endPoint y: 650, distance: 167.2
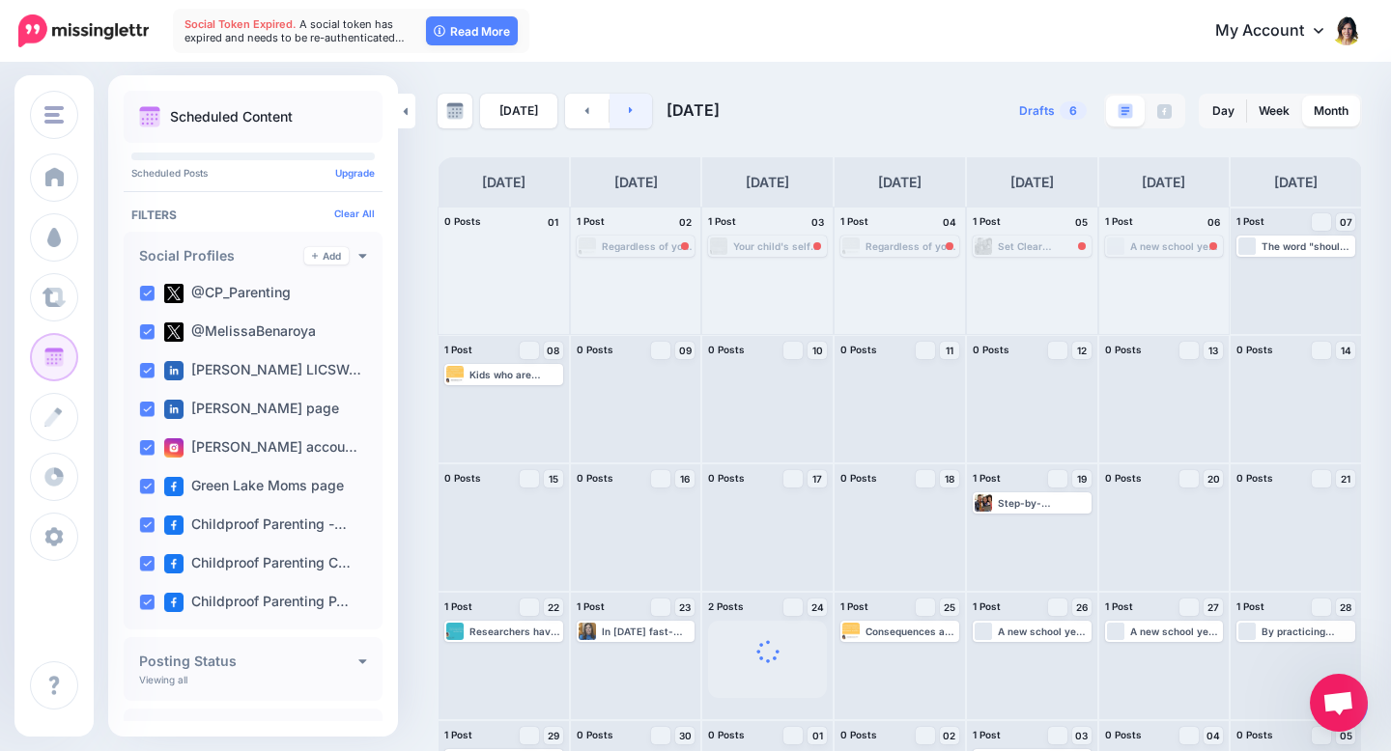
click at [629, 113] on icon at bounding box center [631, 110] width 5 height 12
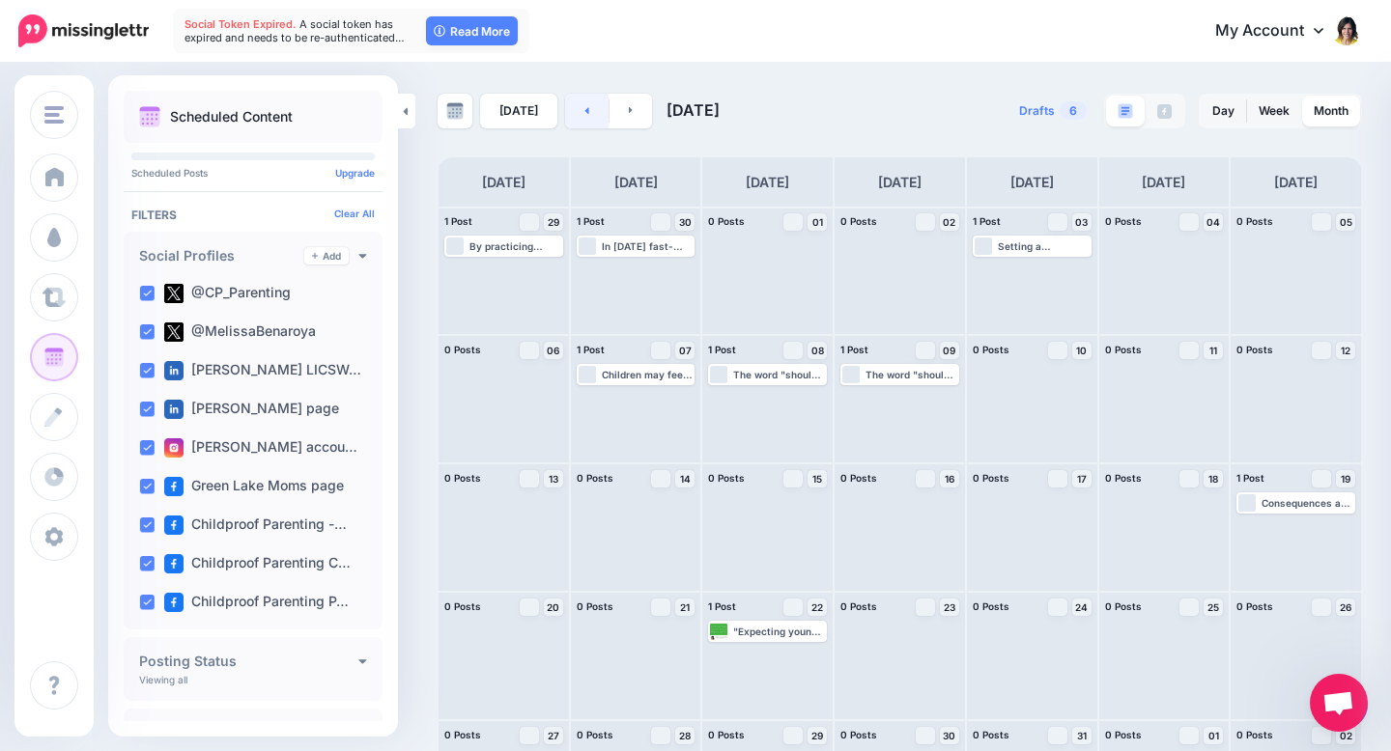
click at [575, 105] on link at bounding box center [586, 111] width 43 height 35
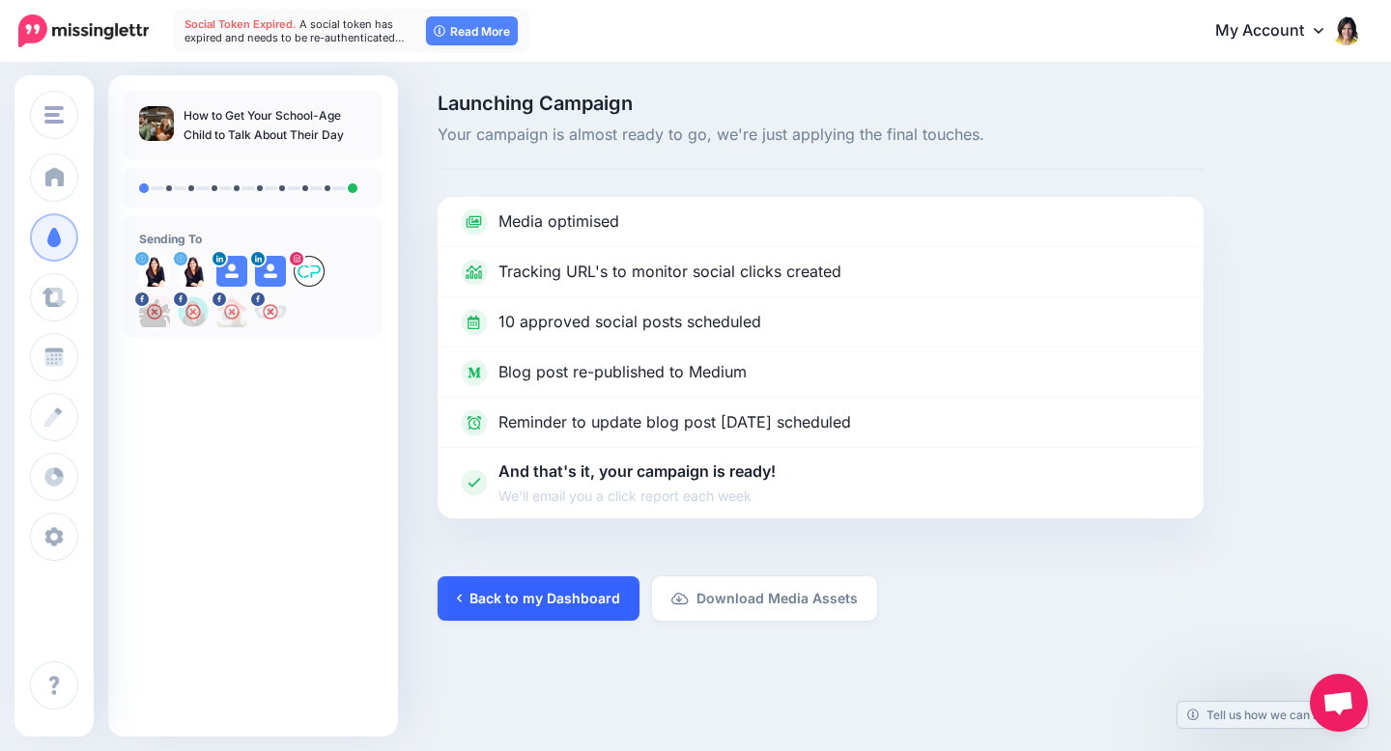
click at [540, 591] on link "Back to my Dashboard" at bounding box center [538, 599] width 202 height 44
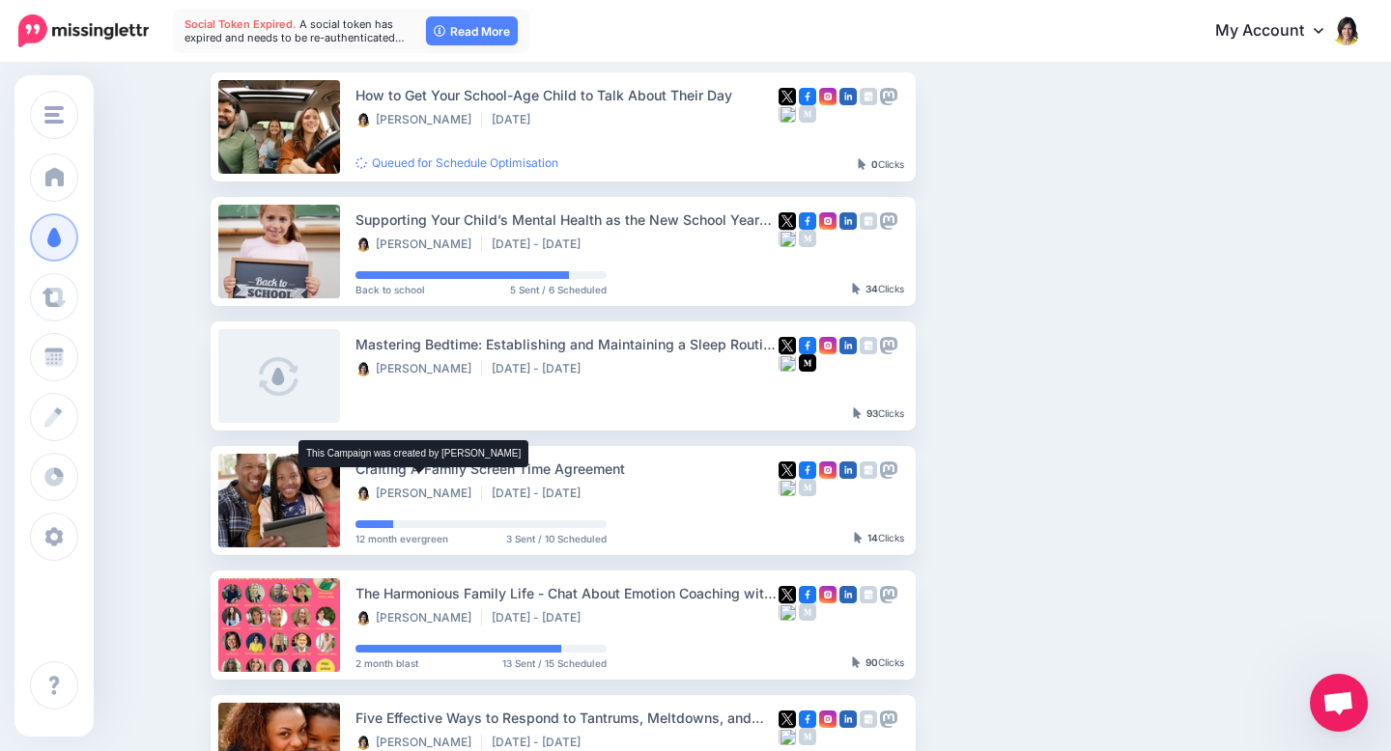
scroll to position [183, 0]
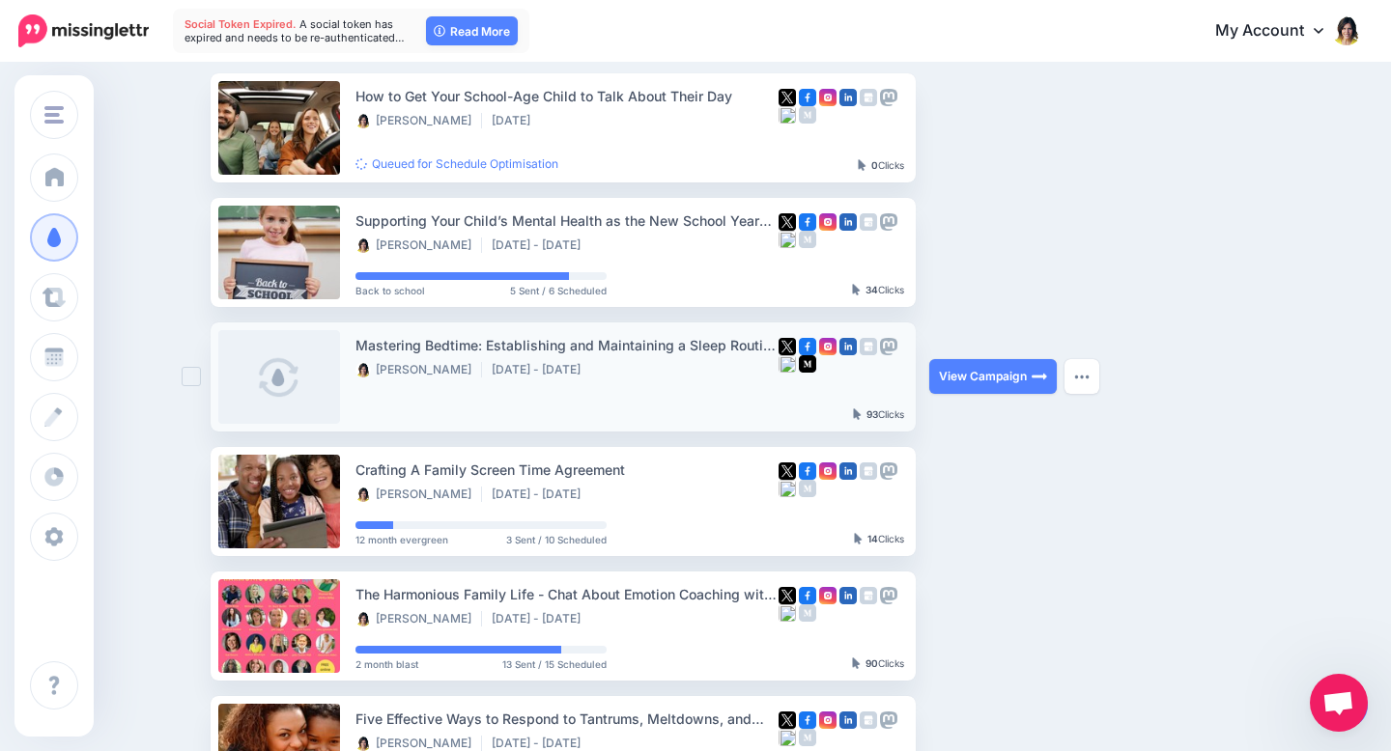
click at [512, 352] on div "Mastering Bedtime: Establishing and Maintaining a Sleep Routine for Children" at bounding box center [566, 345] width 423 height 22
click at [324, 370] on link at bounding box center [279, 377] width 122 height 94
click at [543, 345] on div "Mastering Bedtime: Establishing and Maintaining a Sleep Routine for Children" at bounding box center [566, 345] width 423 height 22
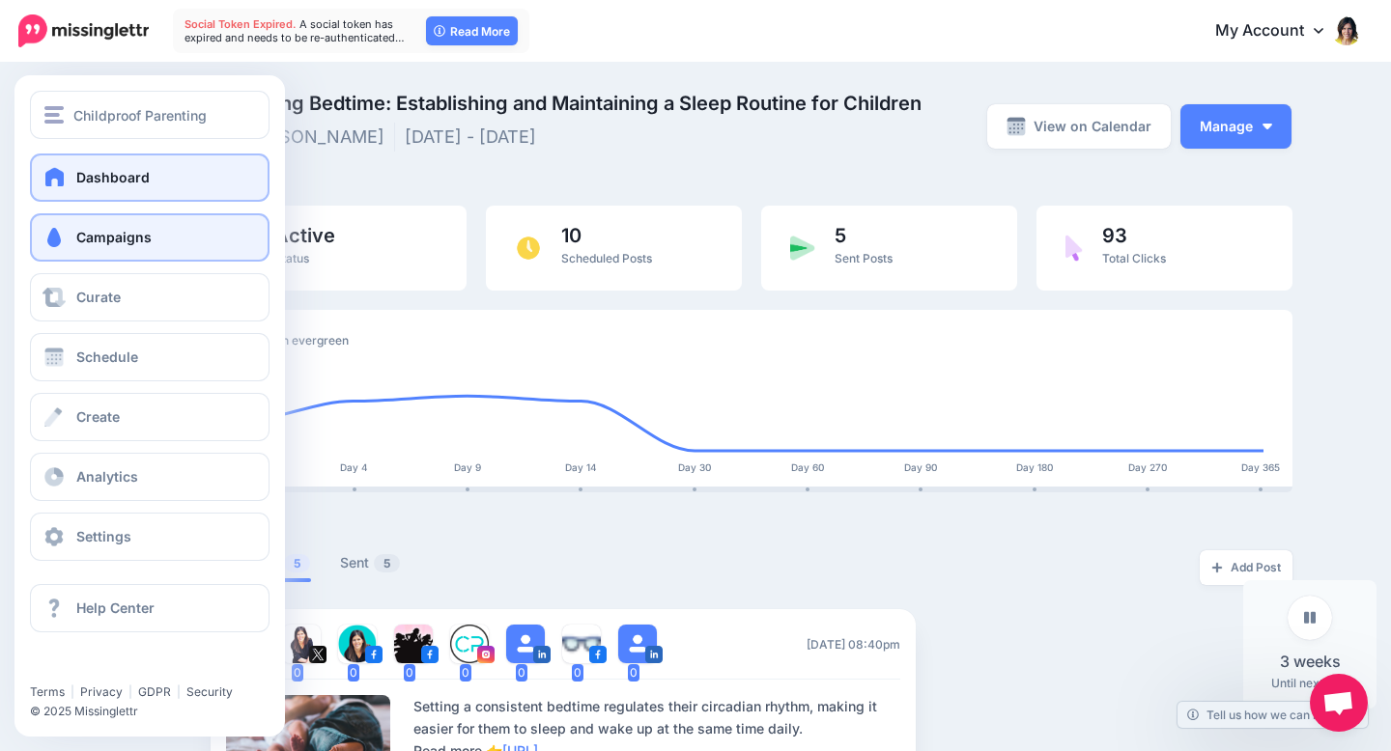
click at [86, 167] on link "Dashboard" at bounding box center [150, 178] width 240 height 48
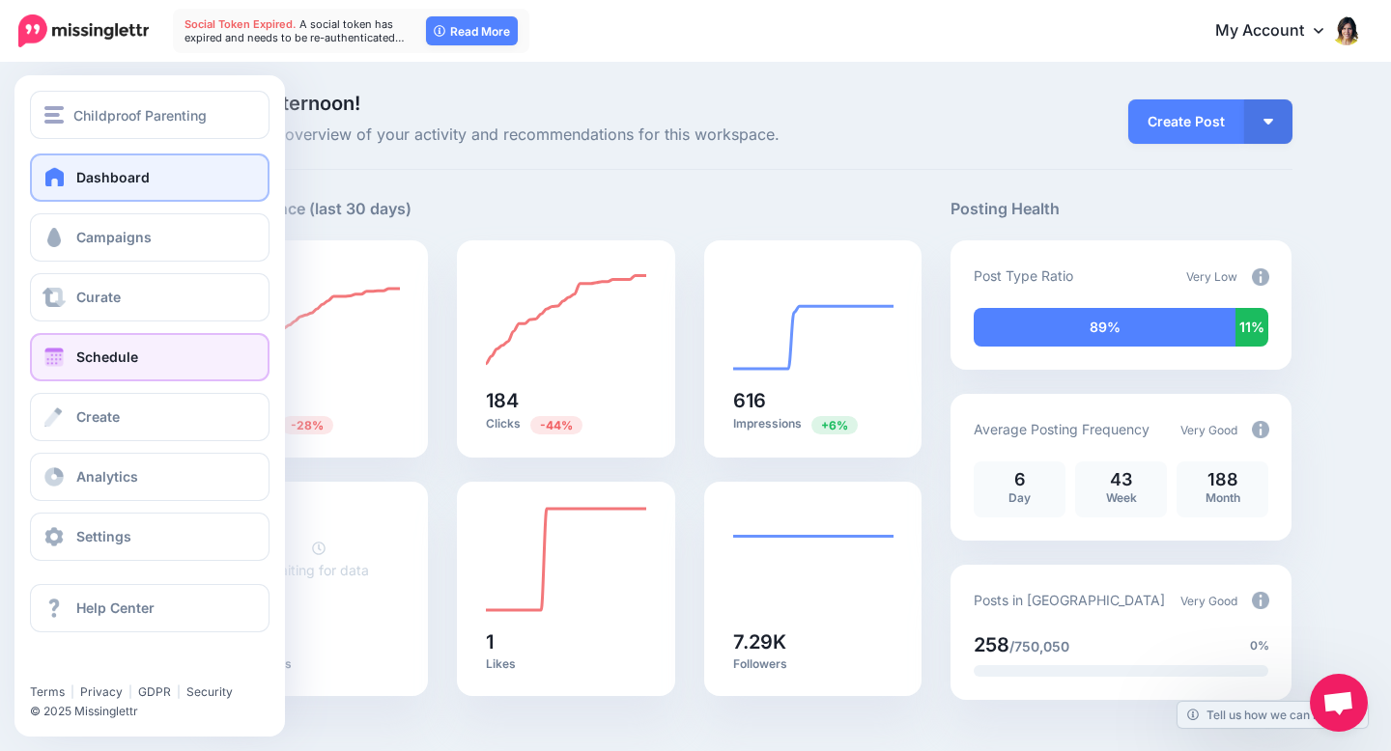
click at [75, 354] on link "Schedule" at bounding box center [150, 357] width 240 height 48
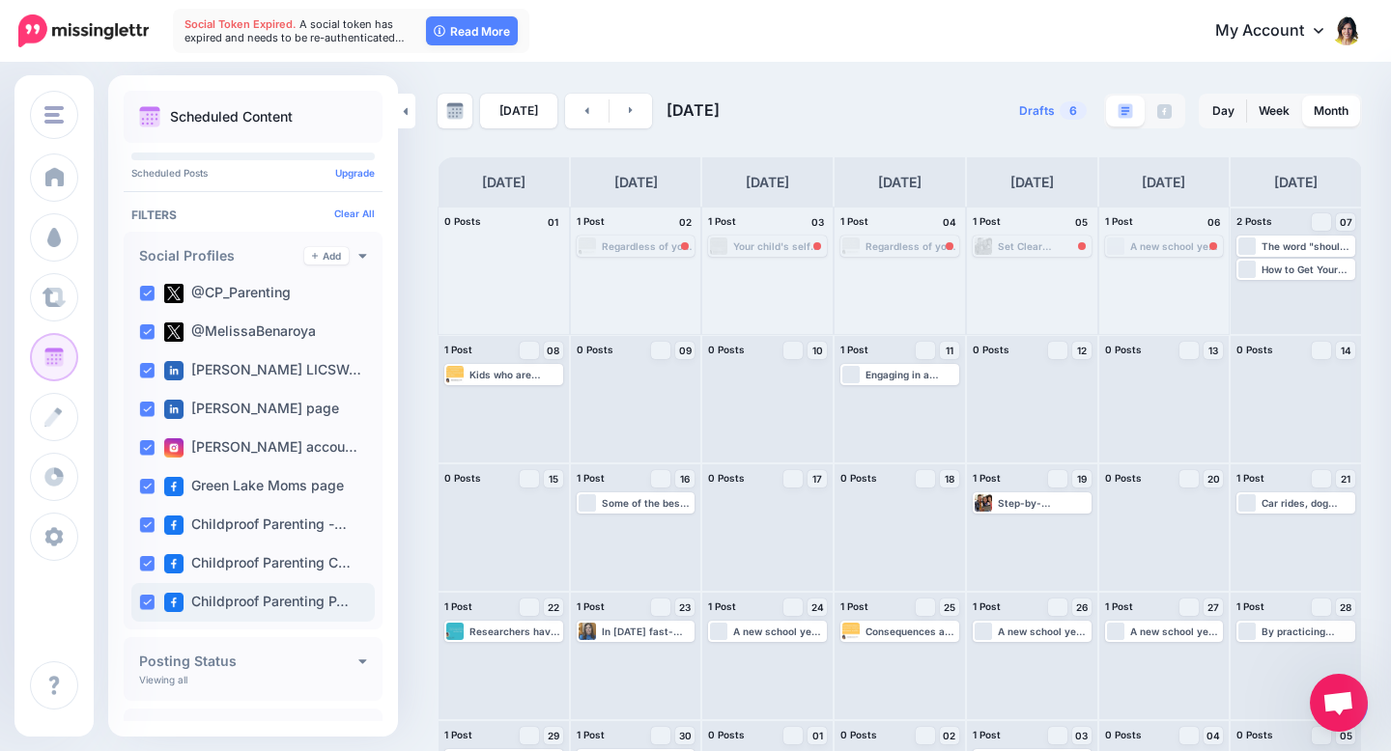
click at [139, 595] on ins at bounding box center [146, 602] width 15 height 15
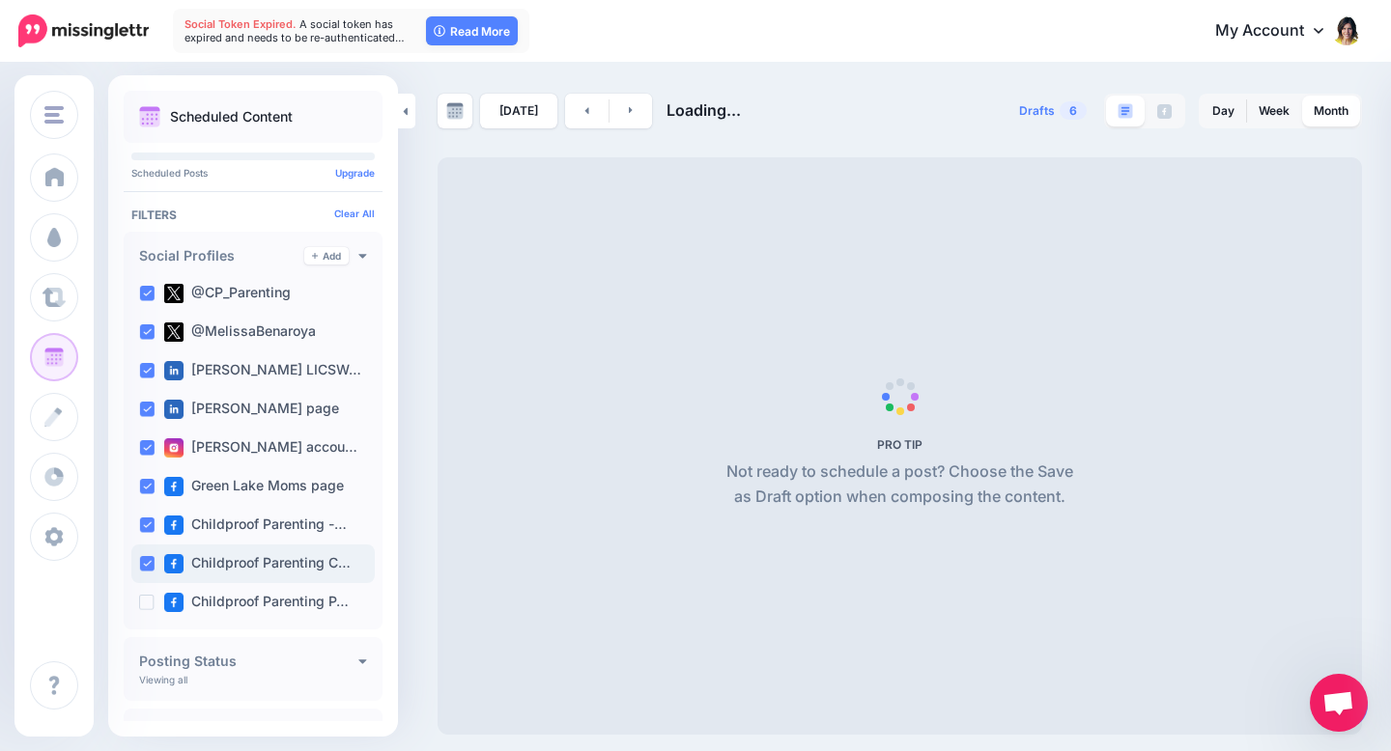
click at [137, 570] on div "Childproof Parenting C…" at bounding box center [252, 564] width 243 height 39
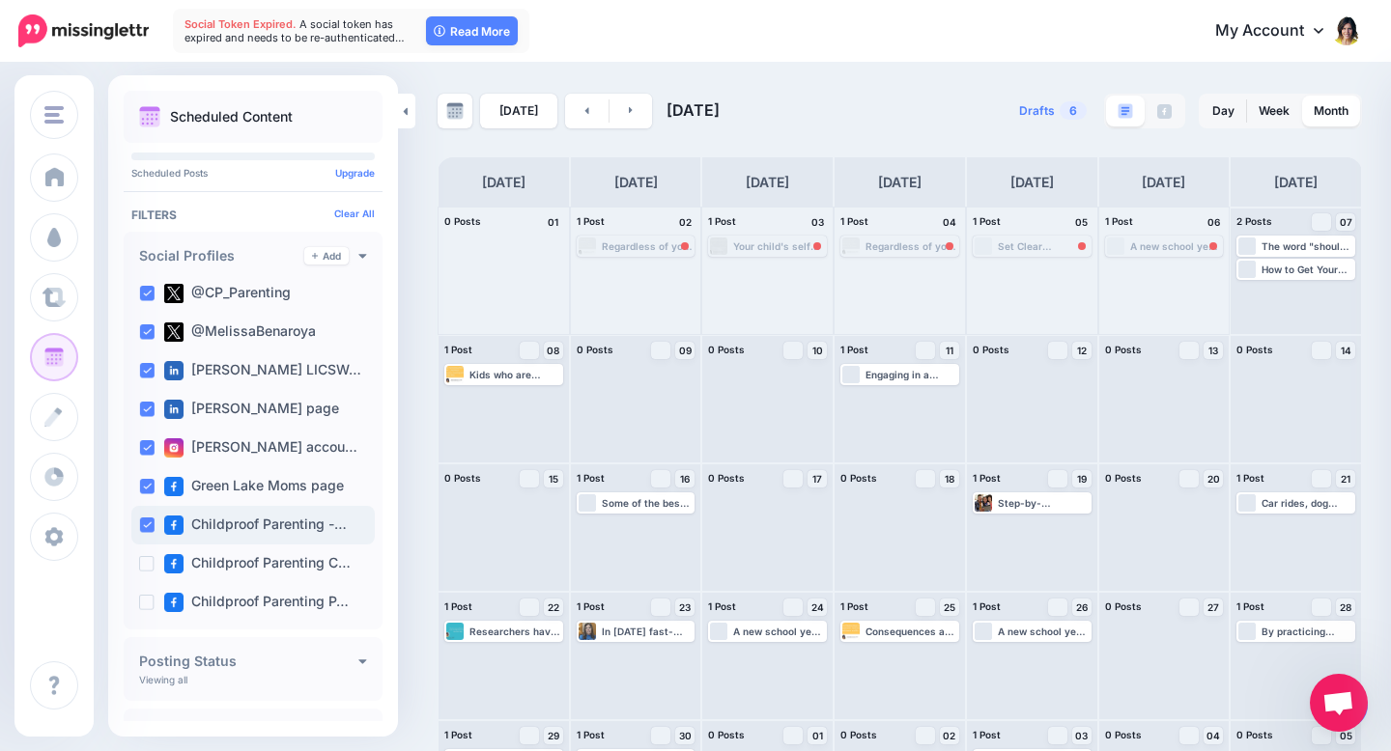
click at [142, 525] on ins at bounding box center [146, 525] width 15 height 15
click at [142, 483] on ins at bounding box center [146, 486] width 15 height 15
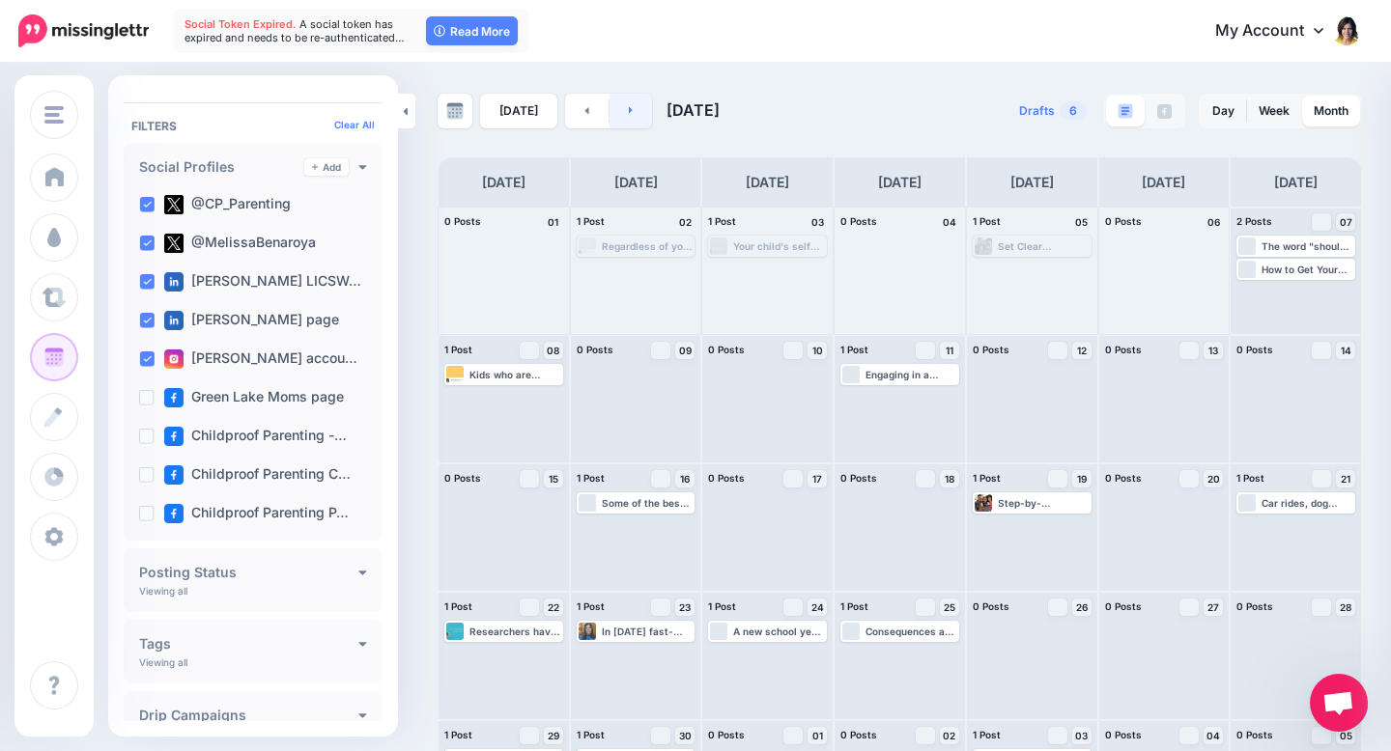
click at [638, 114] on link at bounding box center [630, 111] width 43 height 35
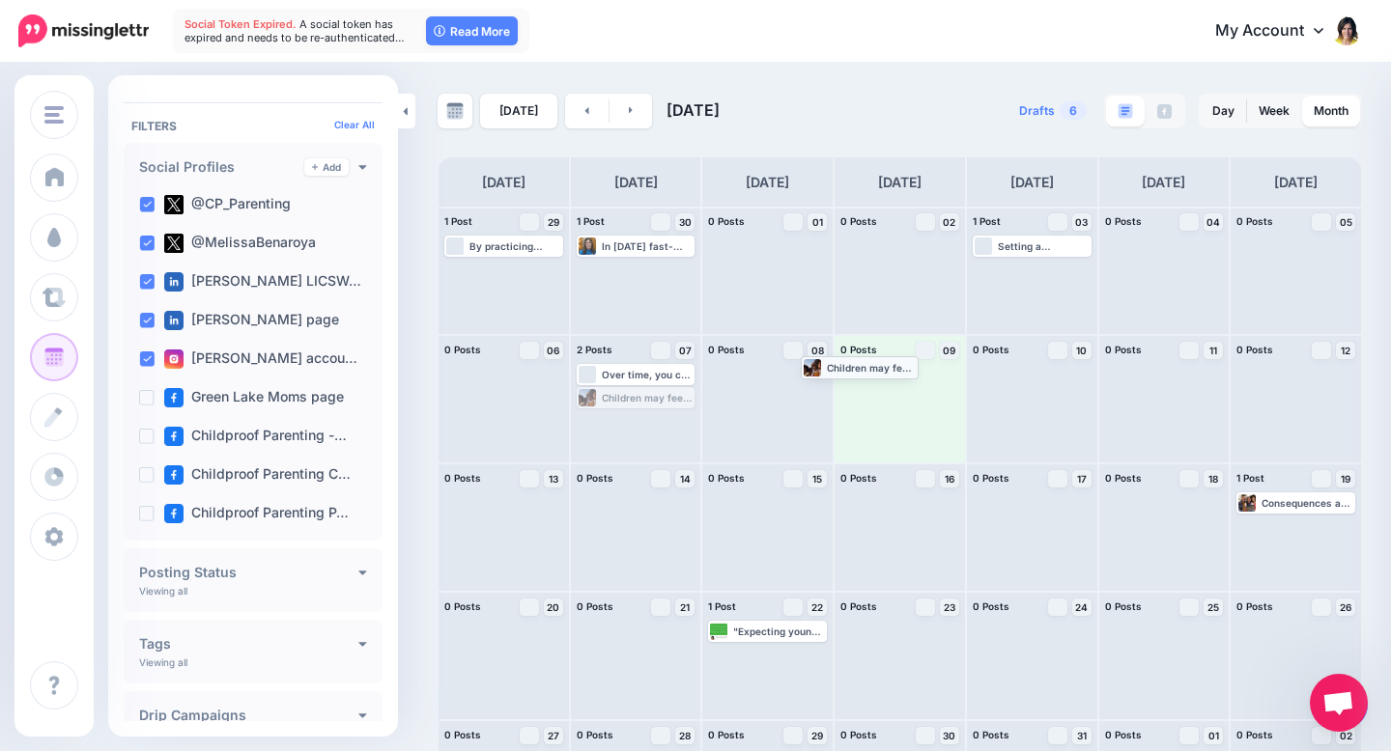
drag, startPoint x: 657, startPoint y: 399, endPoint x: 881, endPoint y: 365, distance: 226.6
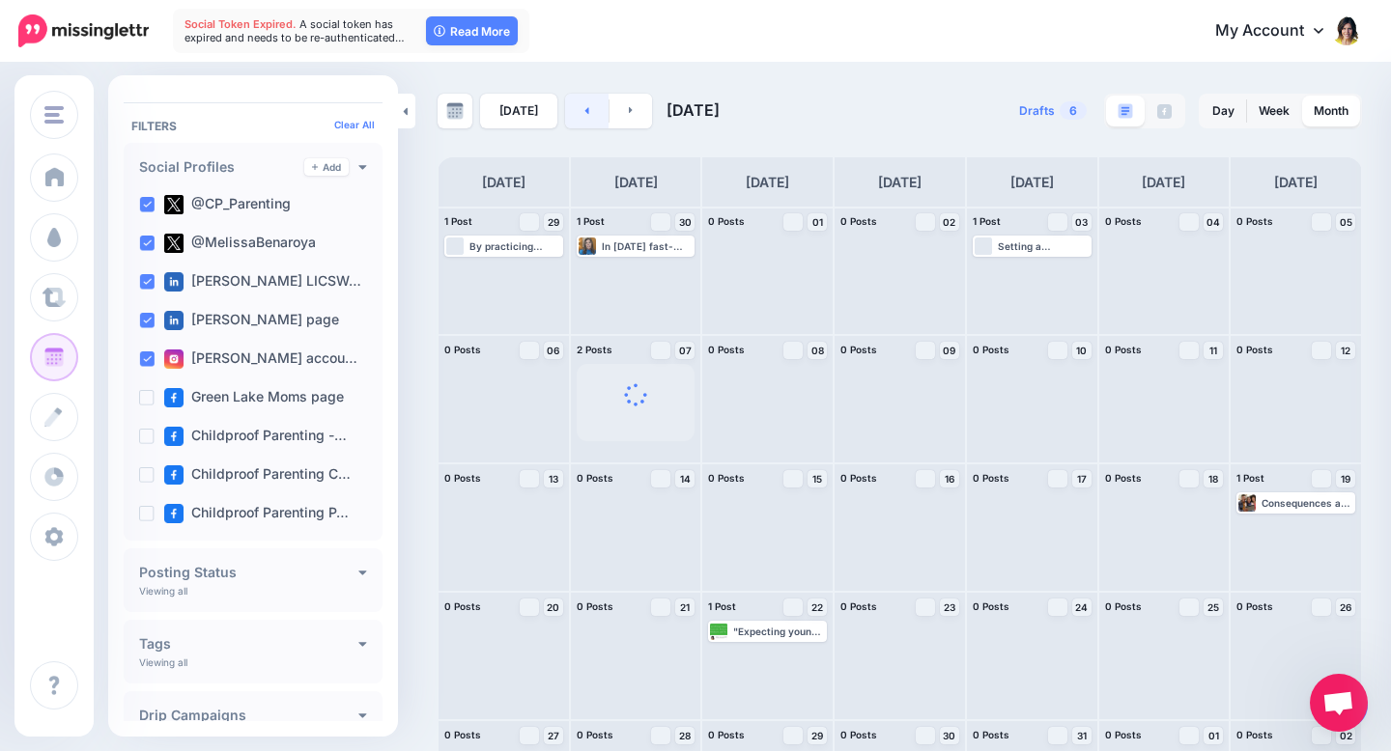
click at [577, 116] on link at bounding box center [586, 111] width 43 height 35
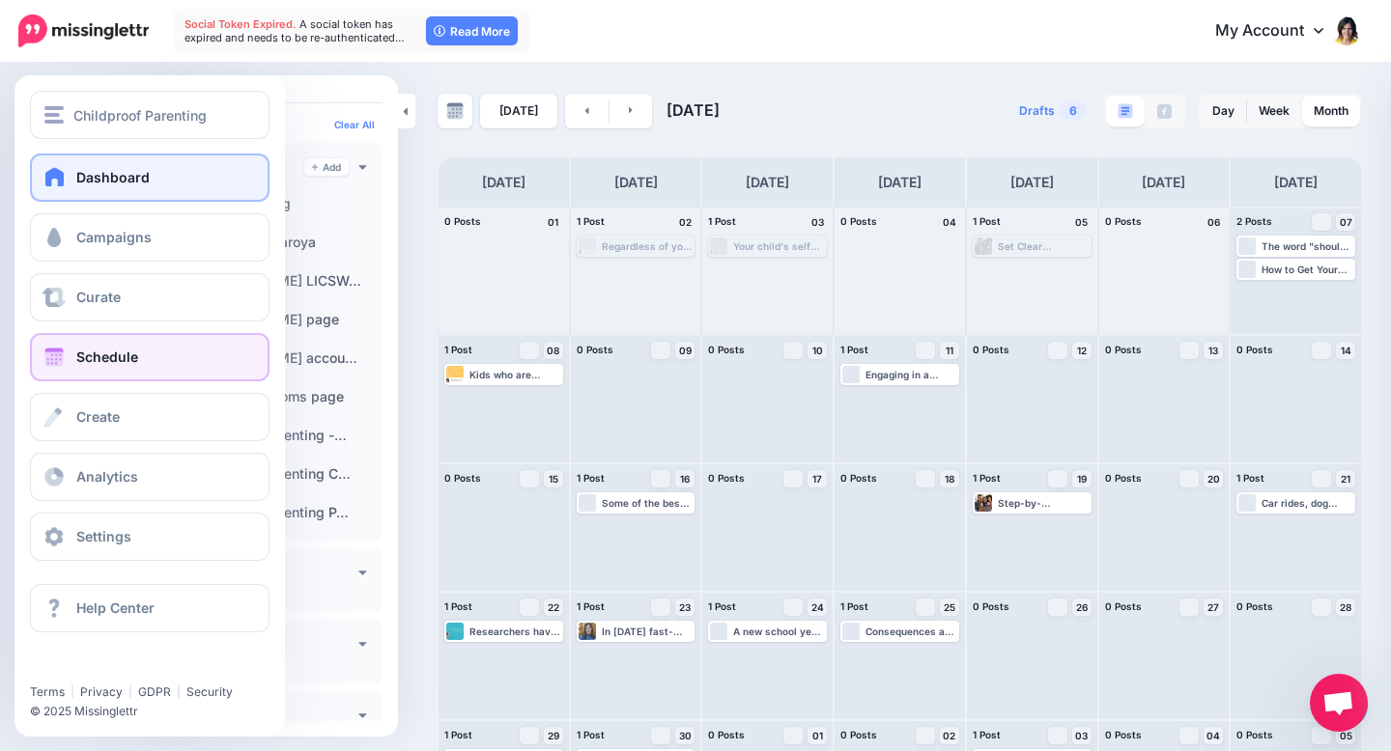
click at [49, 183] on span at bounding box center [54, 176] width 25 height 19
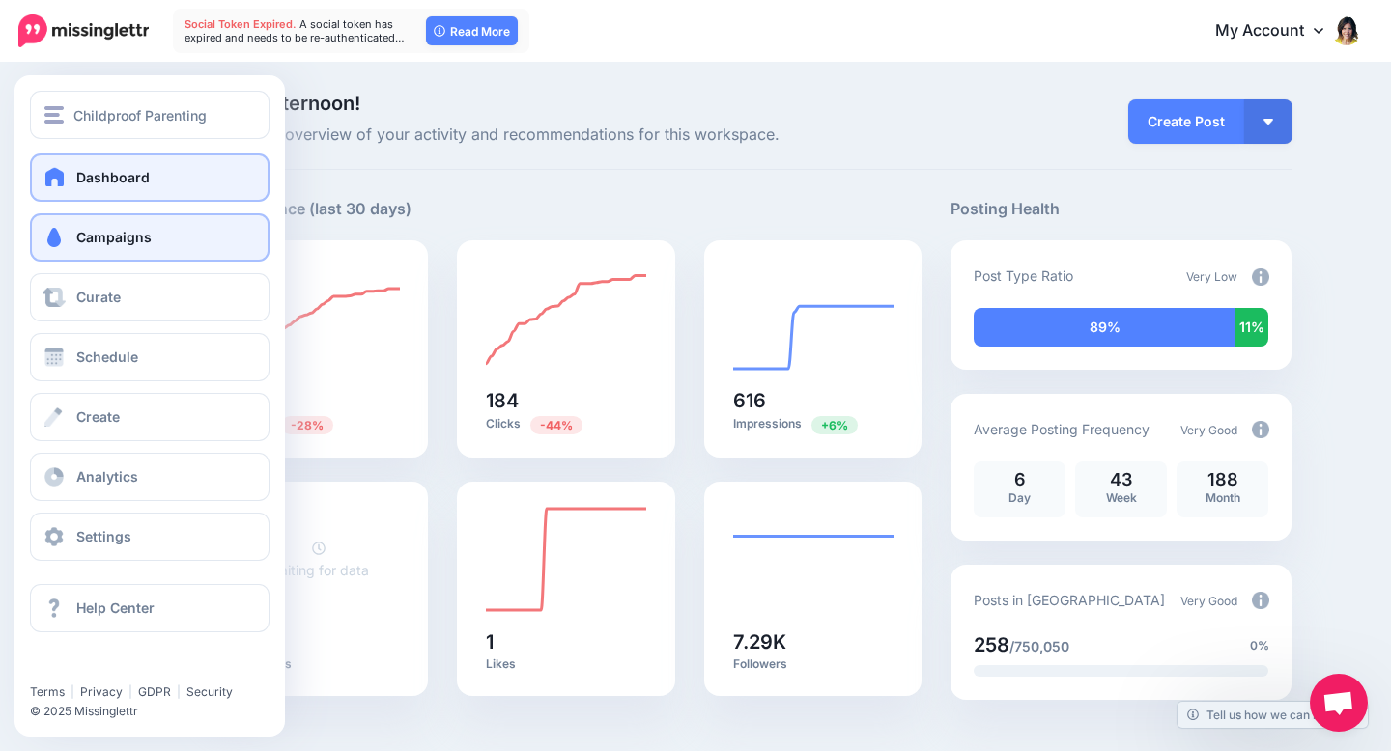
click at [111, 238] on span "Campaigns" at bounding box center [113, 237] width 75 height 16
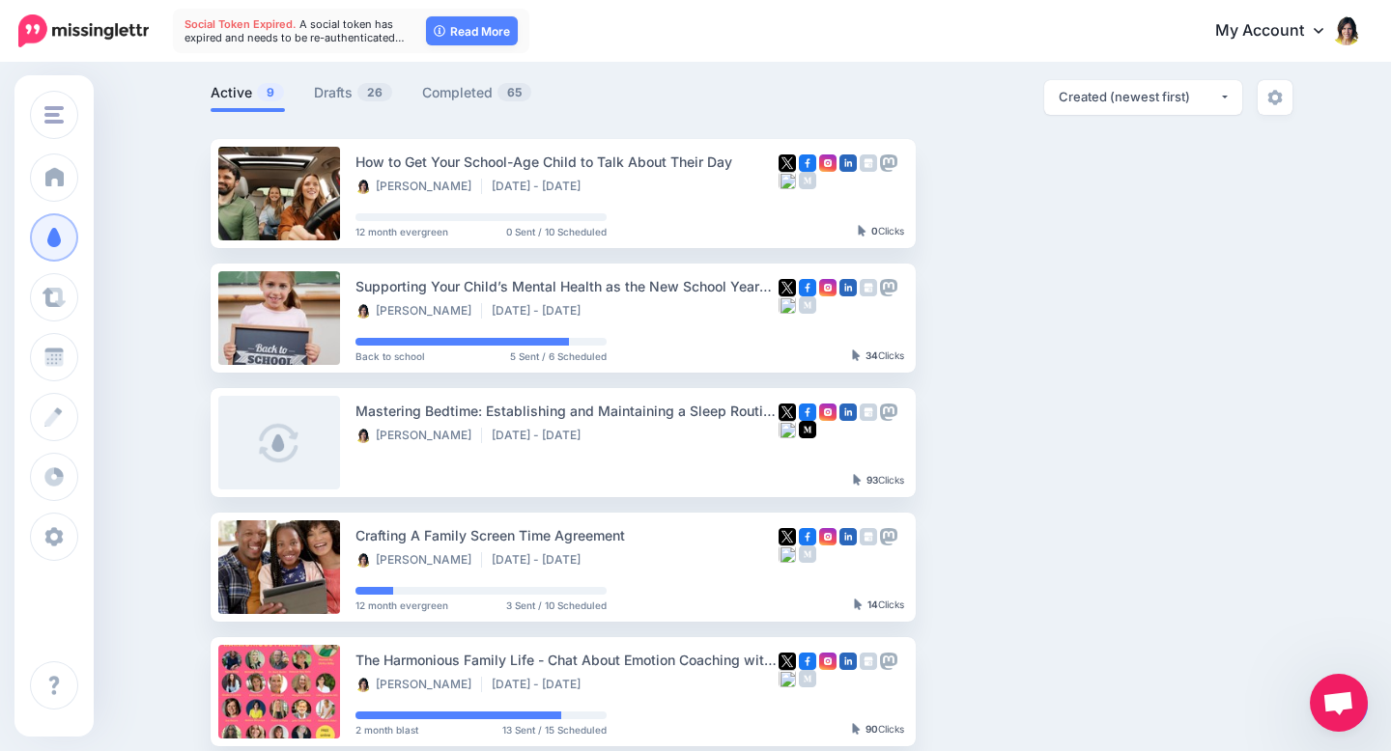
scroll to position [113, 0]
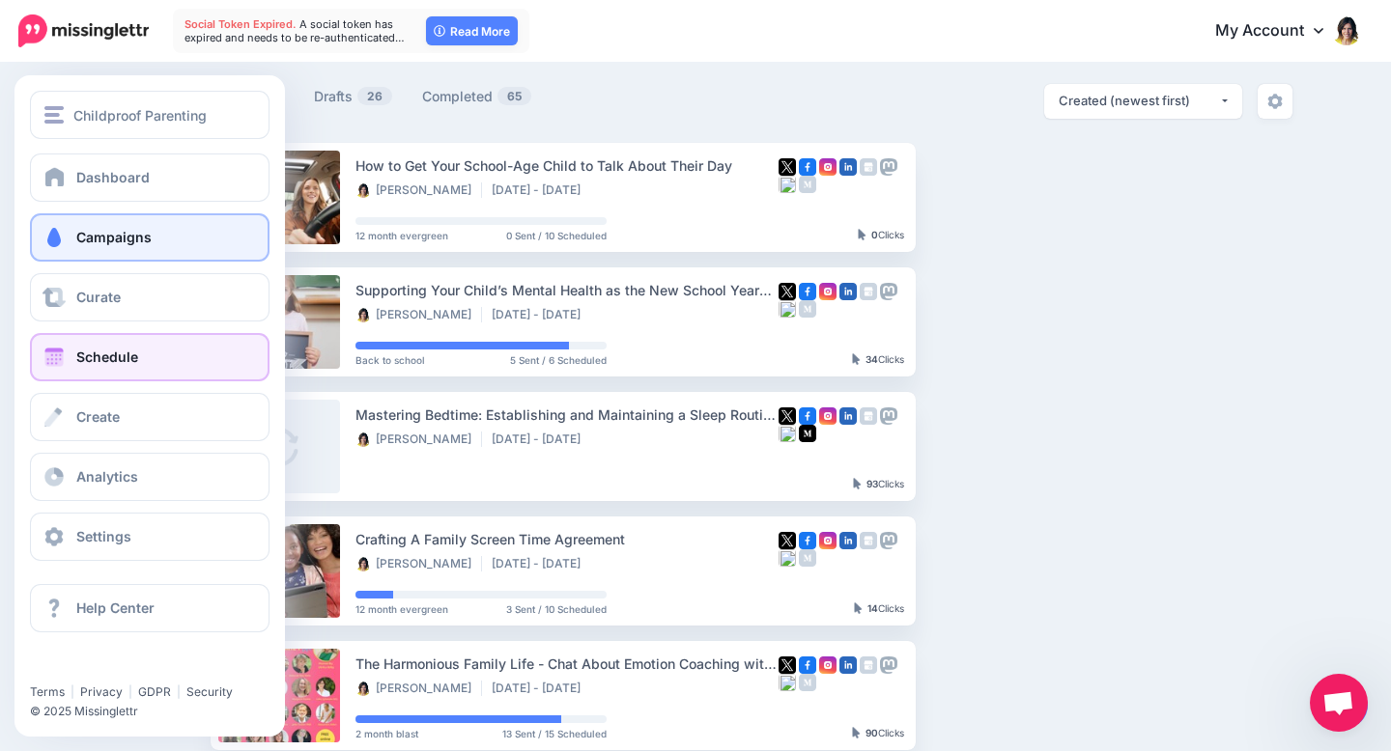
click at [129, 358] on span "Schedule" at bounding box center [107, 357] width 62 height 16
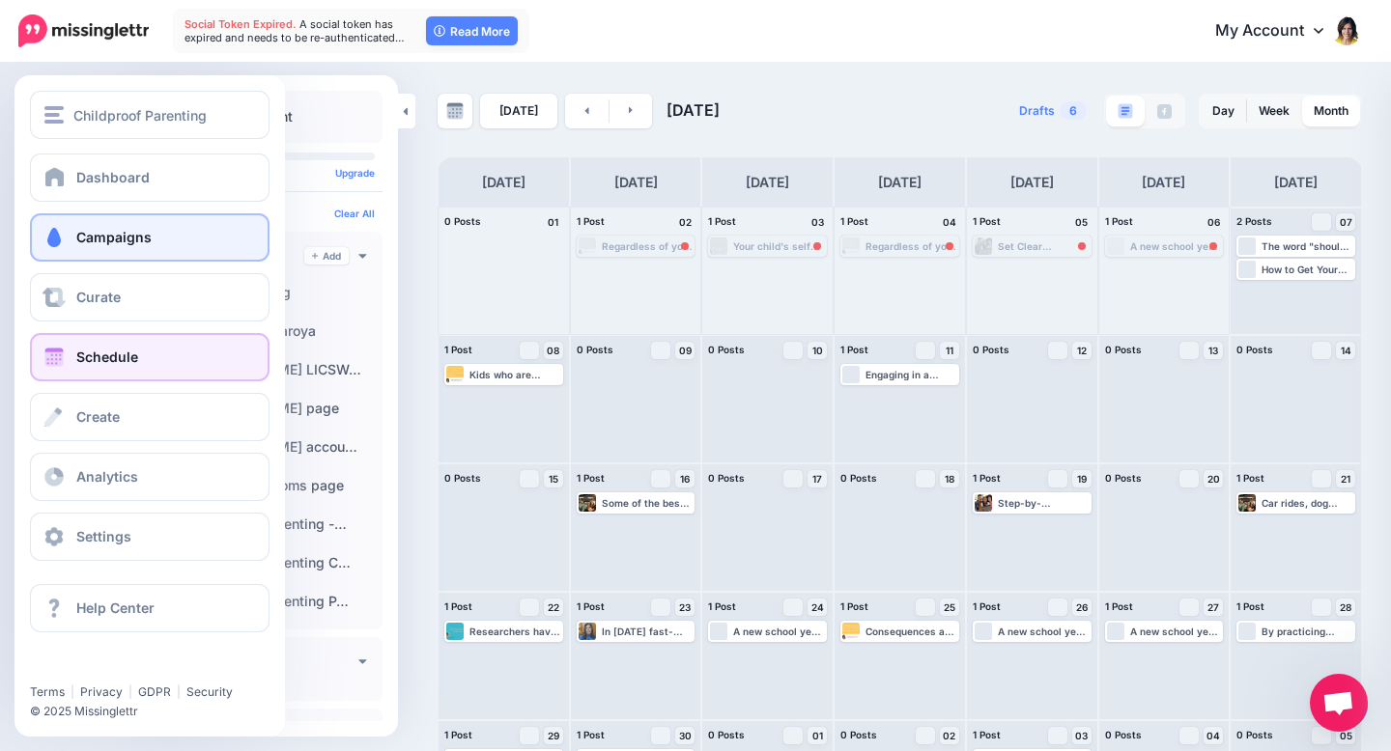
click at [89, 251] on link "Campaigns" at bounding box center [150, 237] width 240 height 48
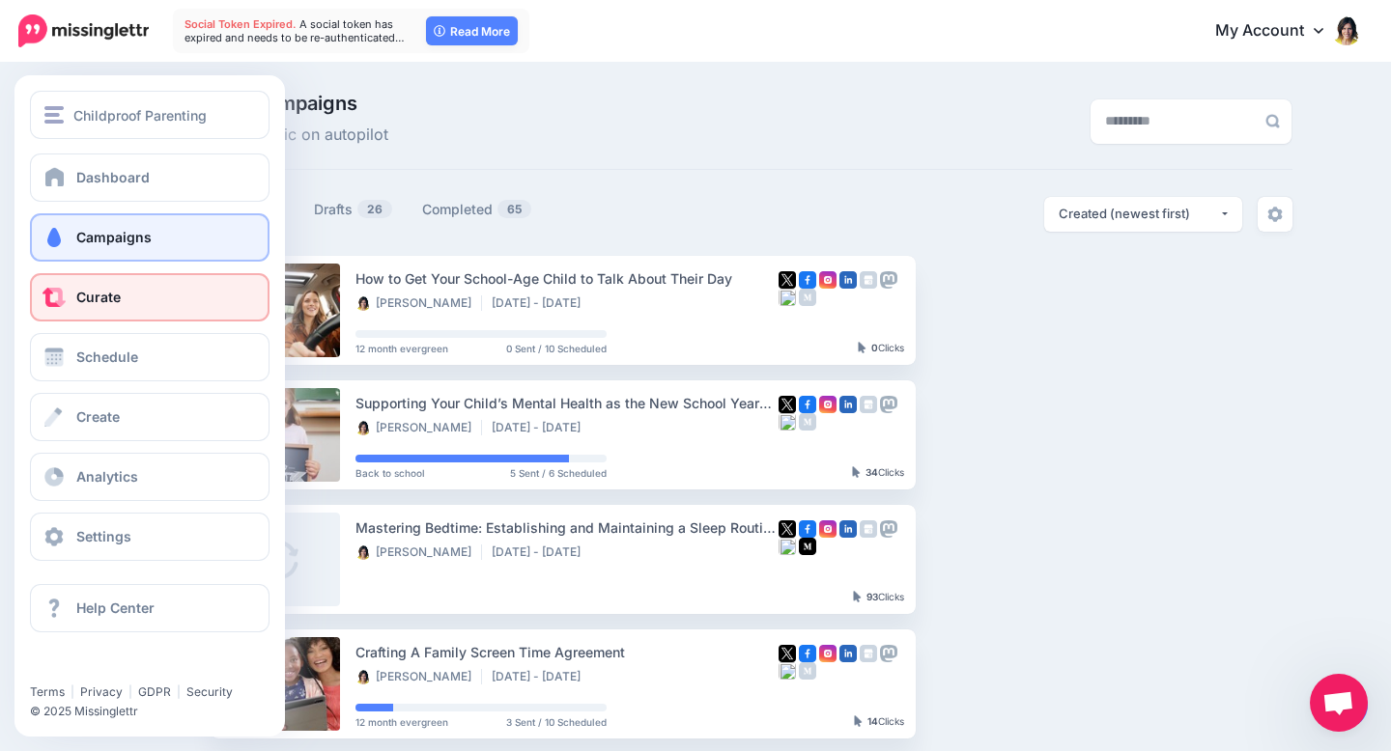
click at [77, 302] on span "Curate" at bounding box center [98, 297] width 44 height 16
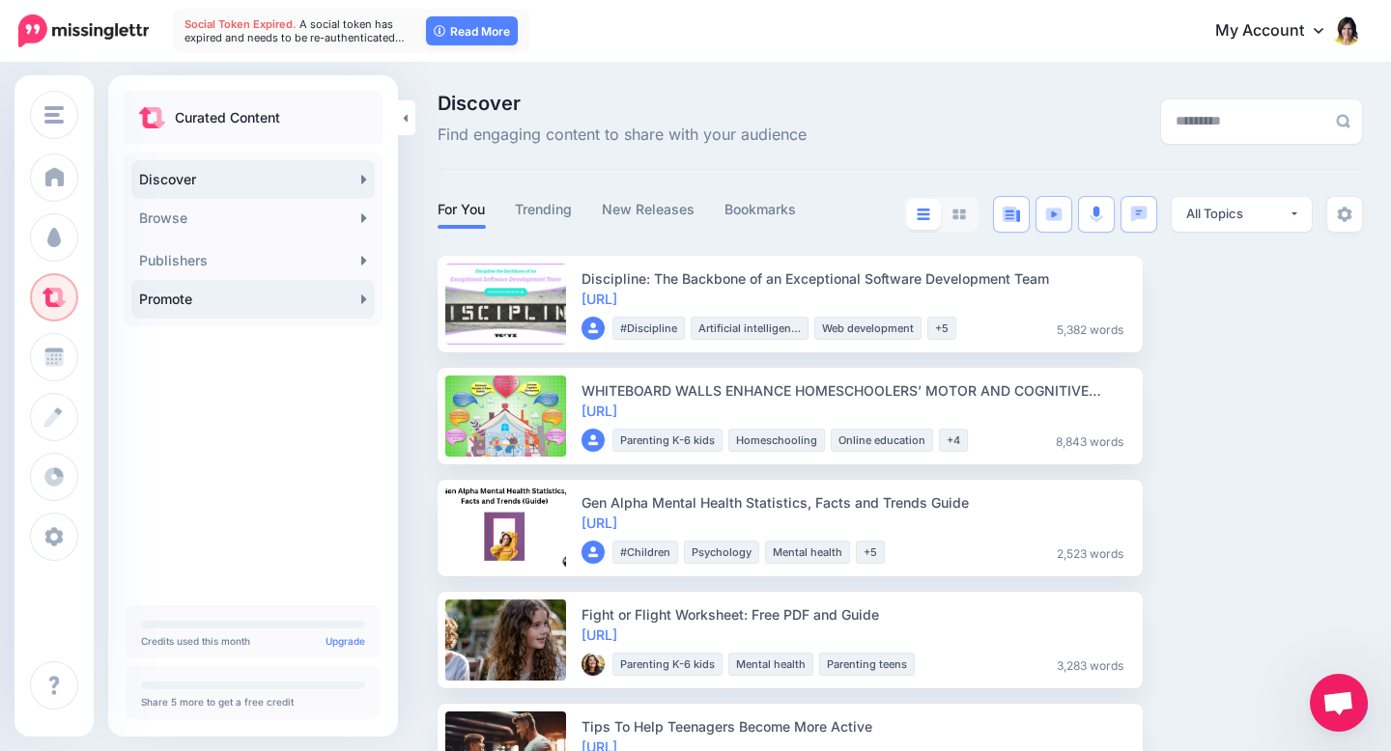
click at [304, 296] on link "Promote" at bounding box center [252, 299] width 243 height 39
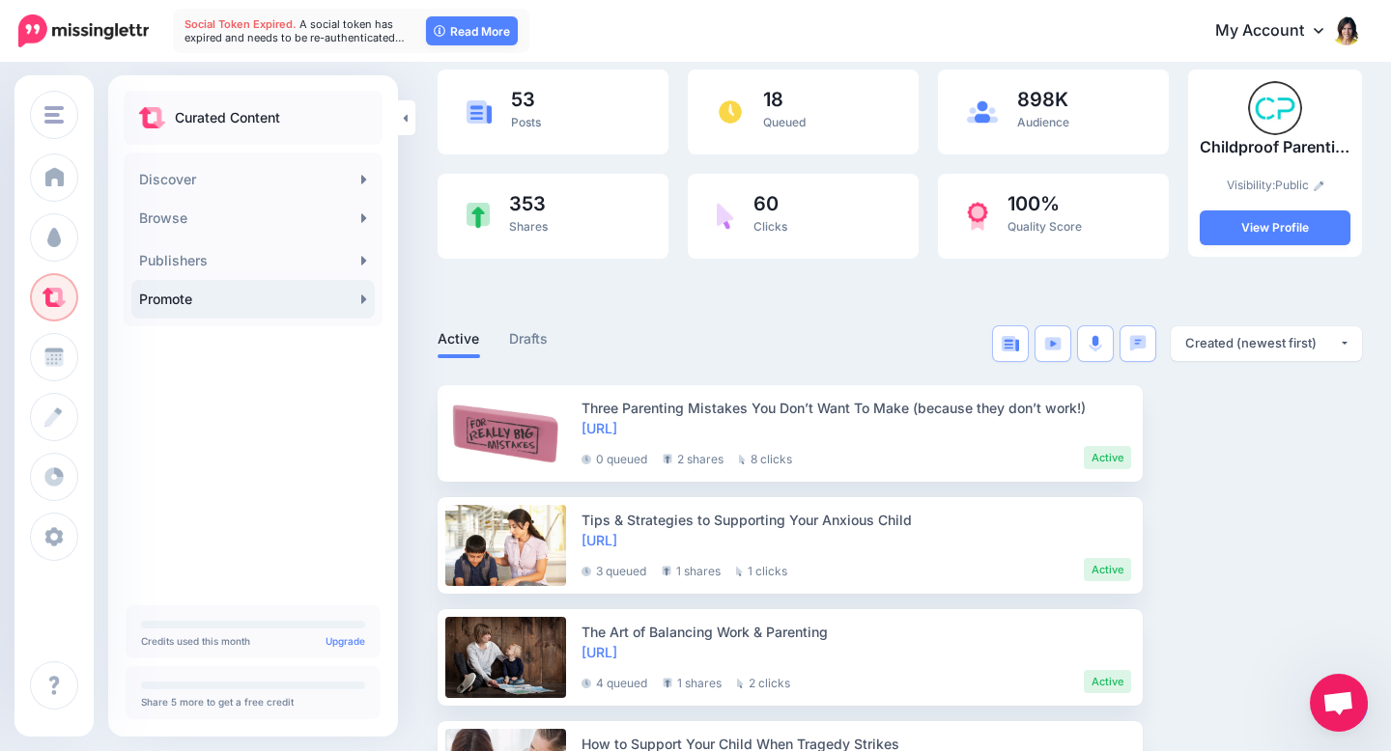
scroll to position [126, 0]
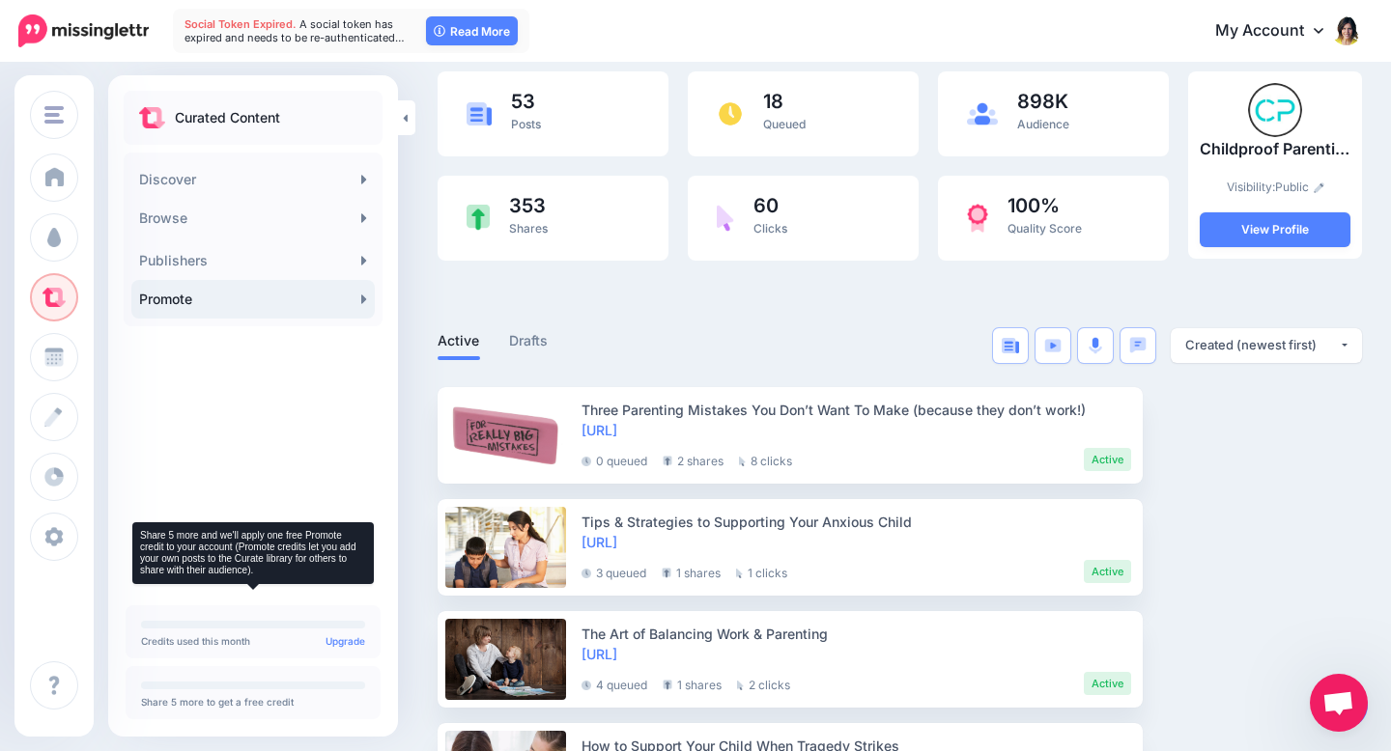
click at [290, 688] on div at bounding box center [253, 686] width 224 height 8
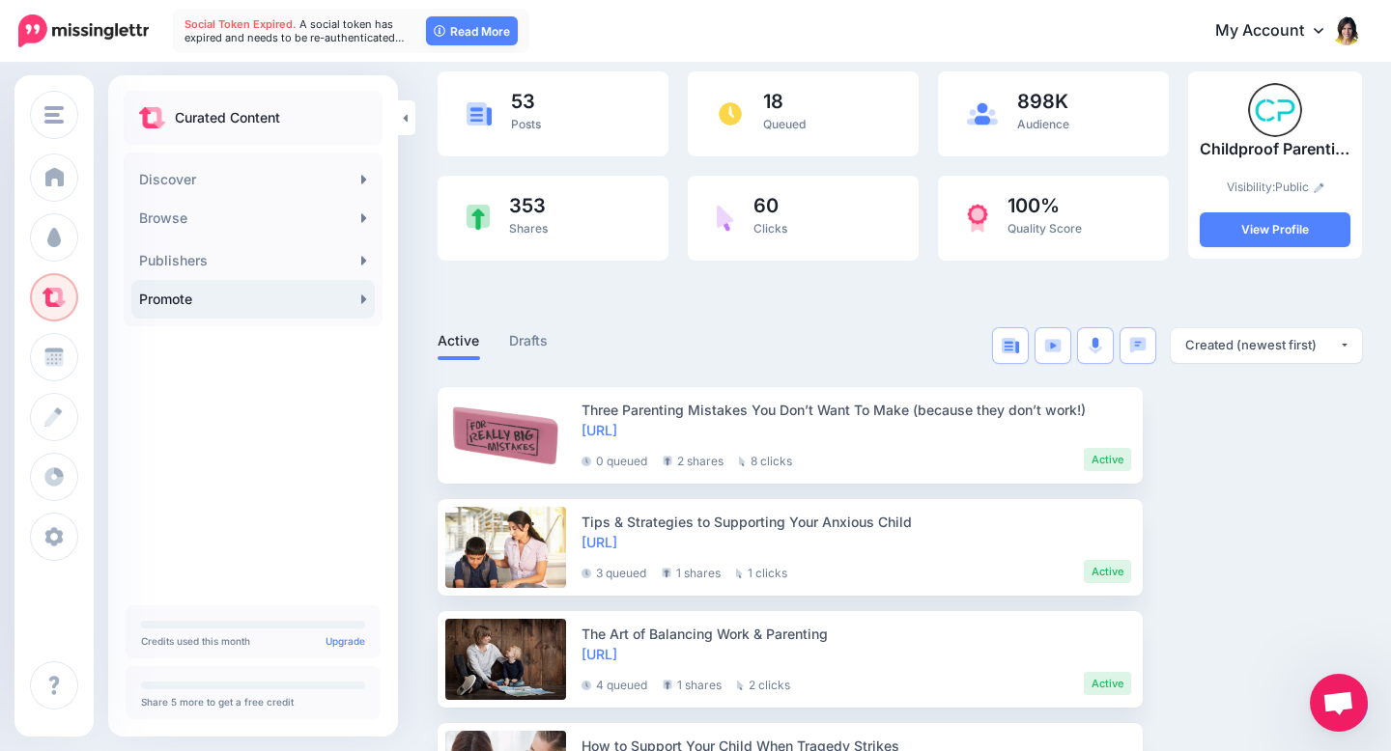
click at [335, 298] on link "Promote" at bounding box center [252, 299] width 243 height 39
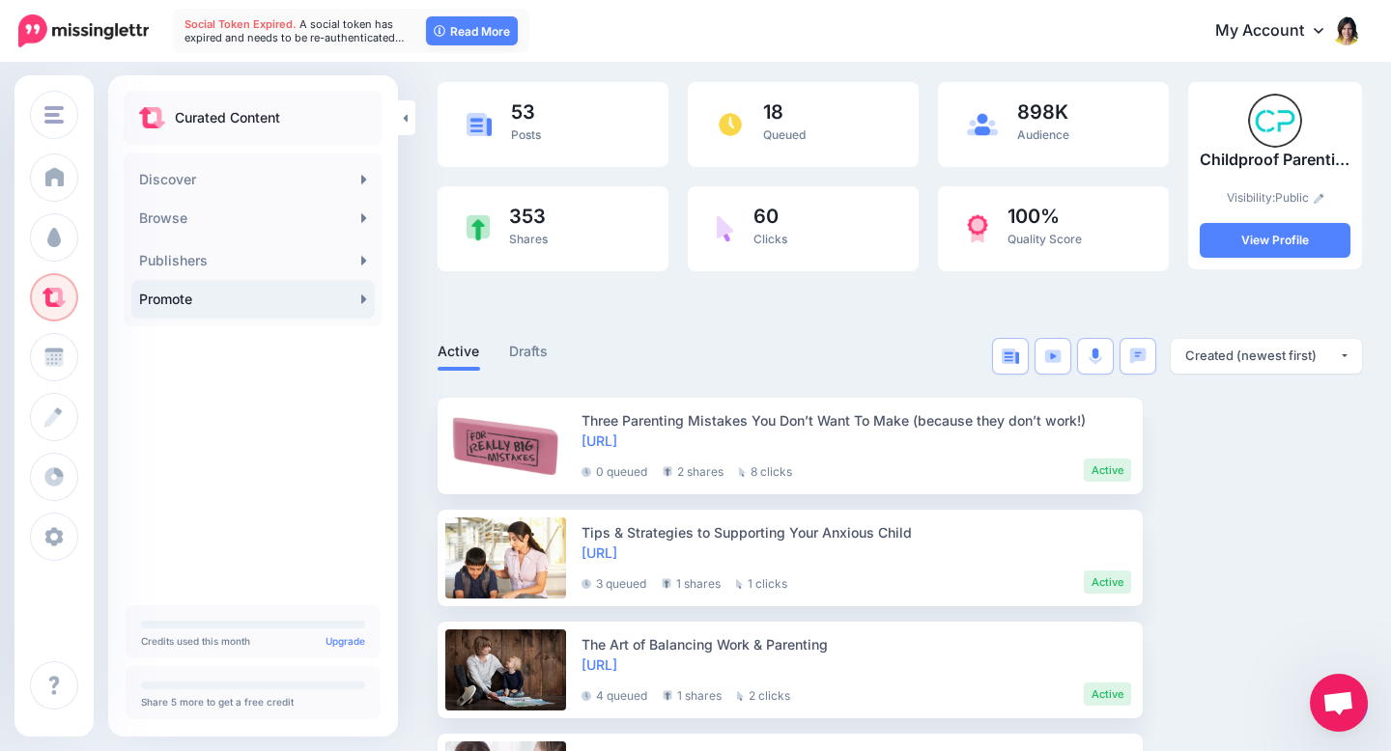
scroll to position [119, 0]
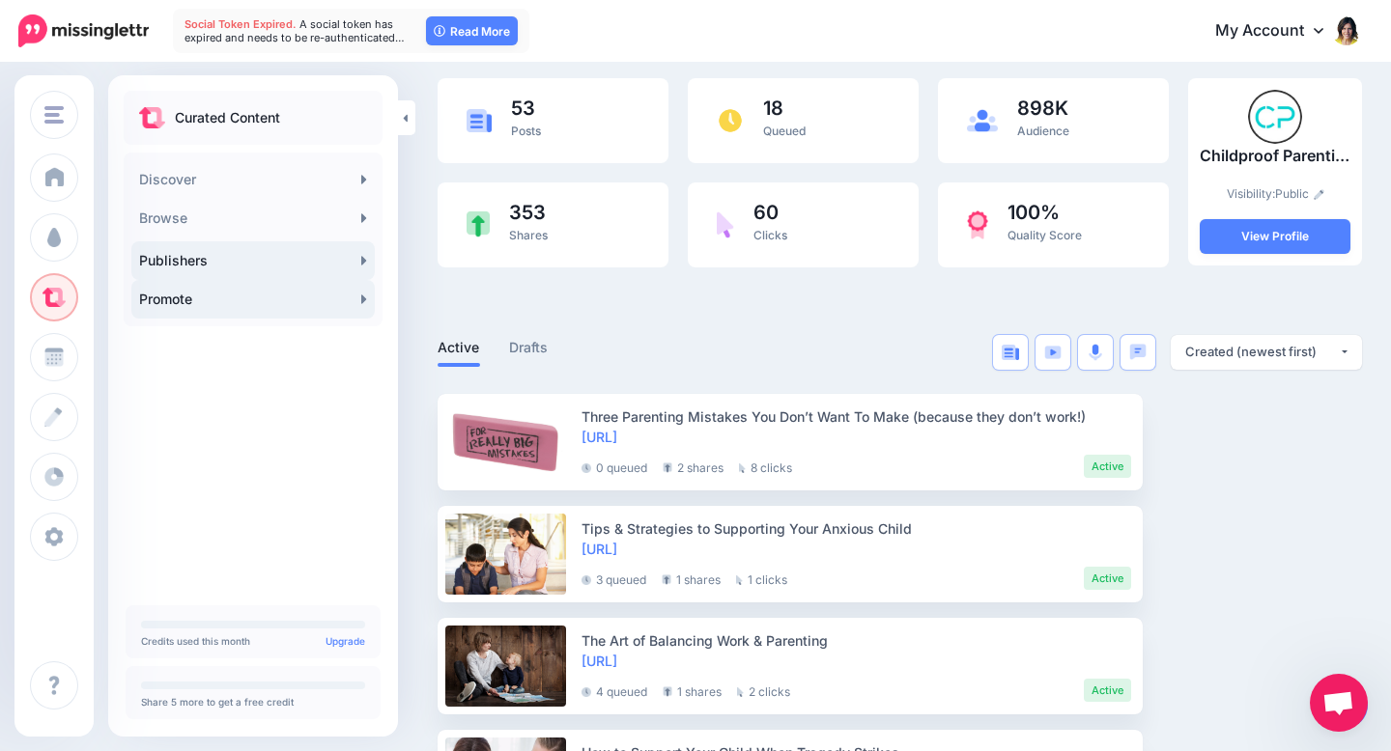
click at [308, 250] on link "Publishers" at bounding box center [252, 260] width 243 height 39
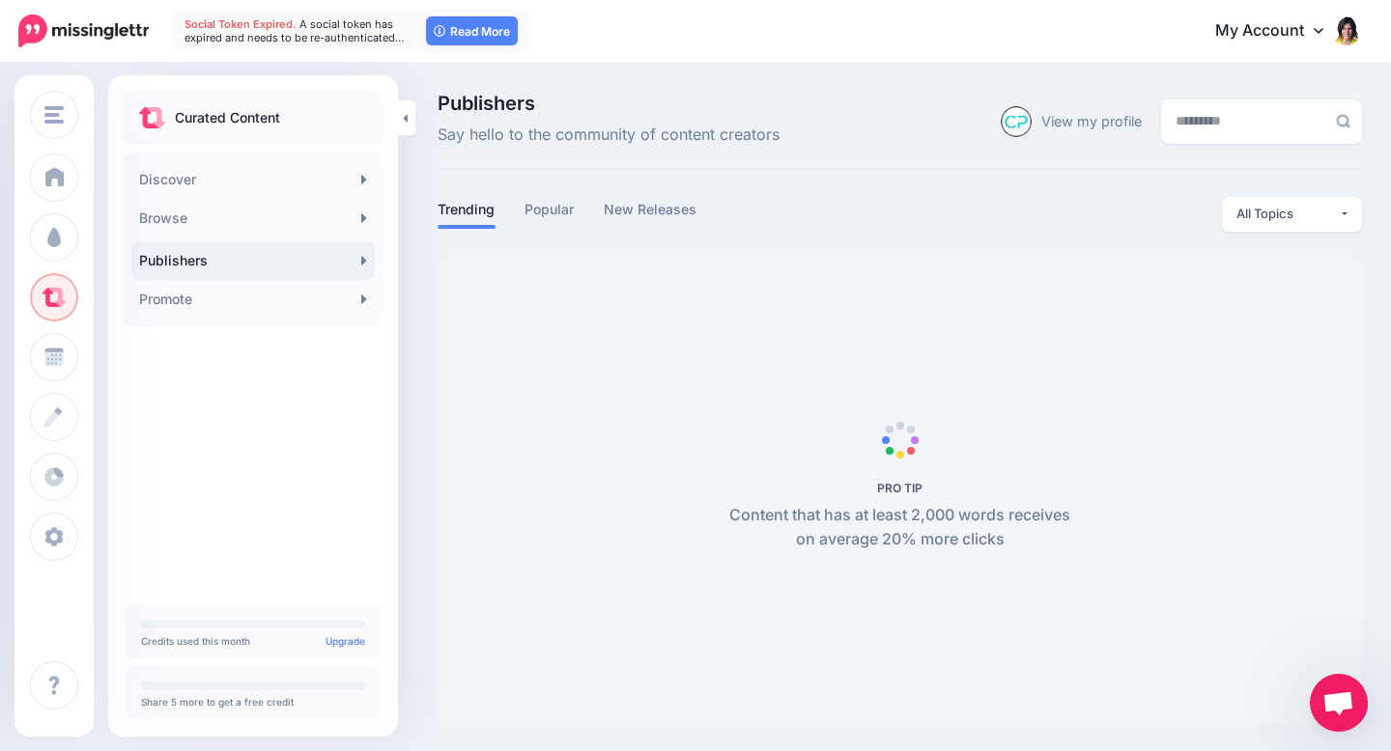
scroll to position [1, 0]
click at [1041, 116] on link "View my profile" at bounding box center [1091, 120] width 100 height 29
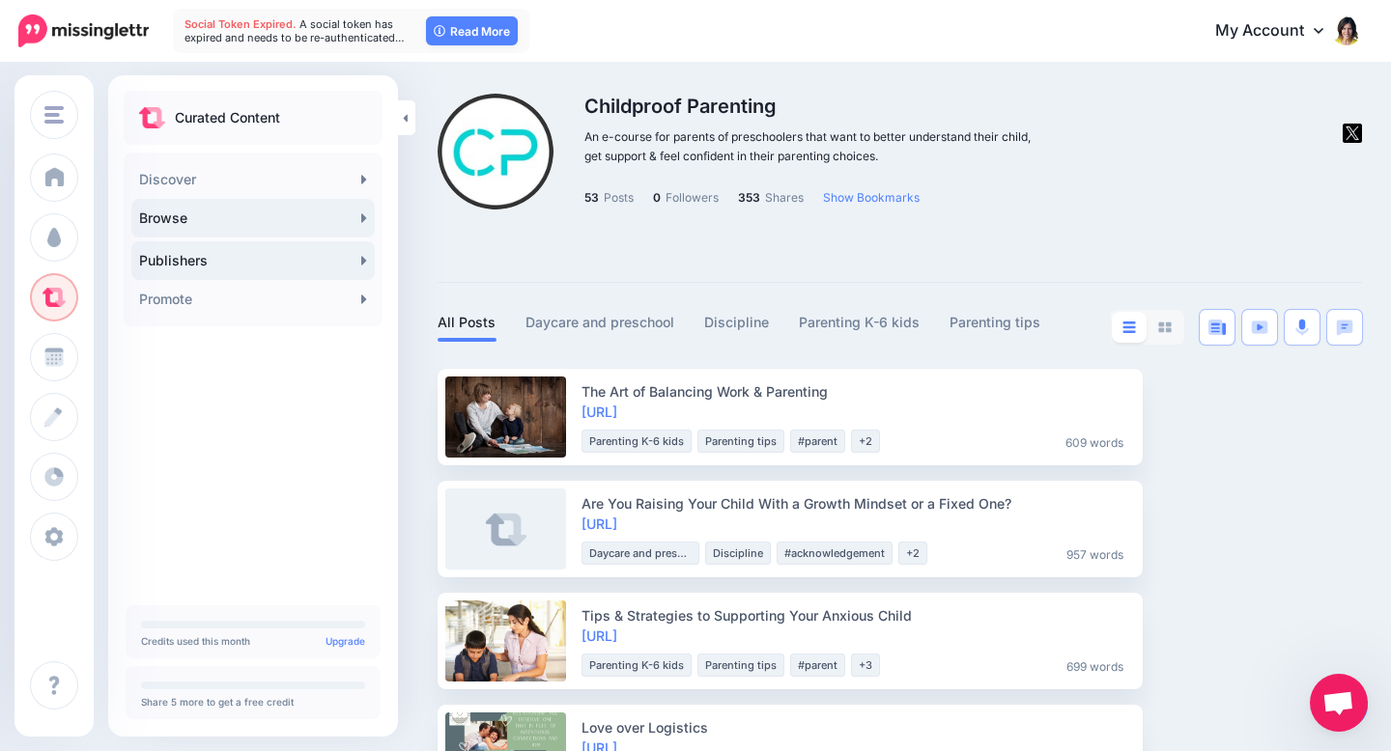
click at [324, 224] on link "Browse" at bounding box center [252, 218] width 243 height 39
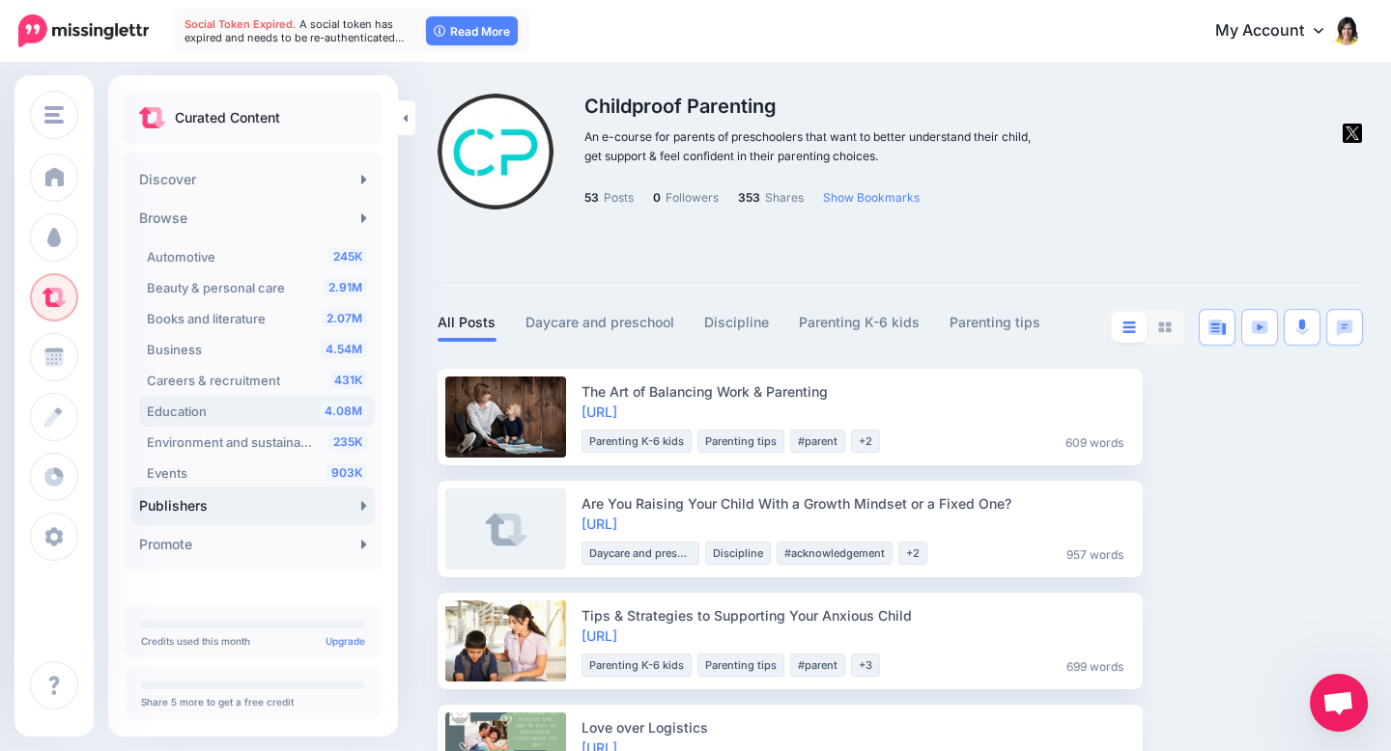
scroll to position [120, 0]
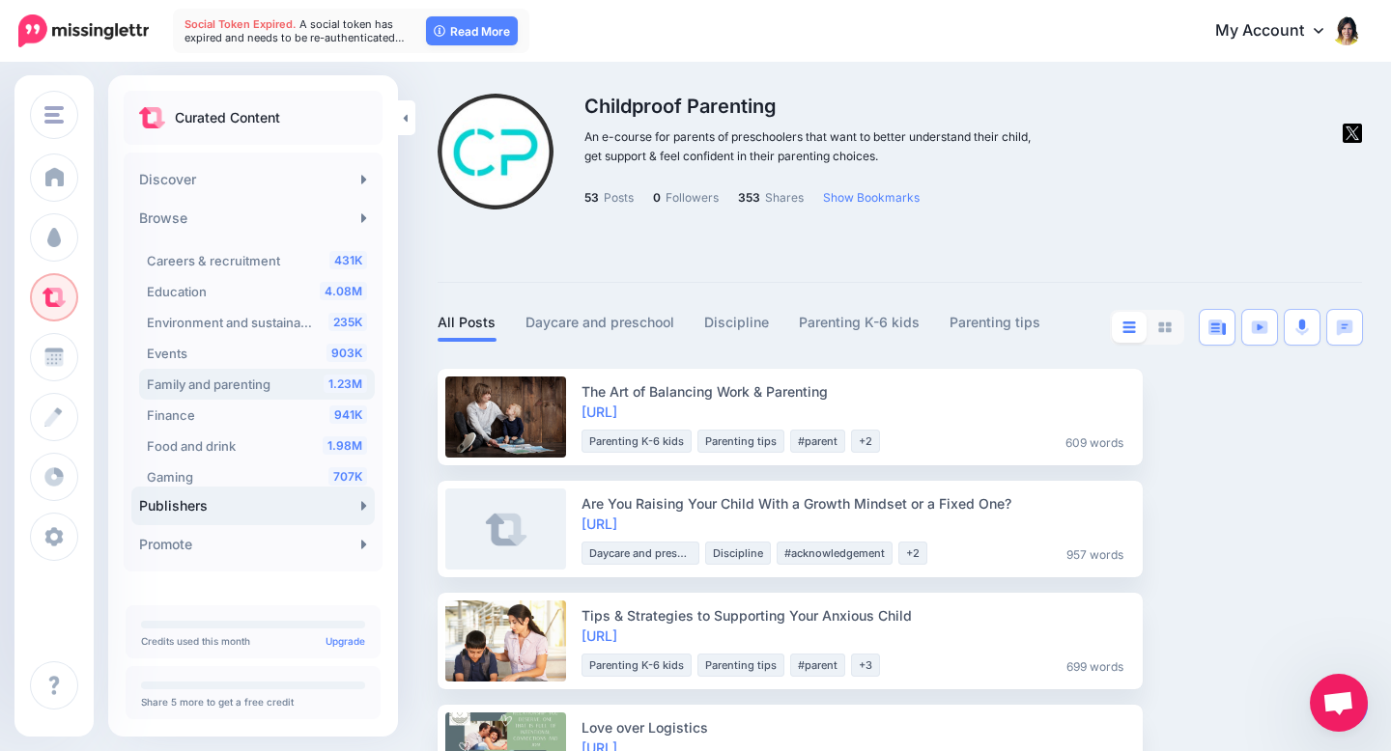
click at [306, 378] on div "1.23M Family and parenting" at bounding box center [257, 384] width 220 height 23
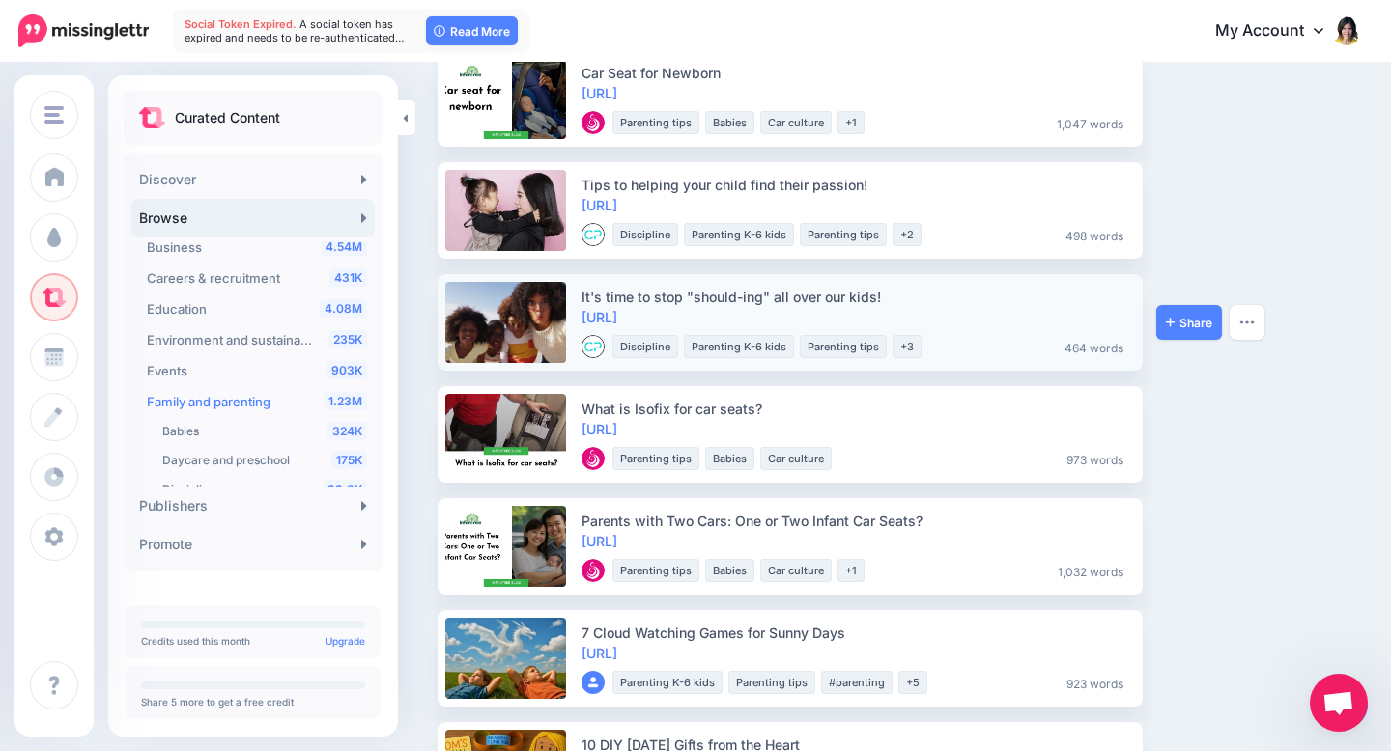
scroll to position [1545, 0]
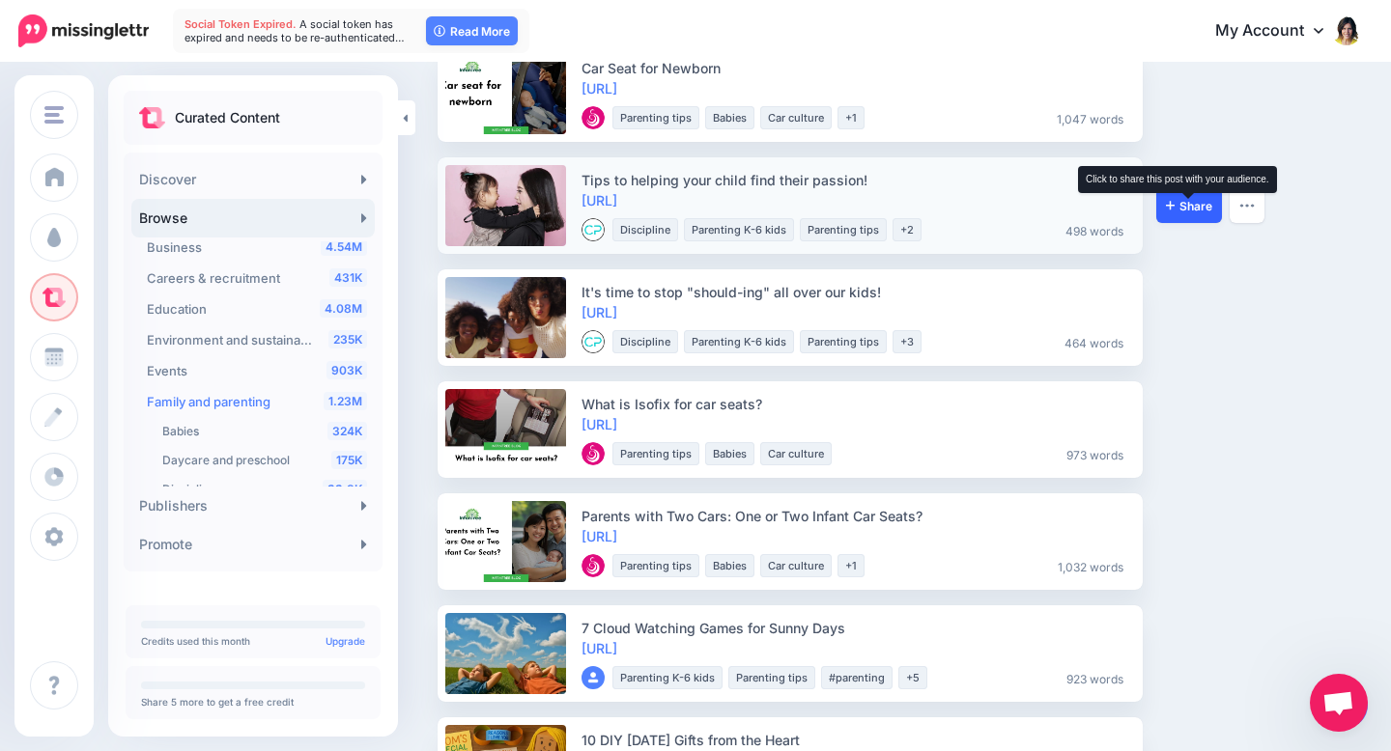
click at [1185, 206] on span "Share" at bounding box center [1189, 206] width 46 height 13
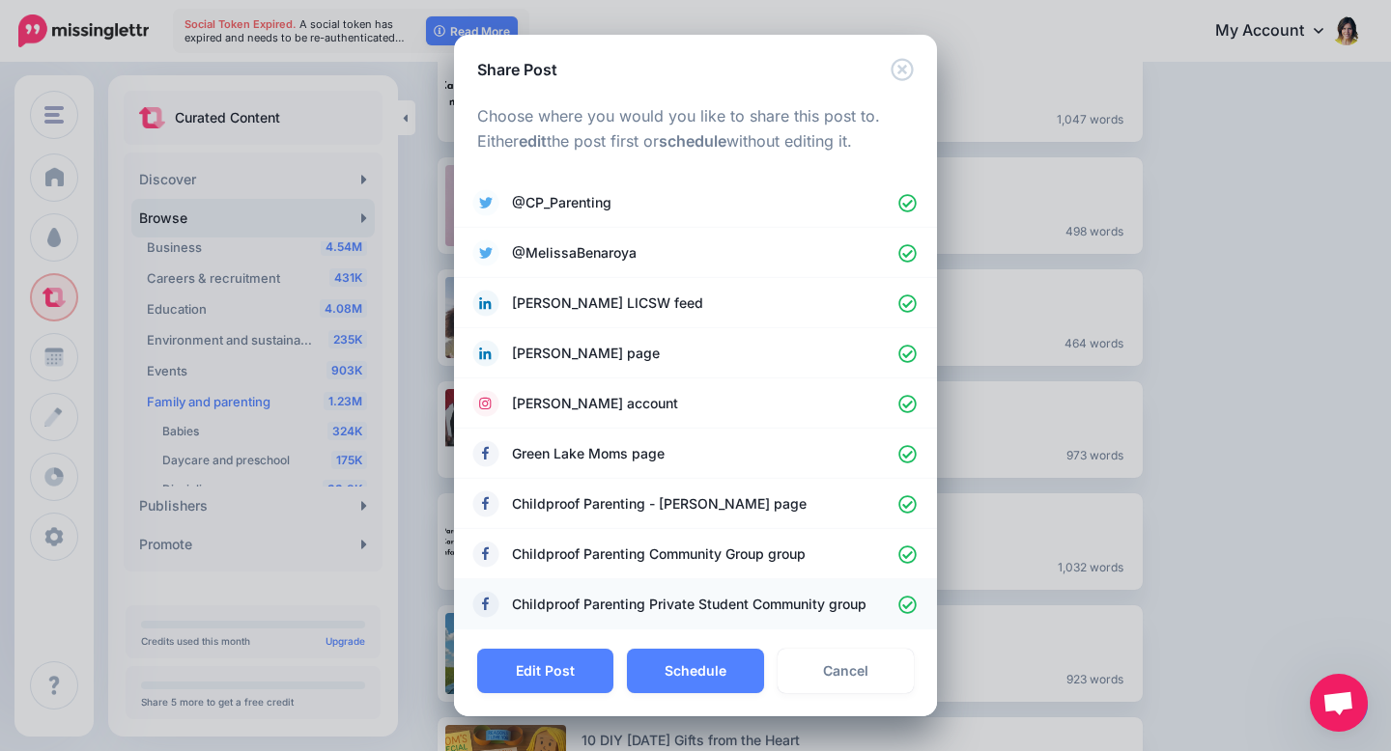
click at [903, 599] on icon at bounding box center [907, 605] width 18 height 18
click at [908, 547] on icon at bounding box center [906, 554] width 17 height 17
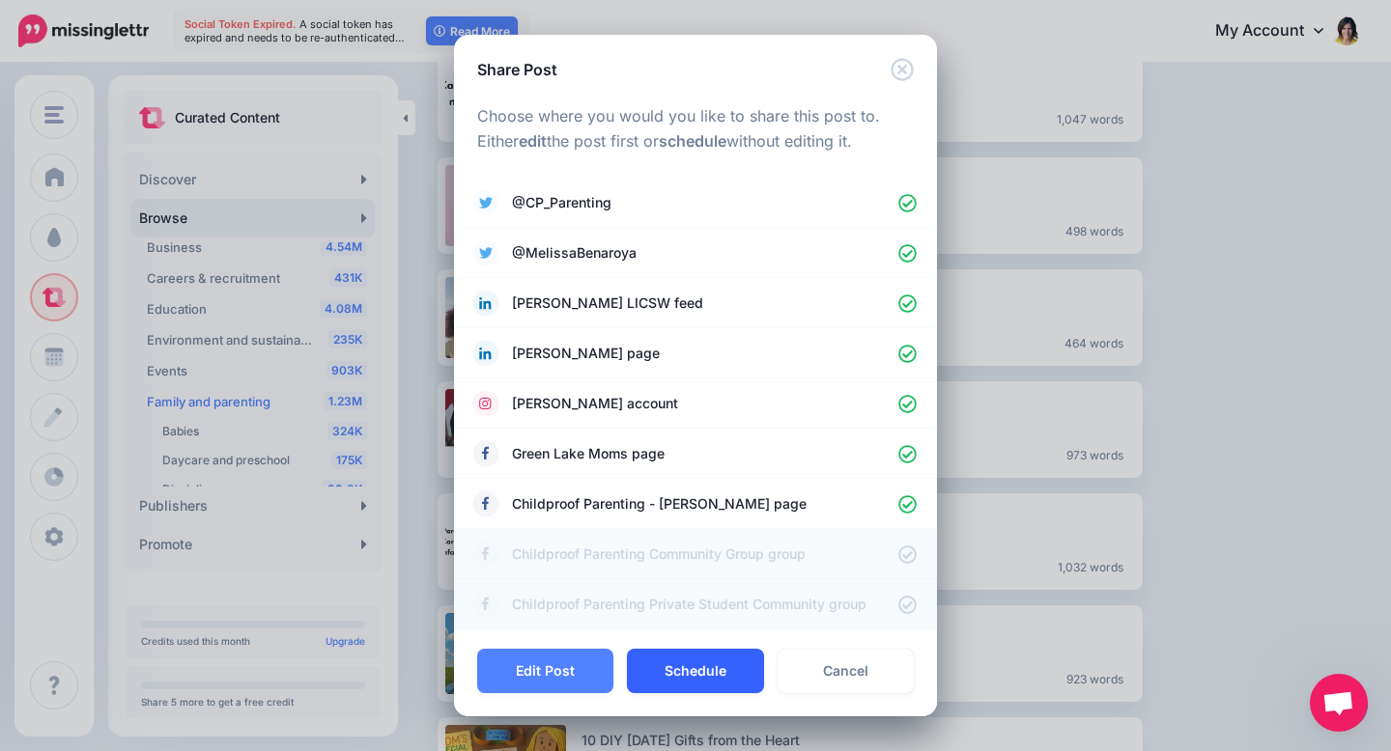
click at [682, 668] on button "Schedule" at bounding box center [695, 671] width 136 height 44
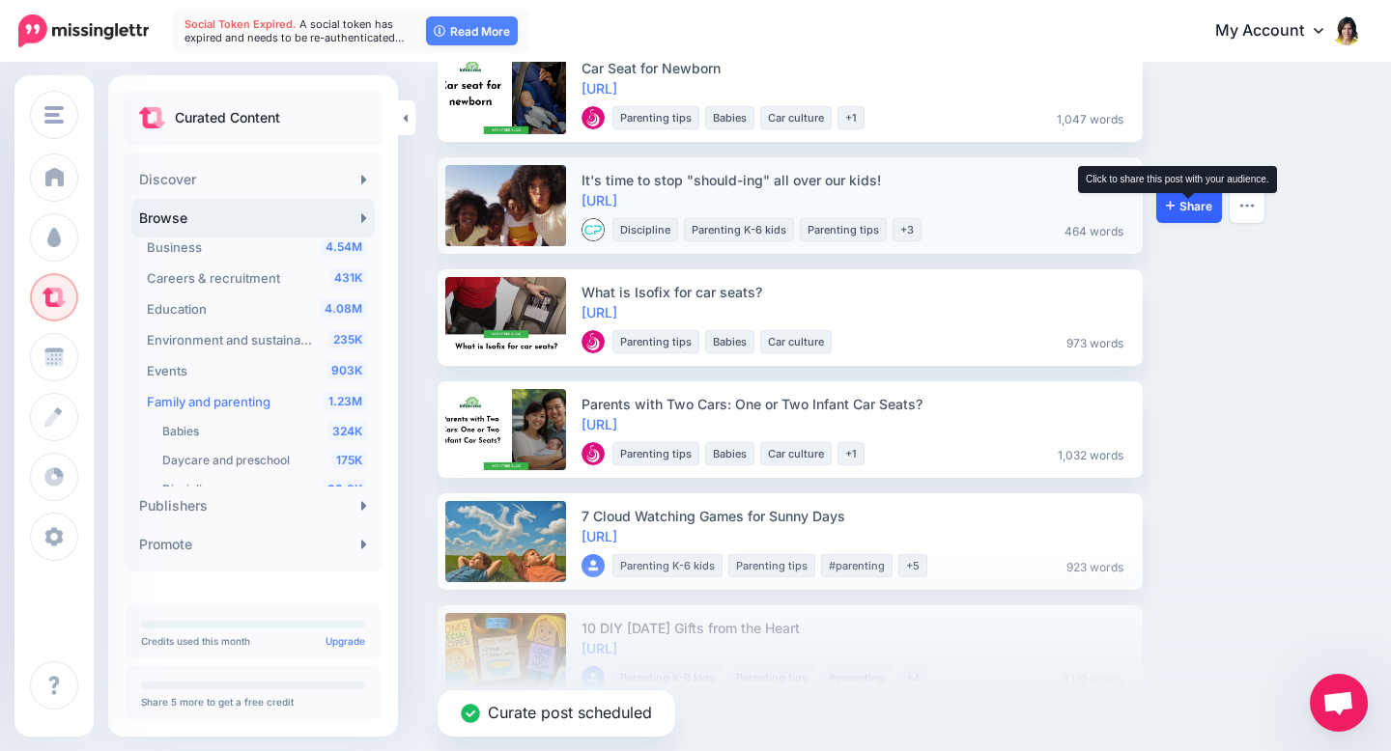
click at [1186, 207] on span "Share" at bounding box center [1189, 206] width 46 height 13
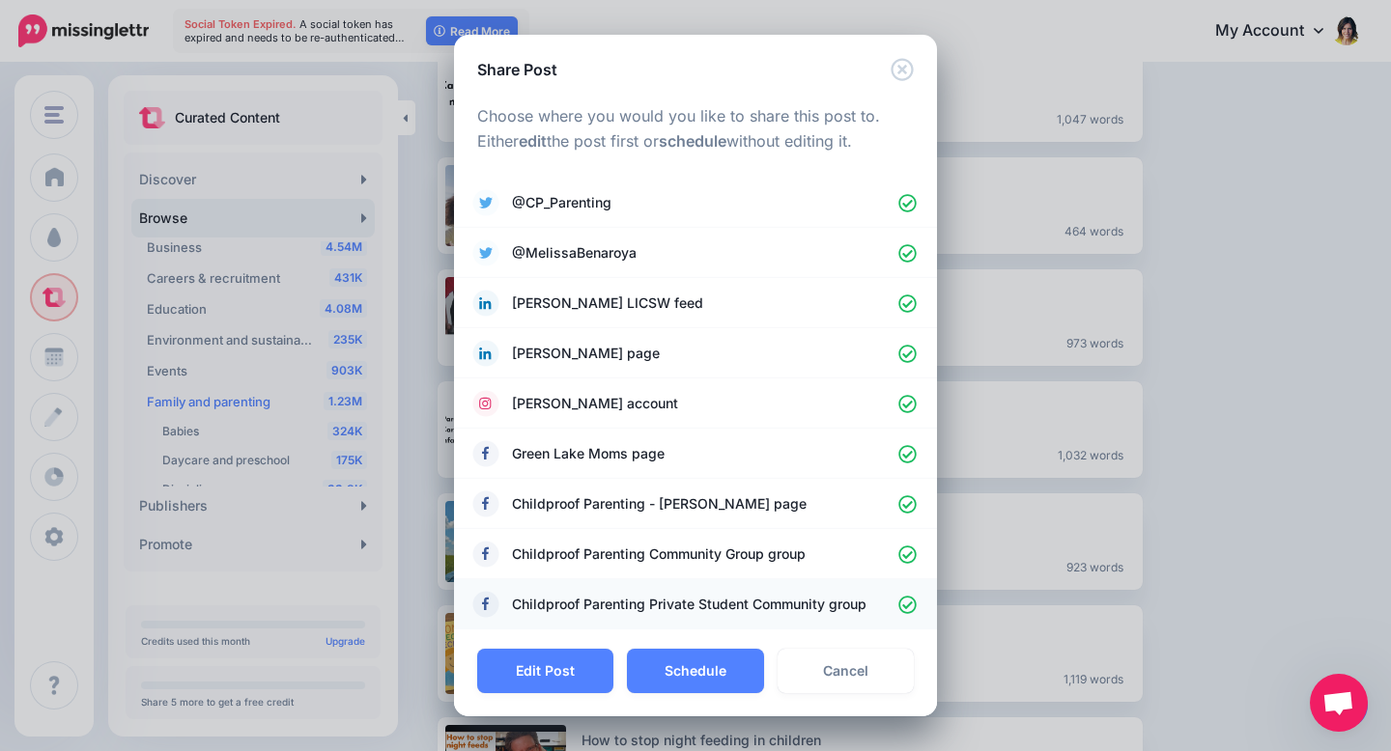
click at [931, 603] on li "Childproof Parenting Private Student Community group" at bounding box center [695, 604] width 483 height 50
click at [898, 607] on icon at bounding box center [907, 605] width 18 height 18
click at [903, 543] on link "Childproof Parenting Community Group group" at bounding box center [695, 554] width 444 height 27
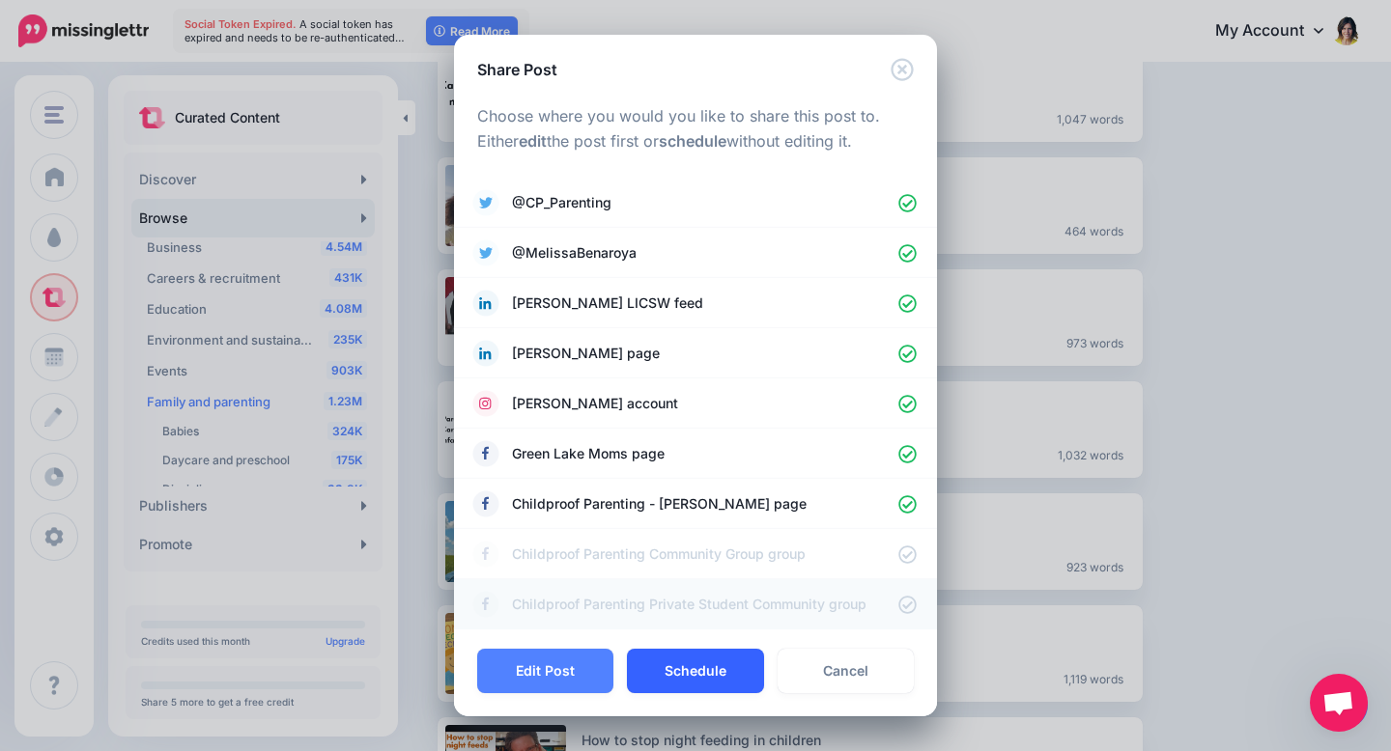
click at [687, 668] on button "Schedule" at bounding box center [695, 671] width 136 height 44
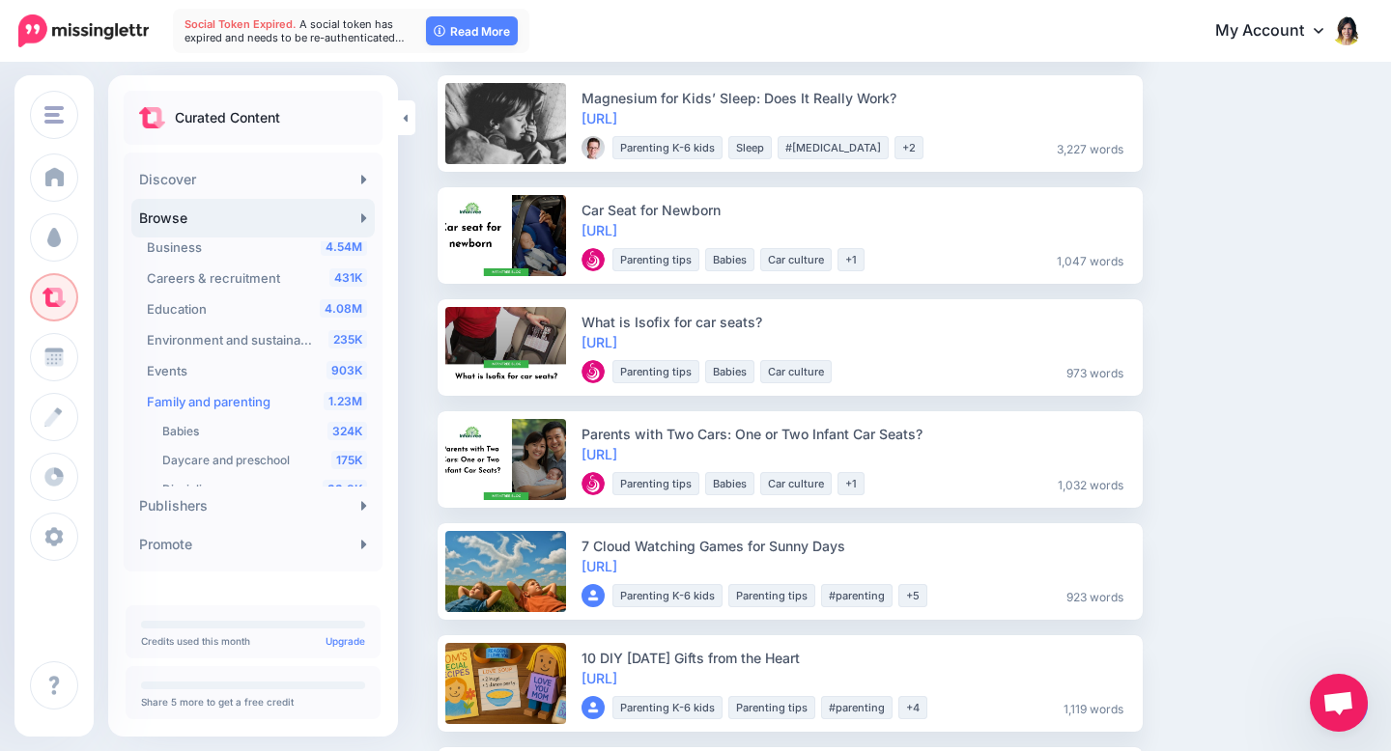
scroll to position [2066, 0]
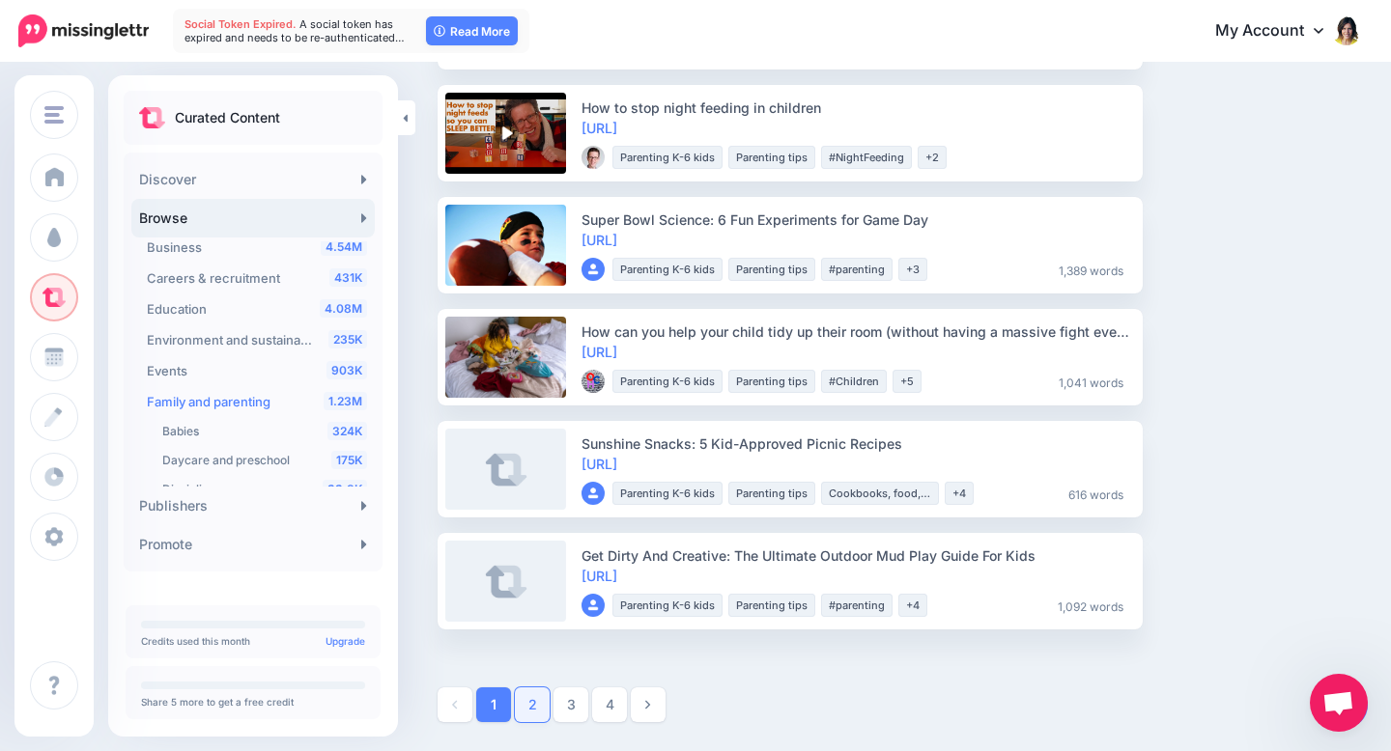
click at [530, 708] on link "2" at bounding box center [532, 705] width 35 height 35
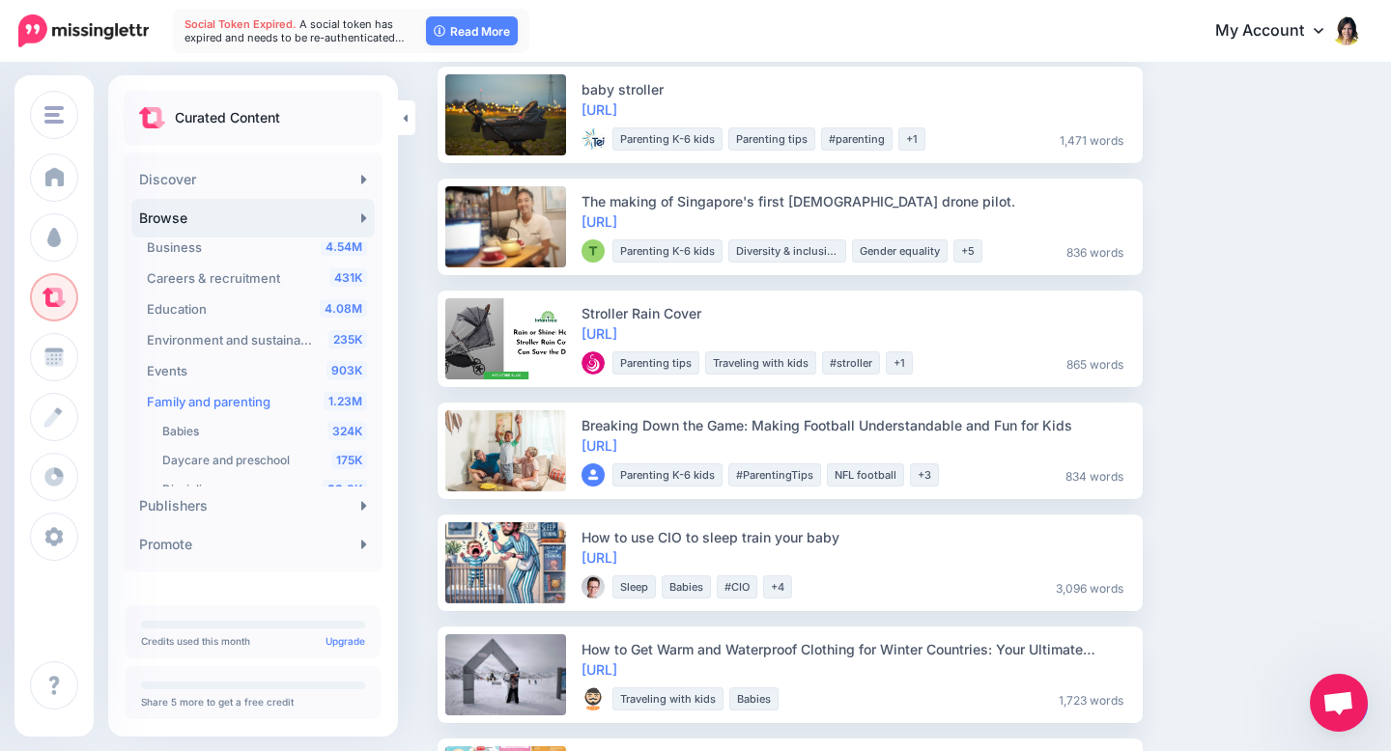
scroll to position [1145, 0]
